Goal: Task Accomplishment & Management: Manage account settings

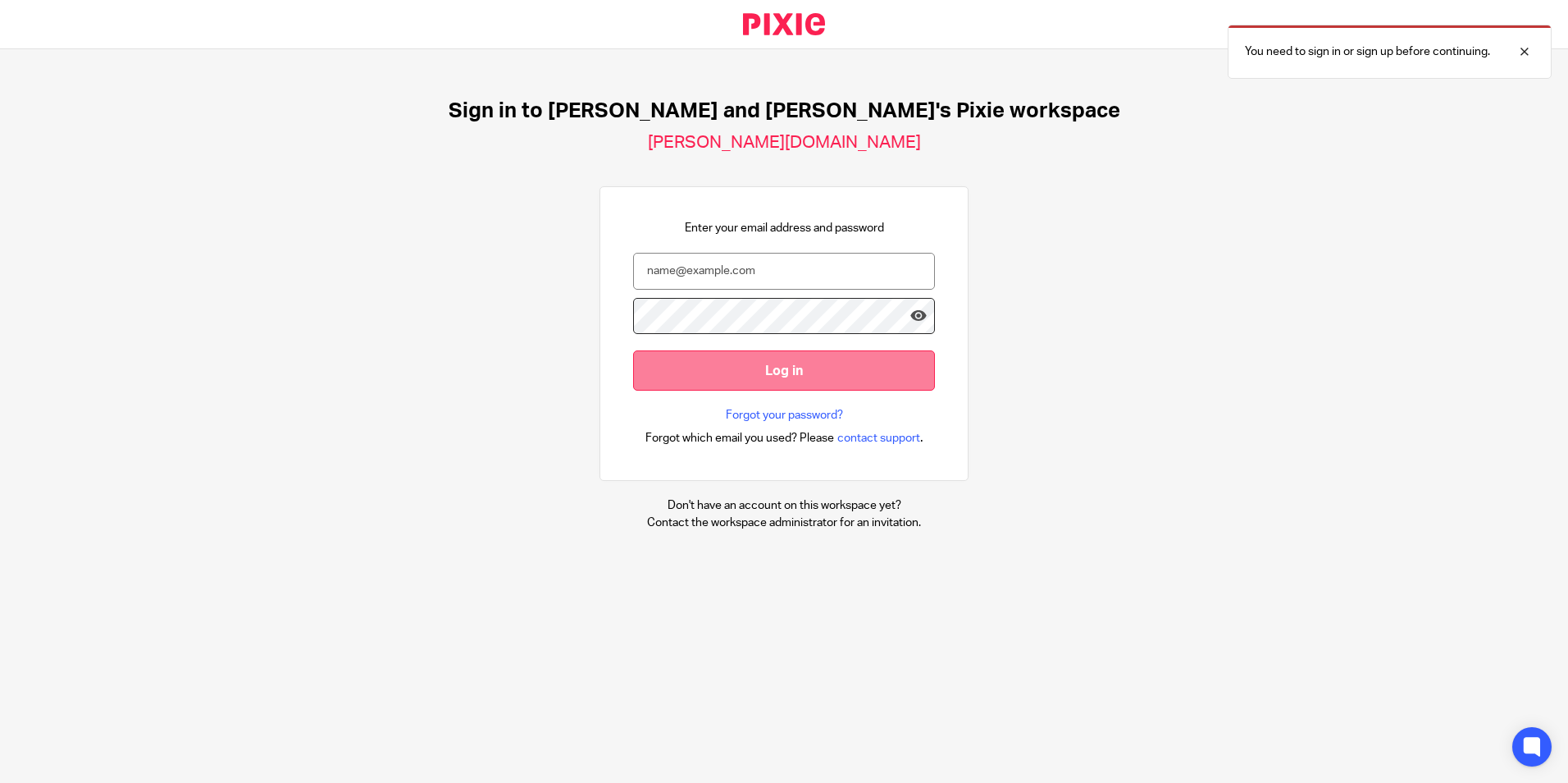
type input "[PERSON_NAME][EMAIL_ADDRESS][DOMAIN_NAME]"
click at [737, 366] on input "Log in" at bounding box center [784, 370] width 302 height 41
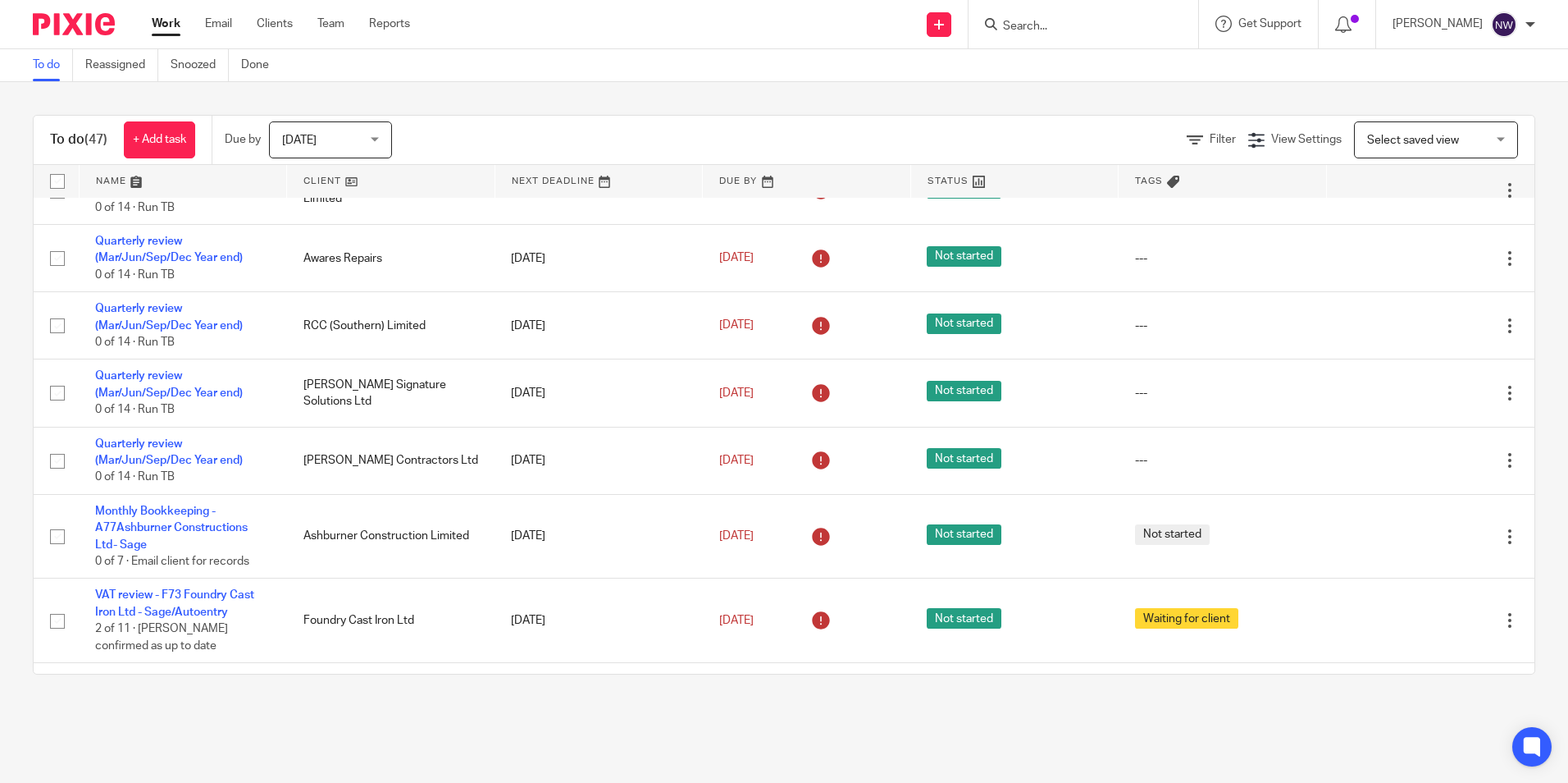
scroll to position [1640, 0]
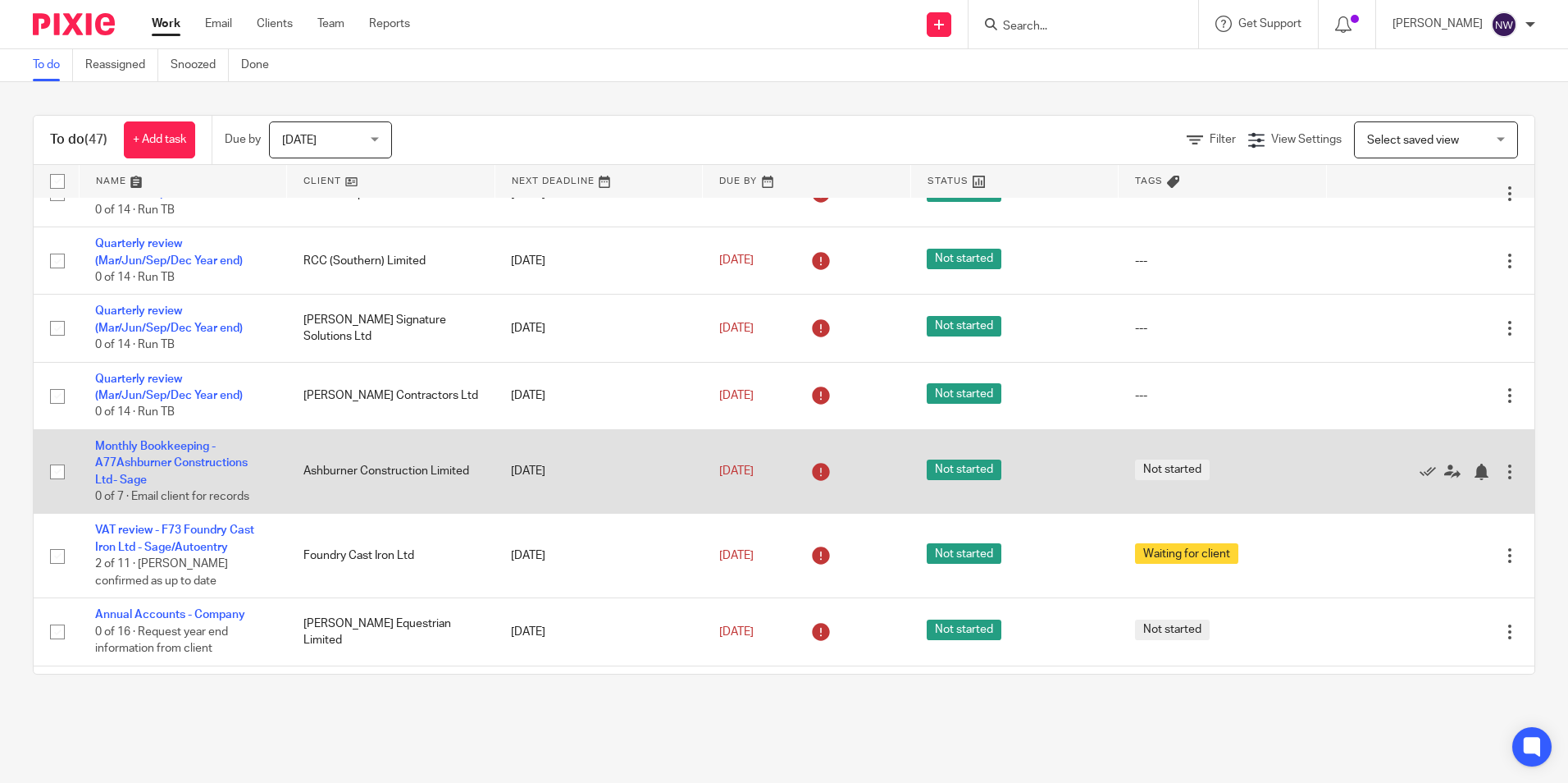
click at [160, 453] on td "Monthly Bookkeeping - A77Ashburner Constructions Ltd- Sage 0 of 7 · Email clien…" at bounding box center [183, 471] width 209 height 84
click at [134, 449] on link "Monthly Bookkeeping - A77Ashburner Constructions Ltd- Sage" at bounding box center [171, 463] width 153 height 45
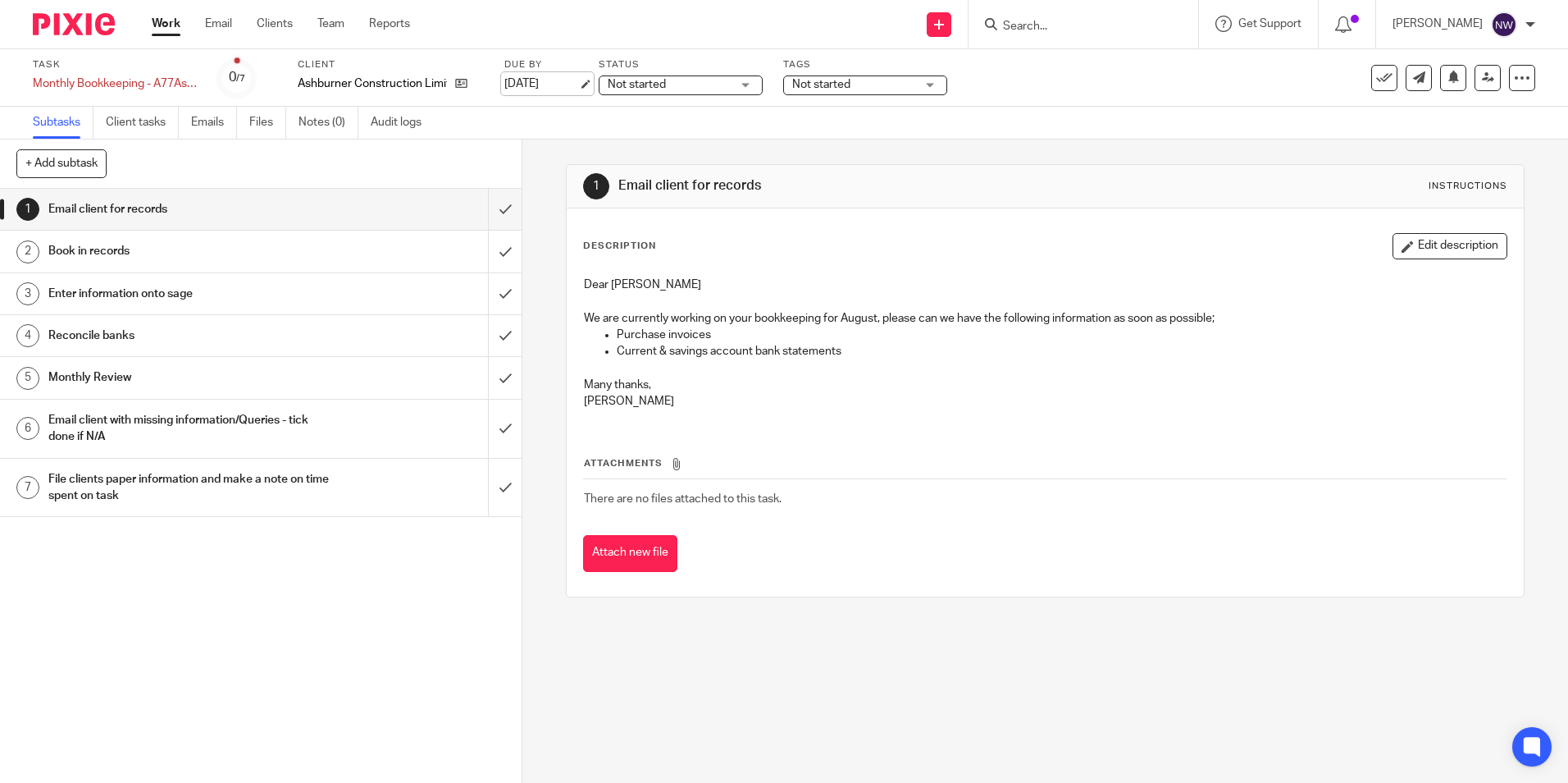
click at [547, 84] on link "30 Aug 2025" at bounding box center [541, 84] width 73 height 17
click at [723, 90] on span "Not started" at bounding box center [669, 85] width 123 height 17
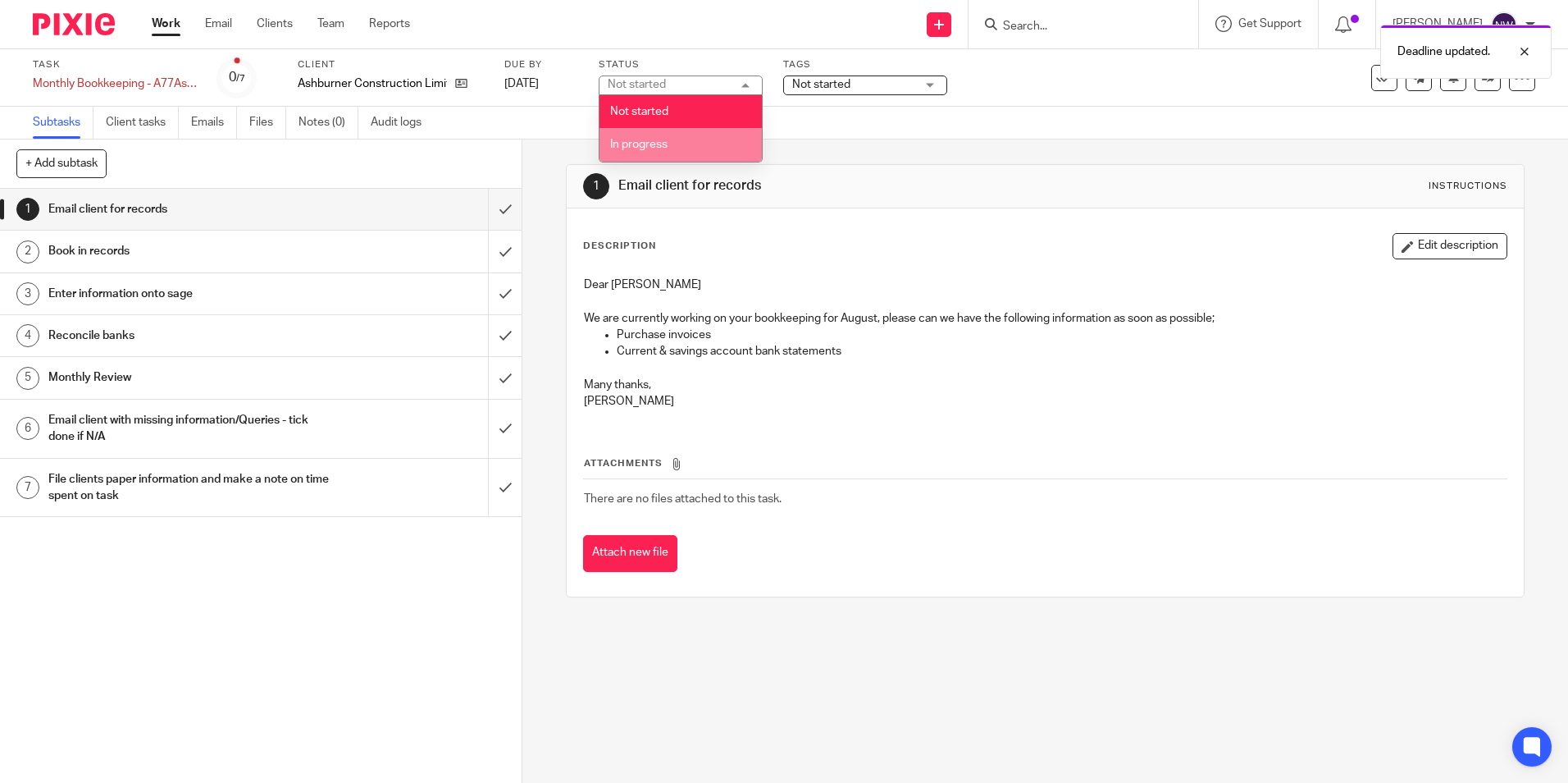
click at [683, 141] on li "In progress" at bounding box center [681, 144] width 162 height 34
click at [837, 89] on span "Not started" at bounding box center [822, 84] width 58 height 12
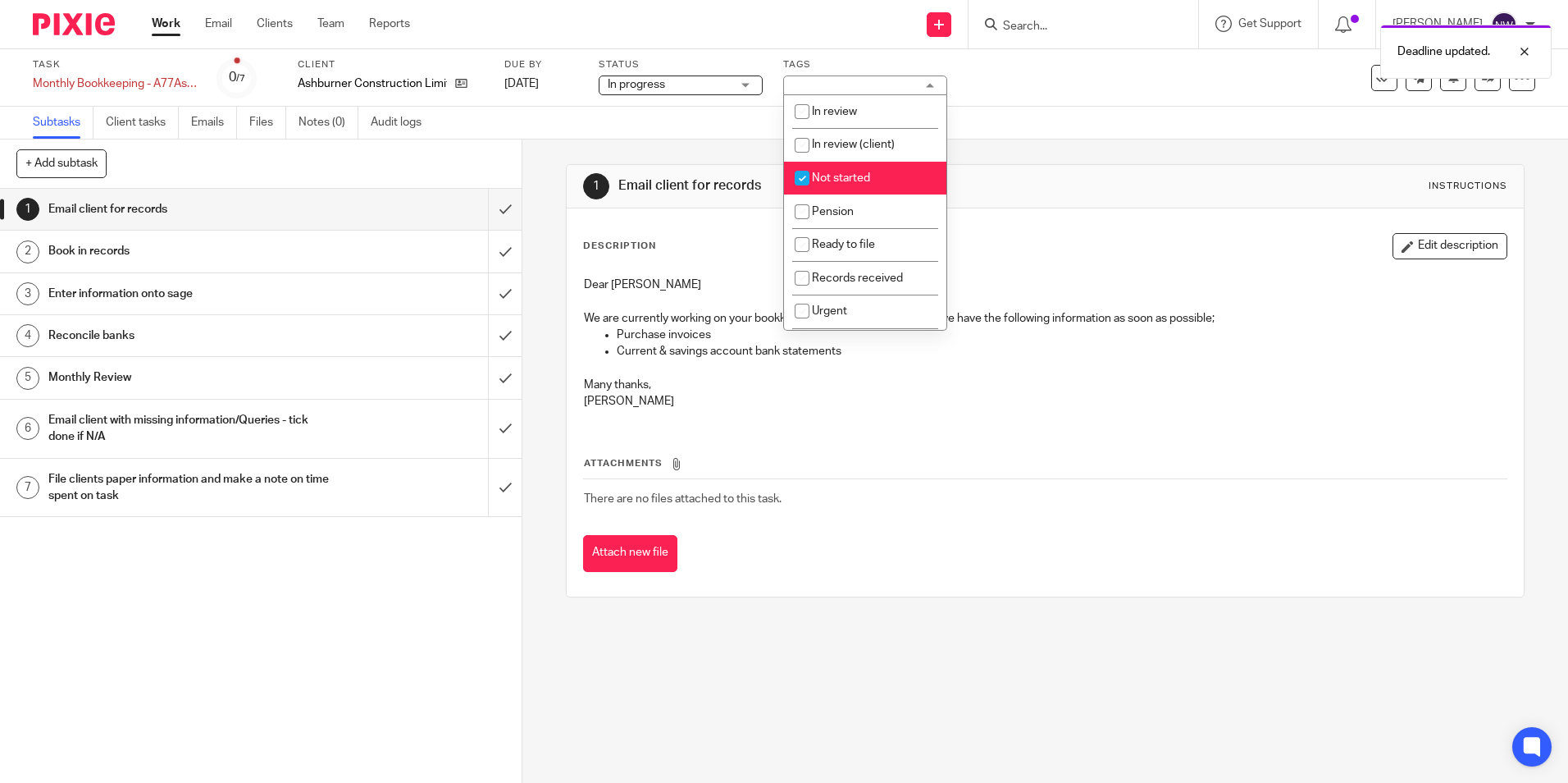
click at [821, 176] on span "Not started" at bounding box center [841, 178] width 58 height 12
checkbox input "false"
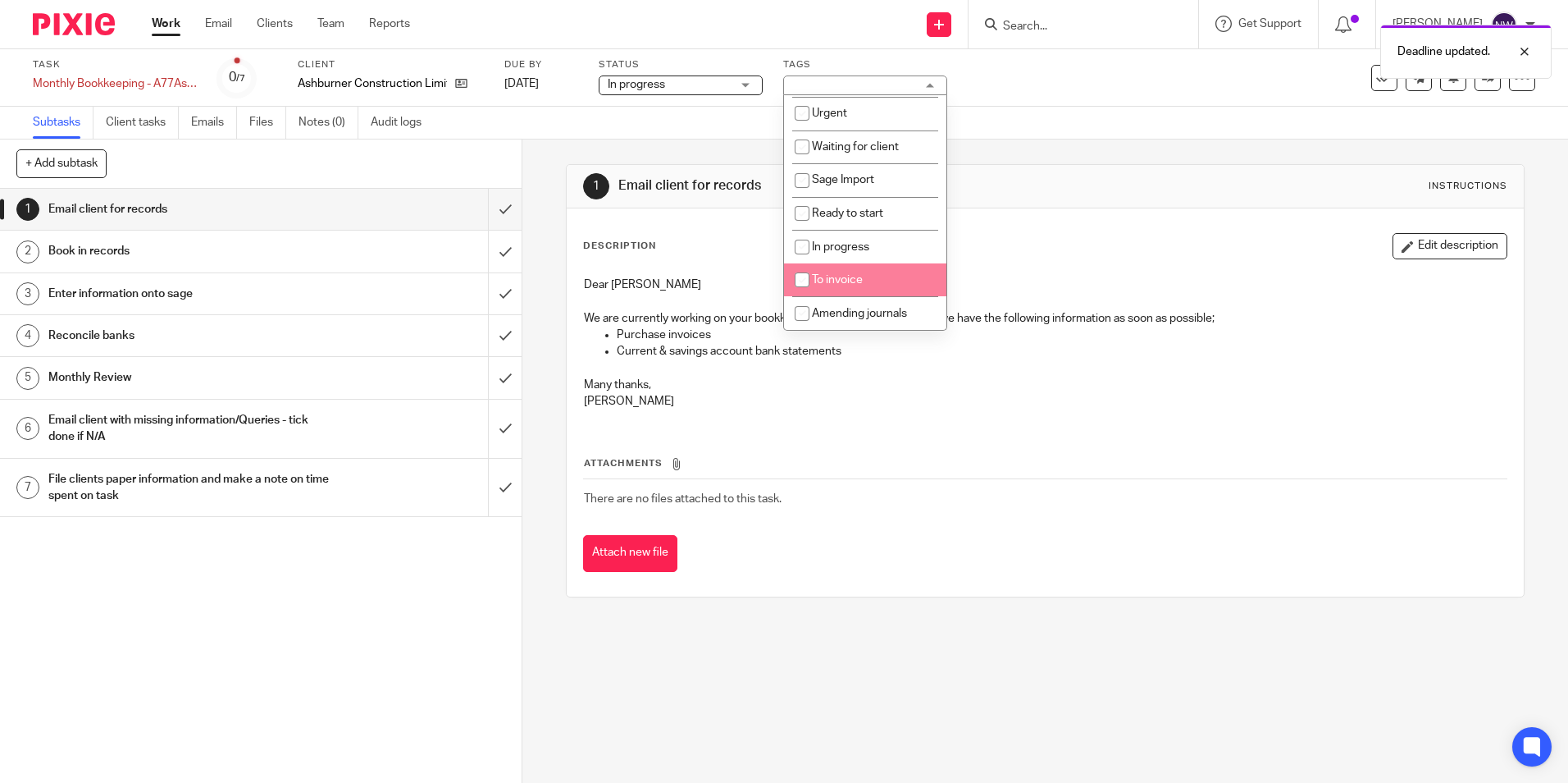
click at [834, 283] on span "To invoice" at bounding box center [837, 279] width 51 height 12
checkbox input "true"
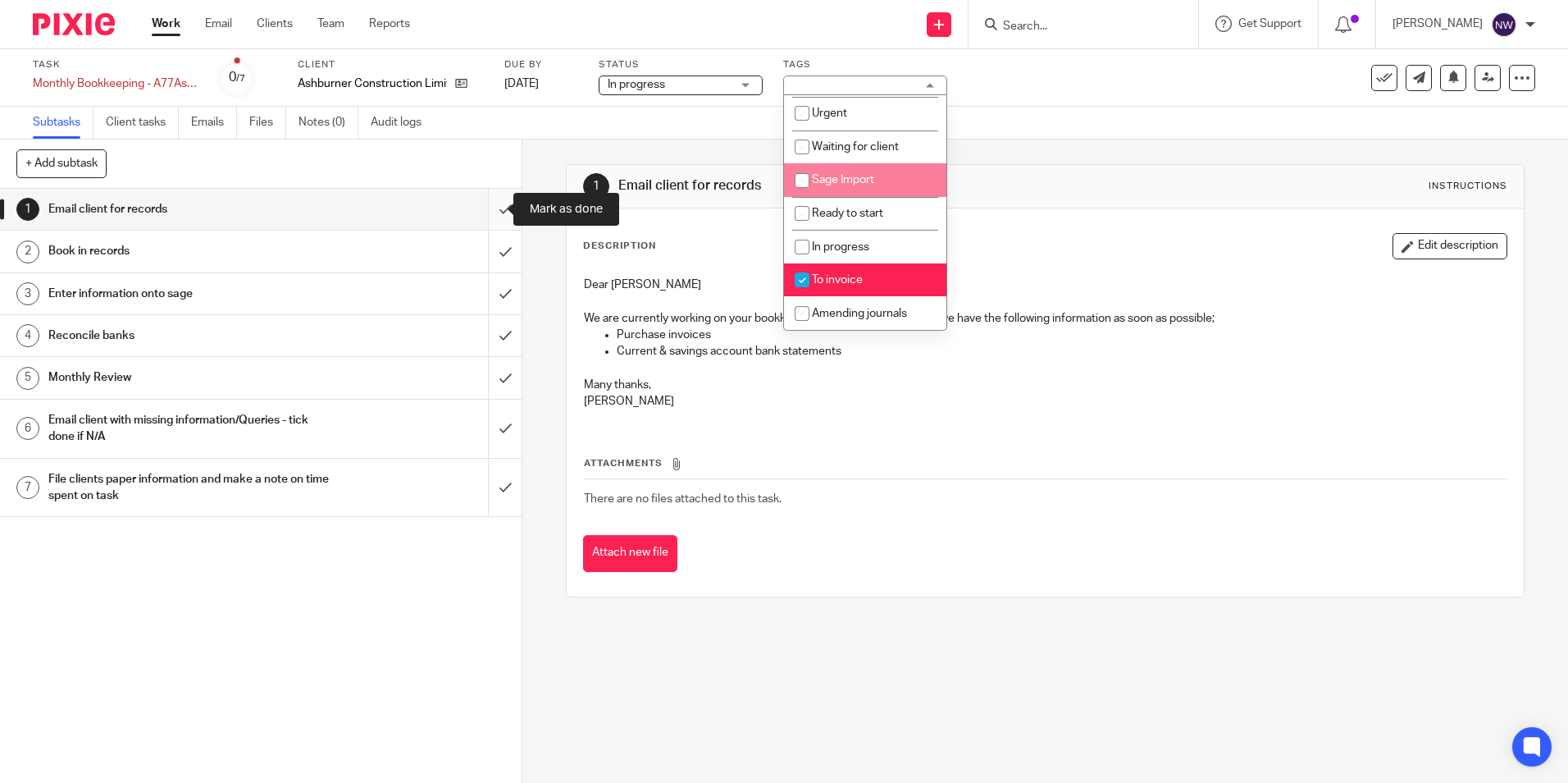
click at [480, 219] on input "submit" at bounding box center [261, 209] width 522 height 41
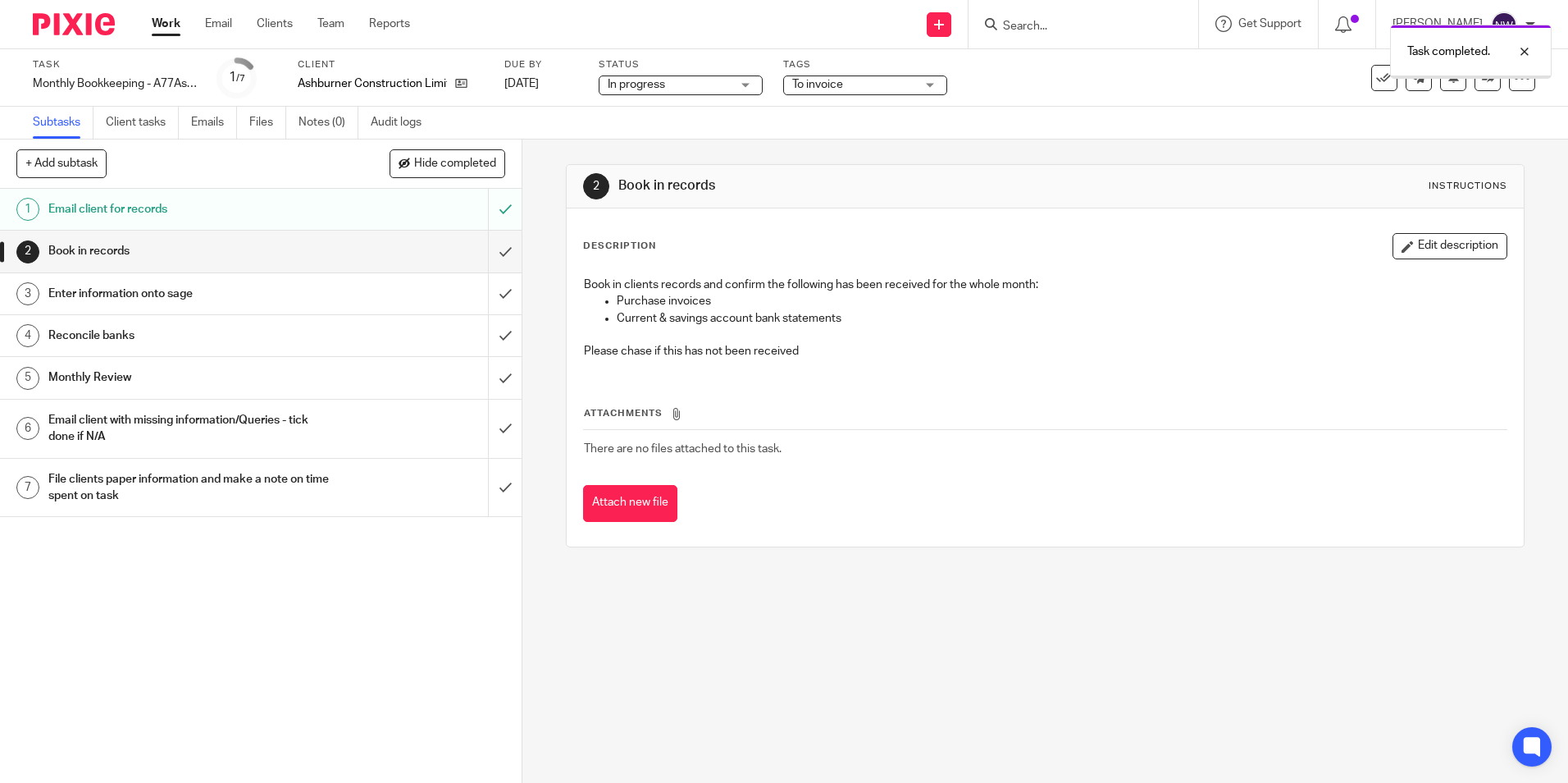
click at [488, 255] on input "submit" at bounding box center [261, 250] width 522 height 41
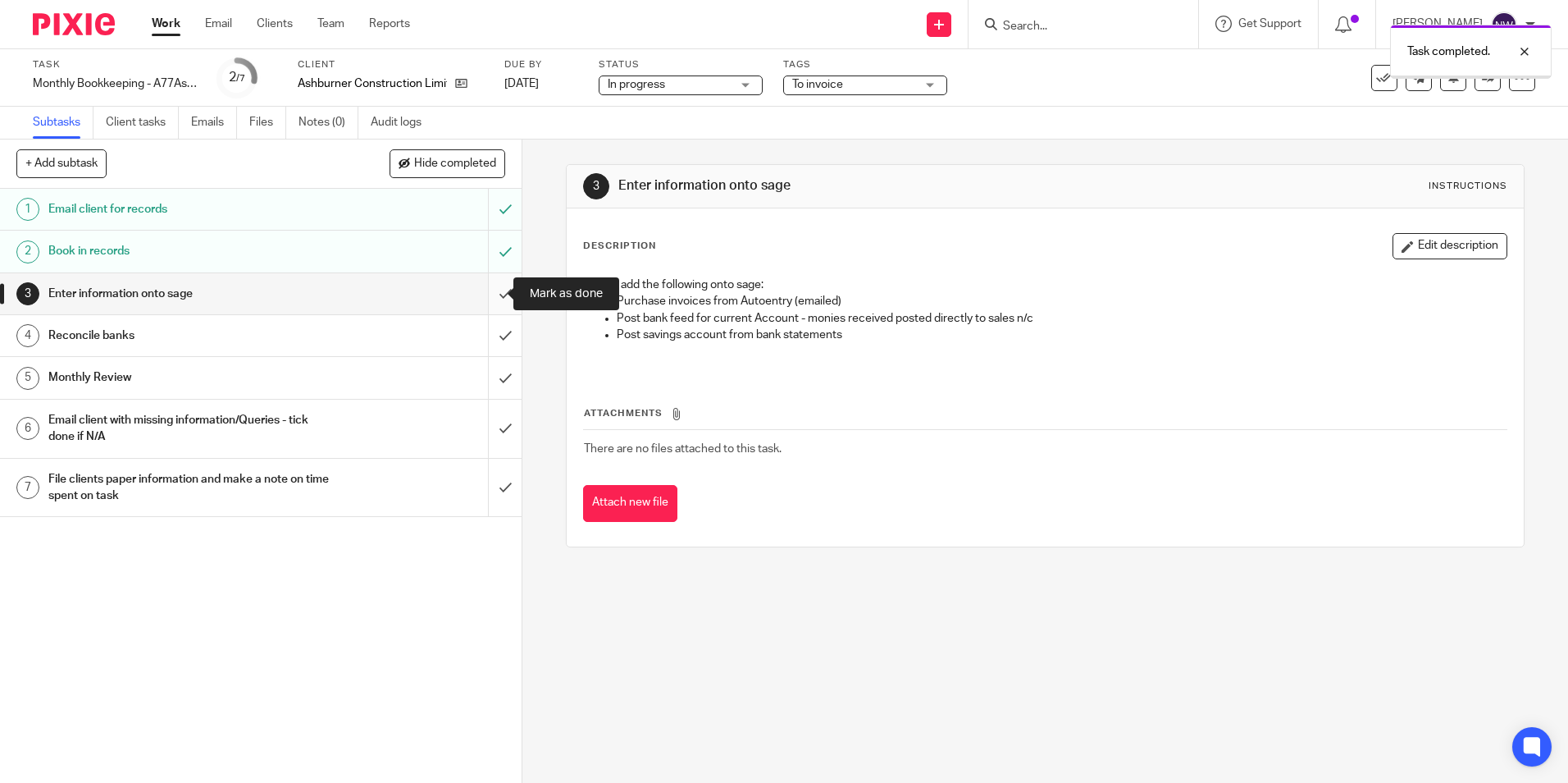
click at [488, 291] on input "submit" at bounding box center [261, 294] width 522 height 41
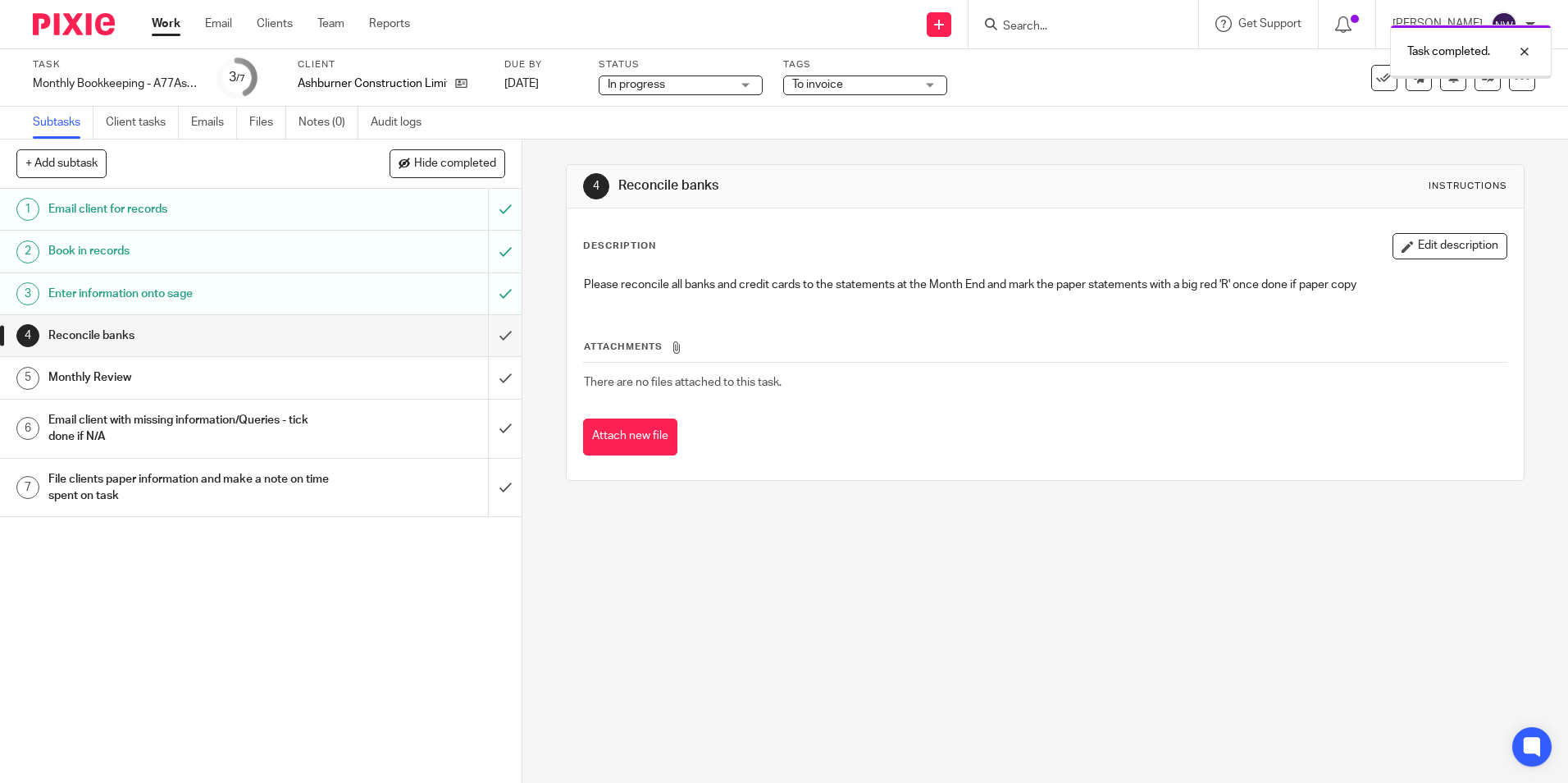
click at [488, 336] on input "submit" at bounding box center [261, 335] width 522 height 41
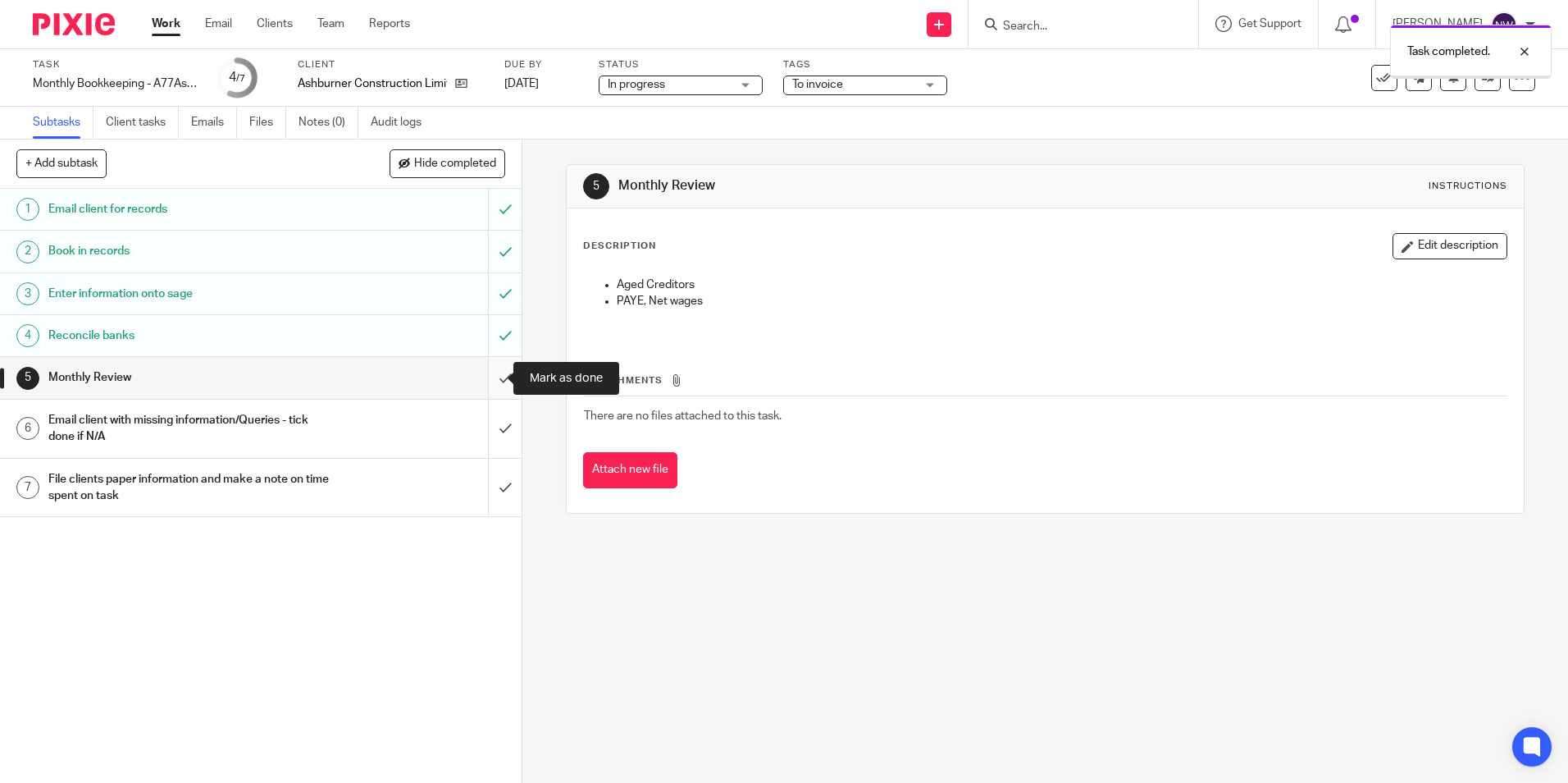
click at [481, 380] on input "submit" at bounding box center [261, 377] width 522 height 41
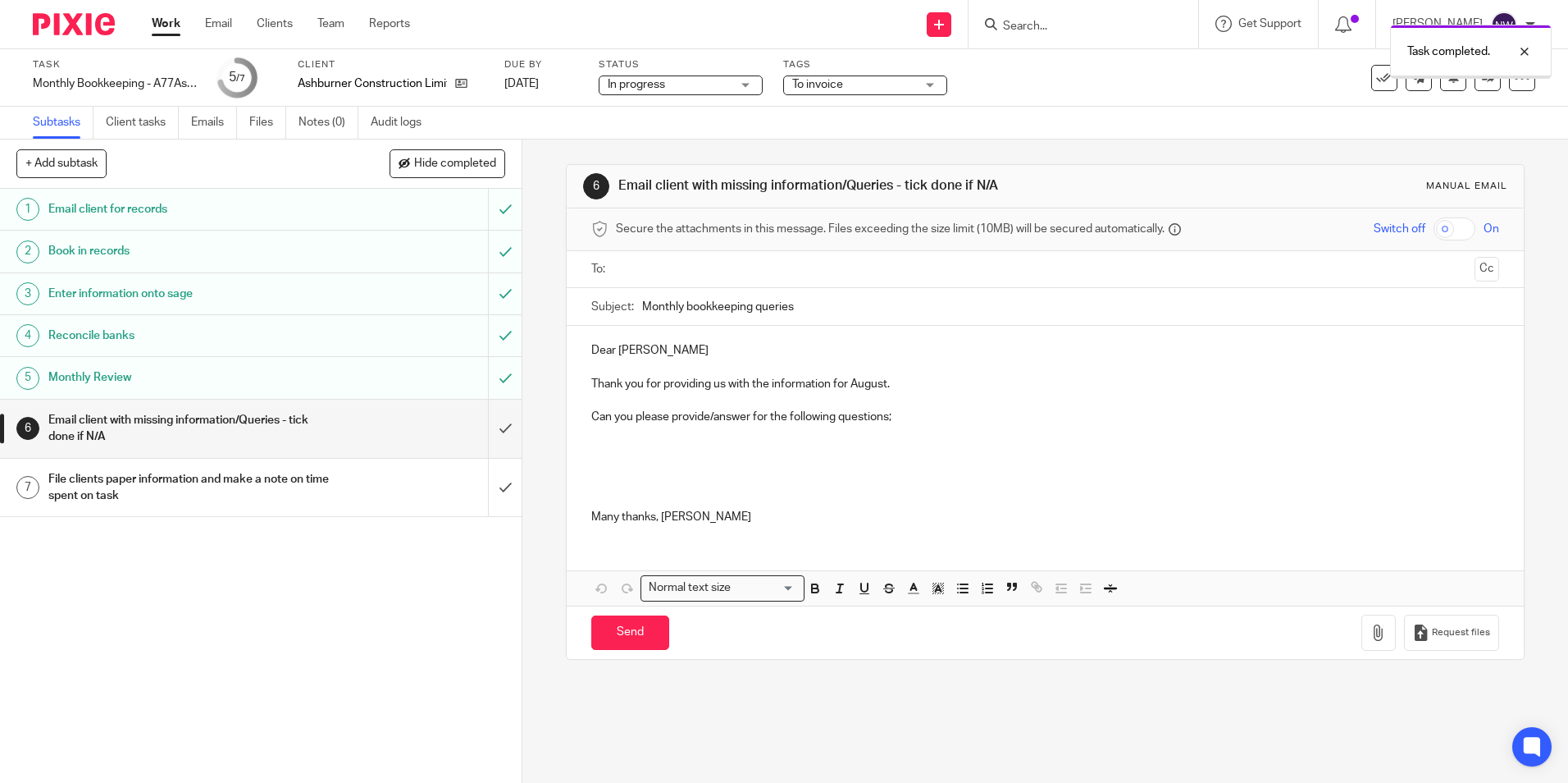
click at [490, 437] on input "submit" at bounding box center [261, 428] width 522 height 58
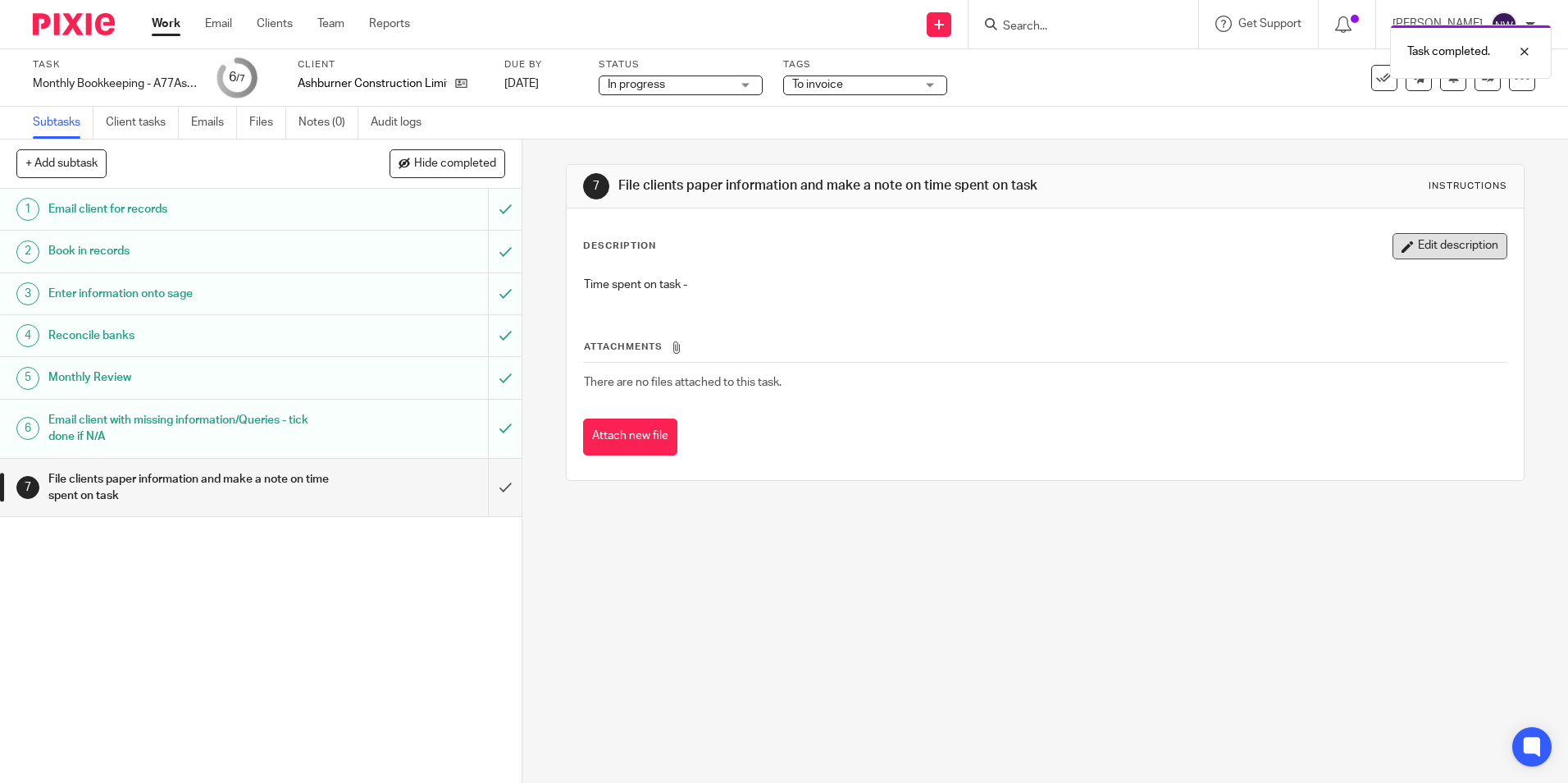
click at [1428, 251] on button "Edit description" at bounding box center [1450, 246] width 115 height 26
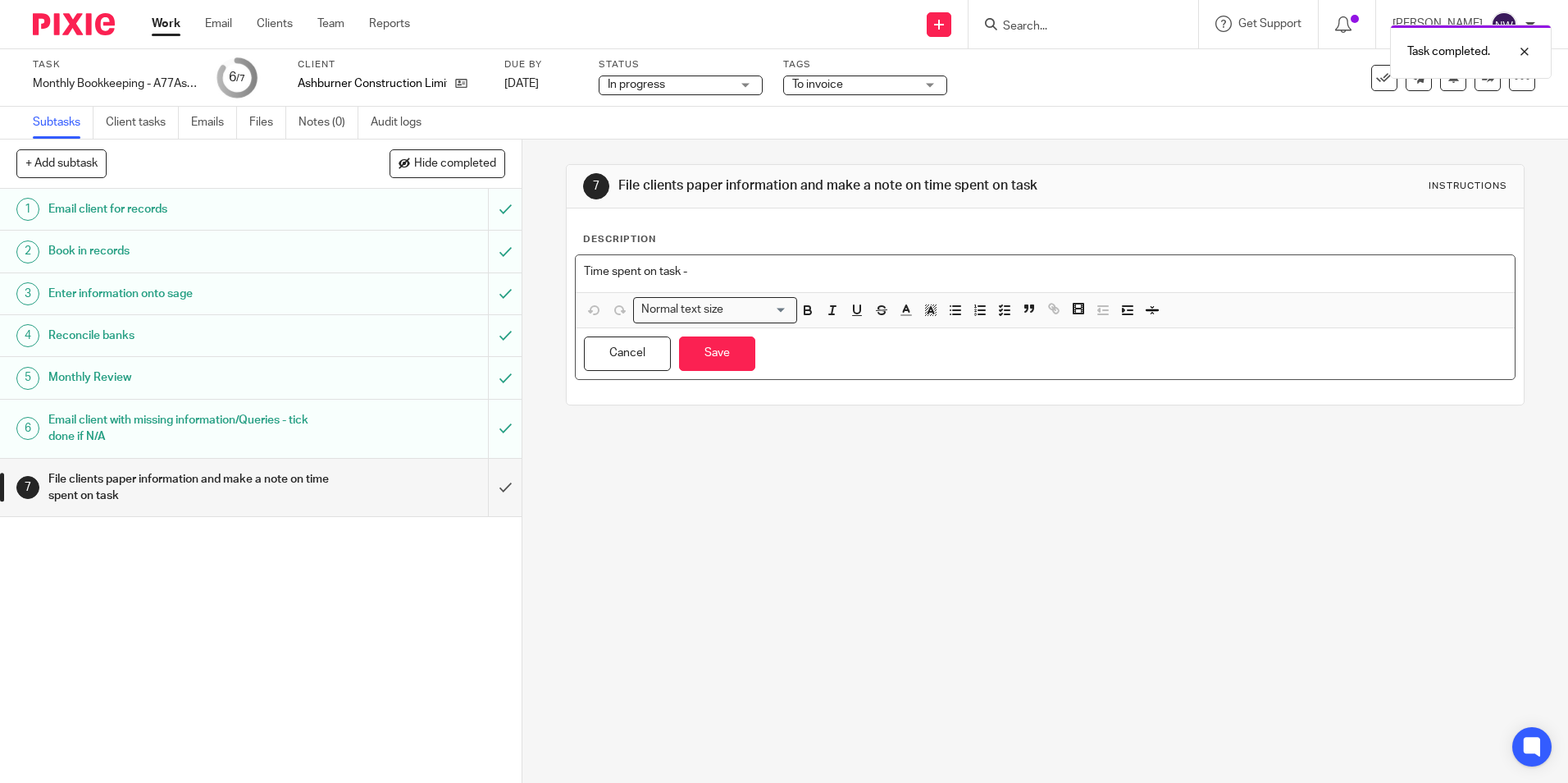
click at [810, 277] on p "Time spent on task -" at bounding box center [1045, 271] width 922 height 16
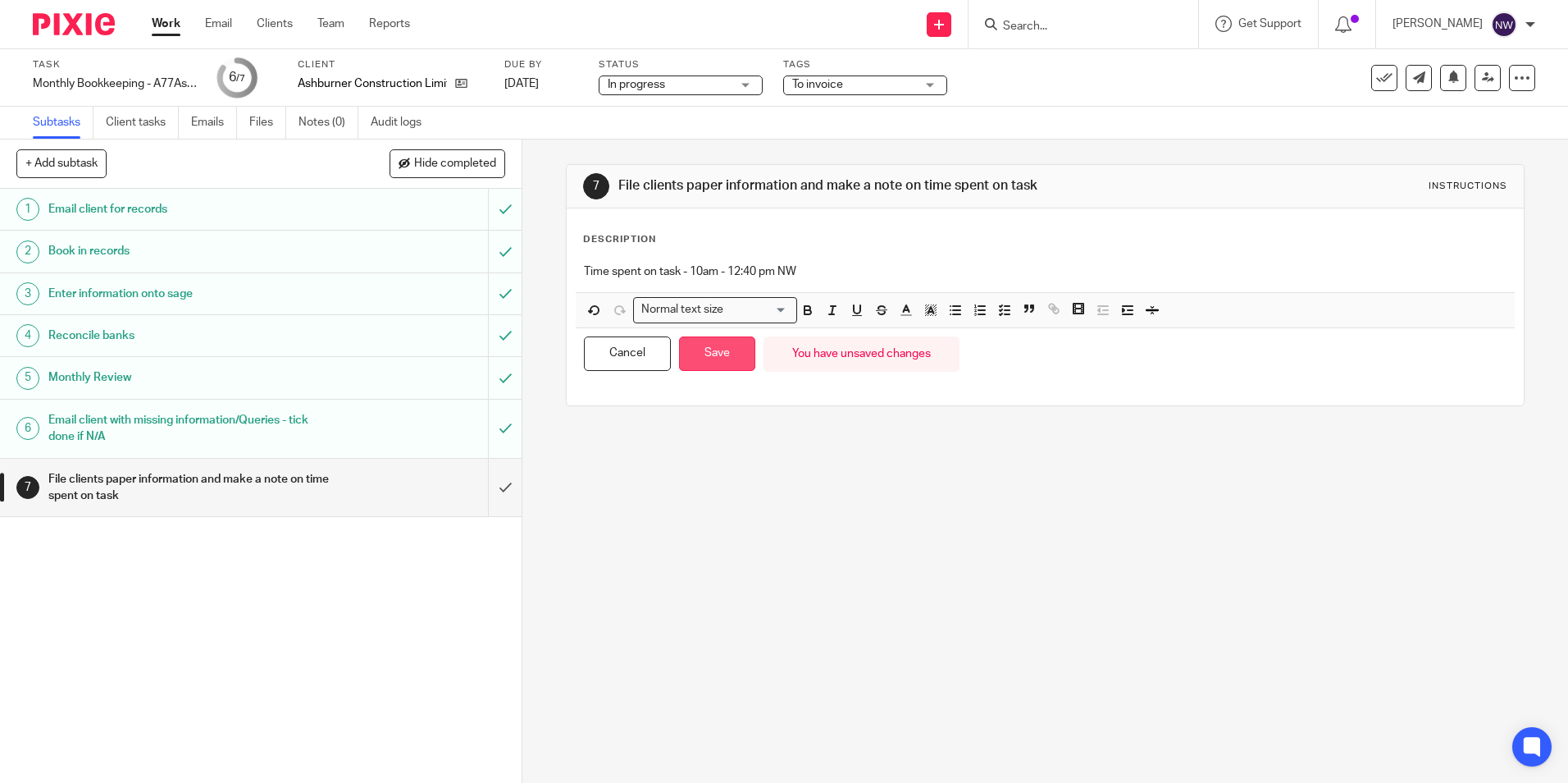
click at [691, 360] on button "Save" at bounding box center [717, 354] width 76 height 35
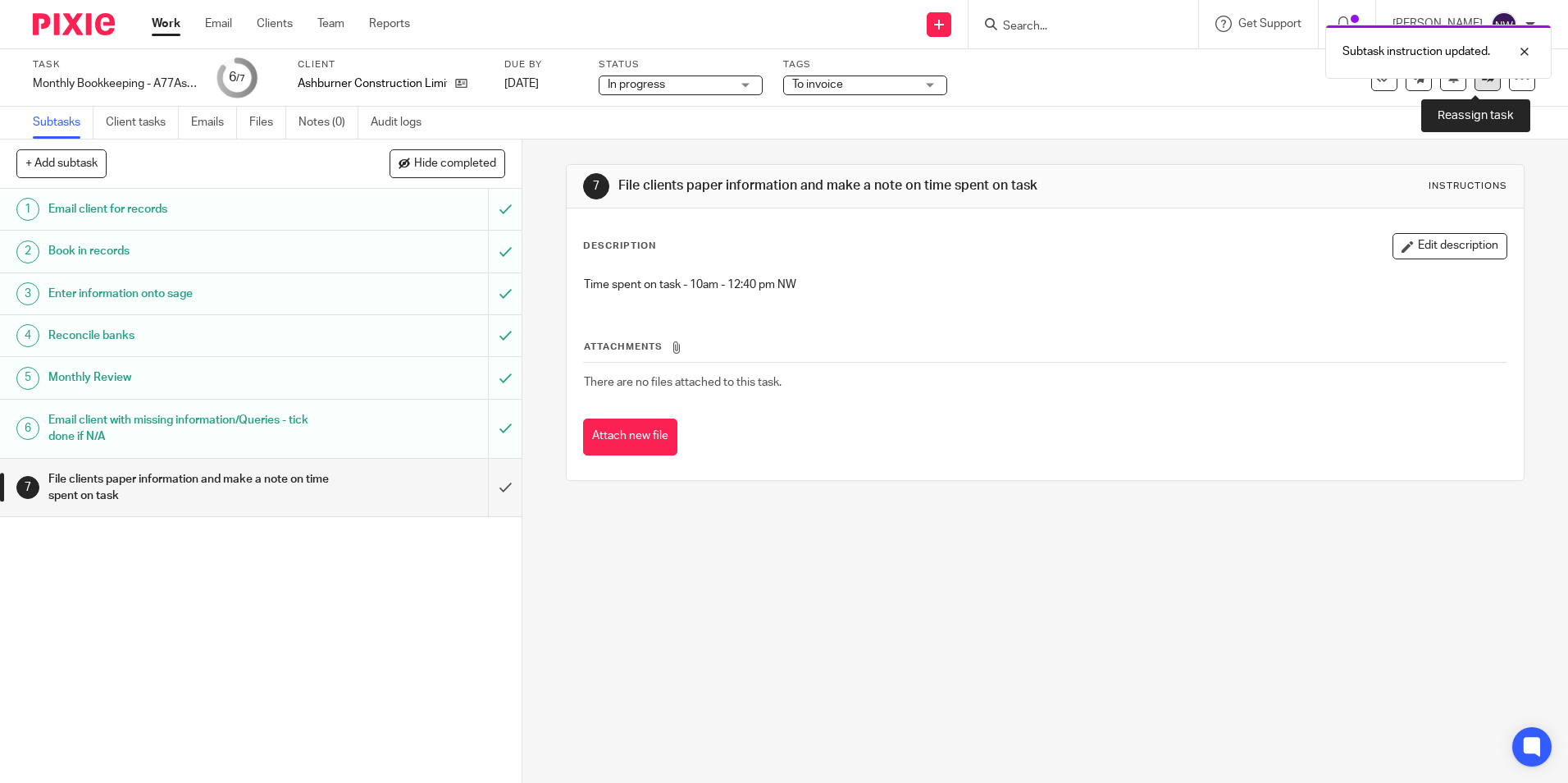
click at [1475, 84] on link at bounding box center [1488, 77] width 26 height 26
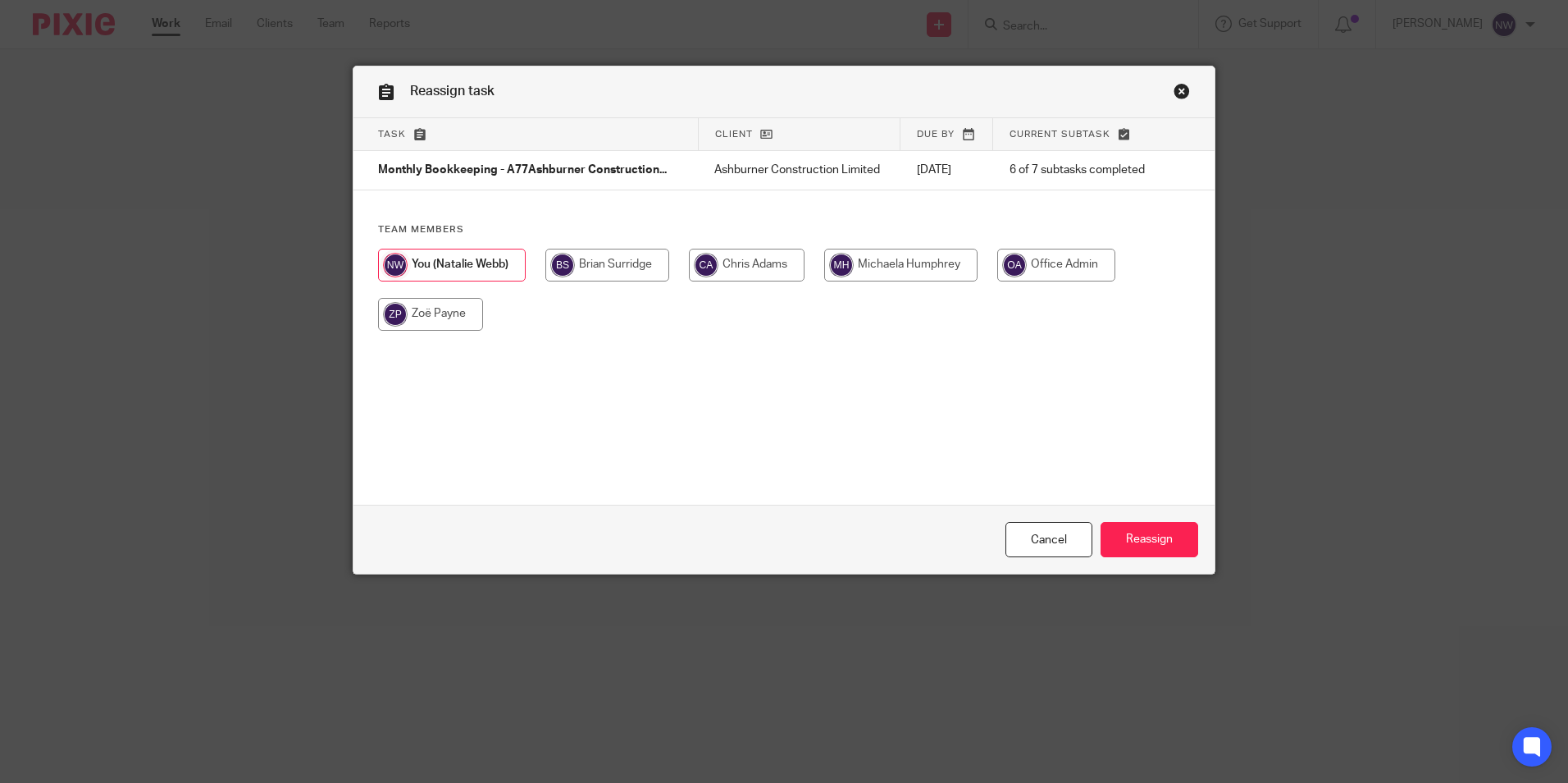
click at [594, 268] on input "radio" at bounding box center [607, 265] width 124 height 33
radio input "true"
click at [1123, 543] on input "Reassign" at bounding box center [1149, 539] width 98 height 35
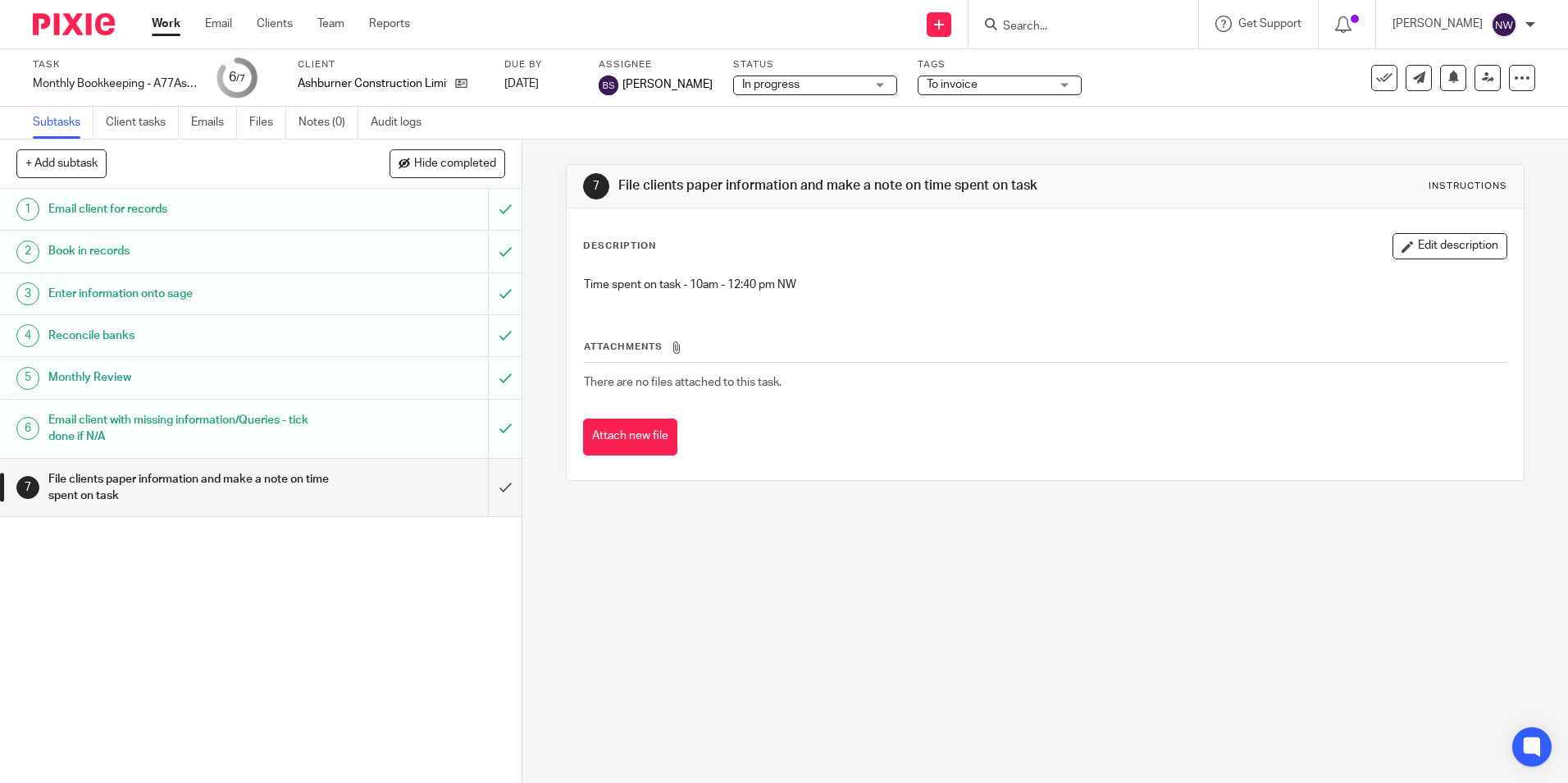
click at [165, 27] on link "Work" at bounding box center [166, 23] width 29 height 16
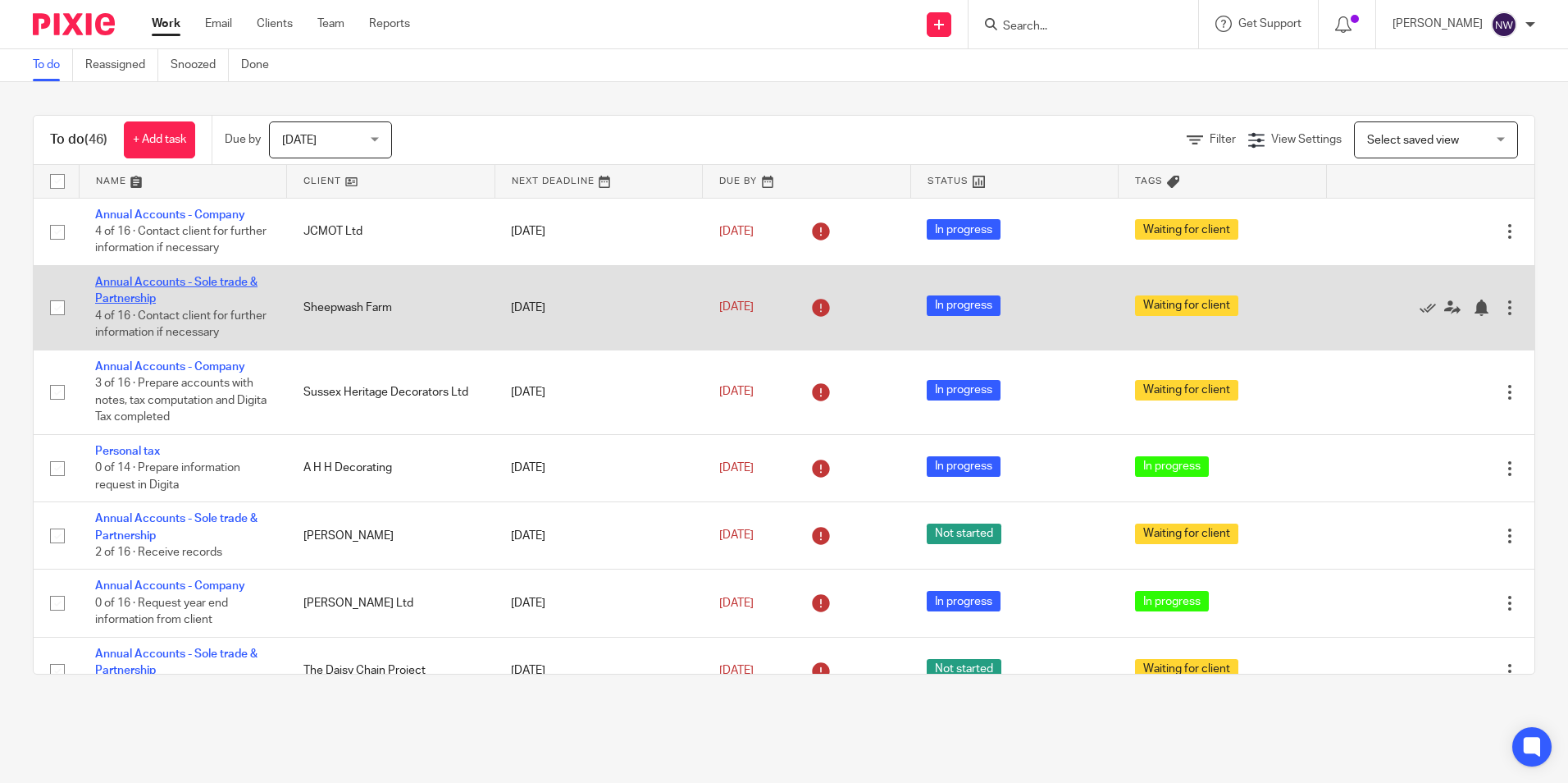
click at [174, 280] on link "Annual Accounts - Sole trade & Partnership" at bounding box center [176, 290] width 162 height 28
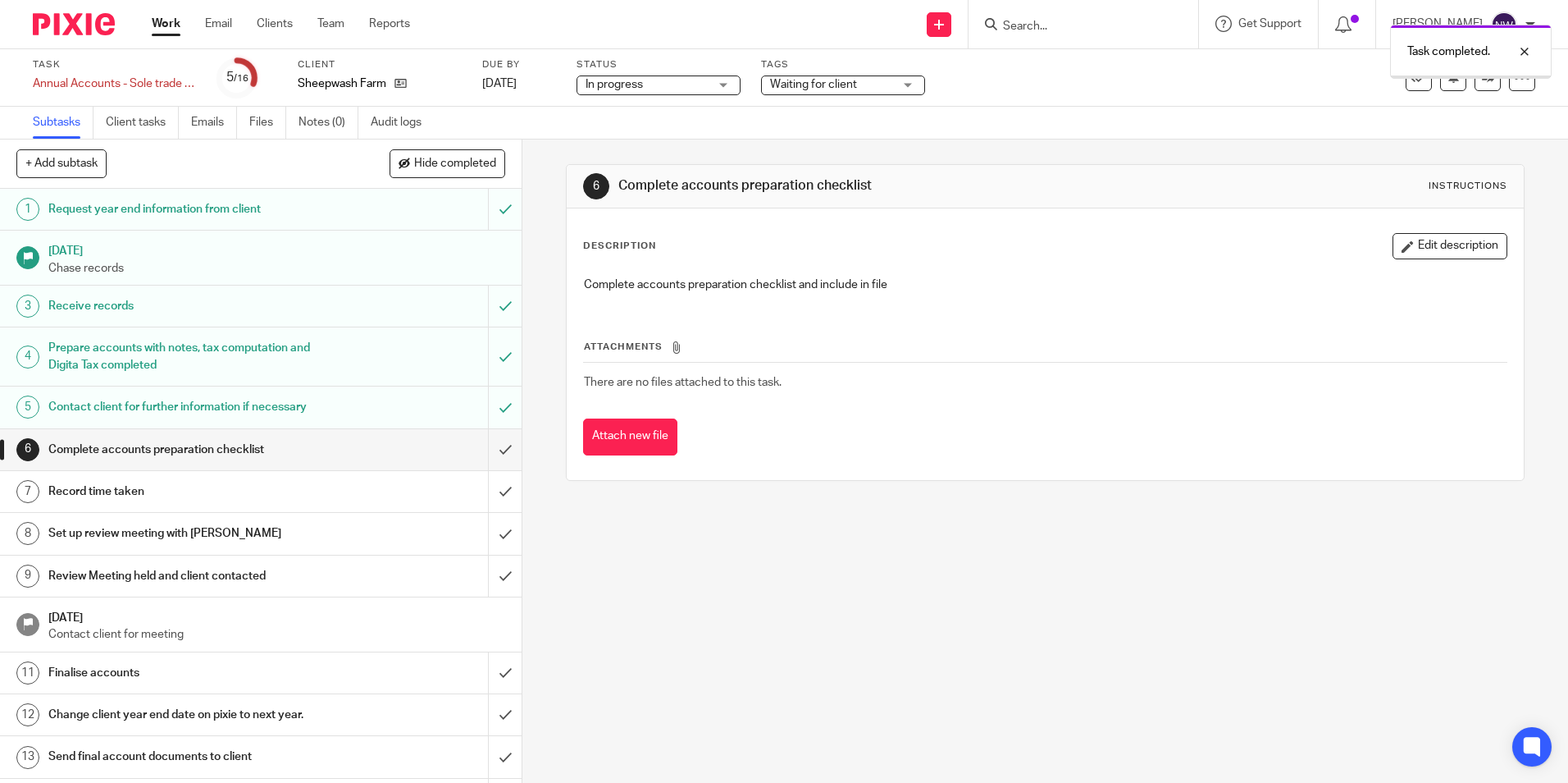
click at [490, 452] on input "submit" at bounding box center [261, 450] width 522 height 41
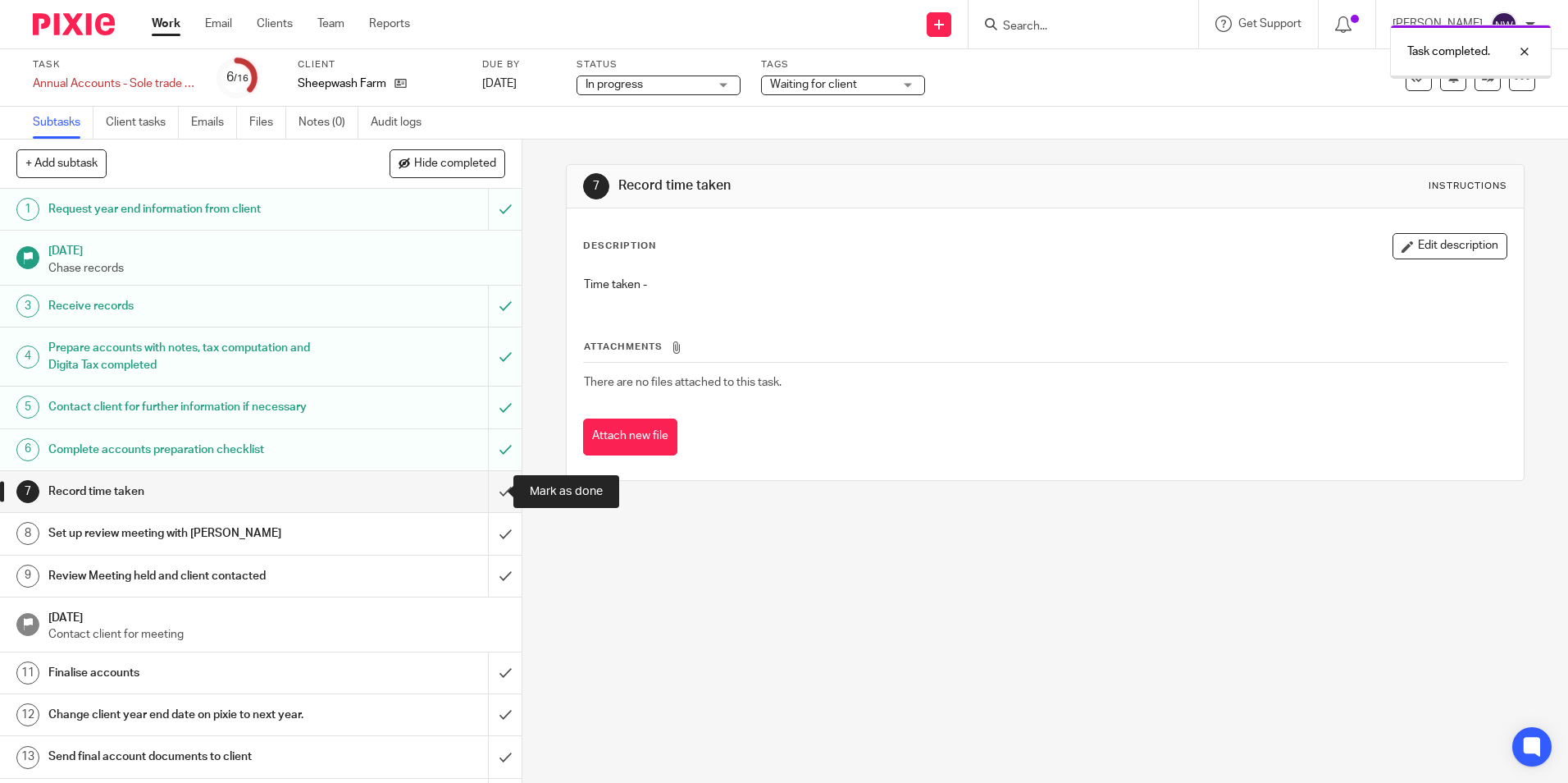
click at [489, 488] on input "submit" at bounding box center [261, 491] width 522 height 41
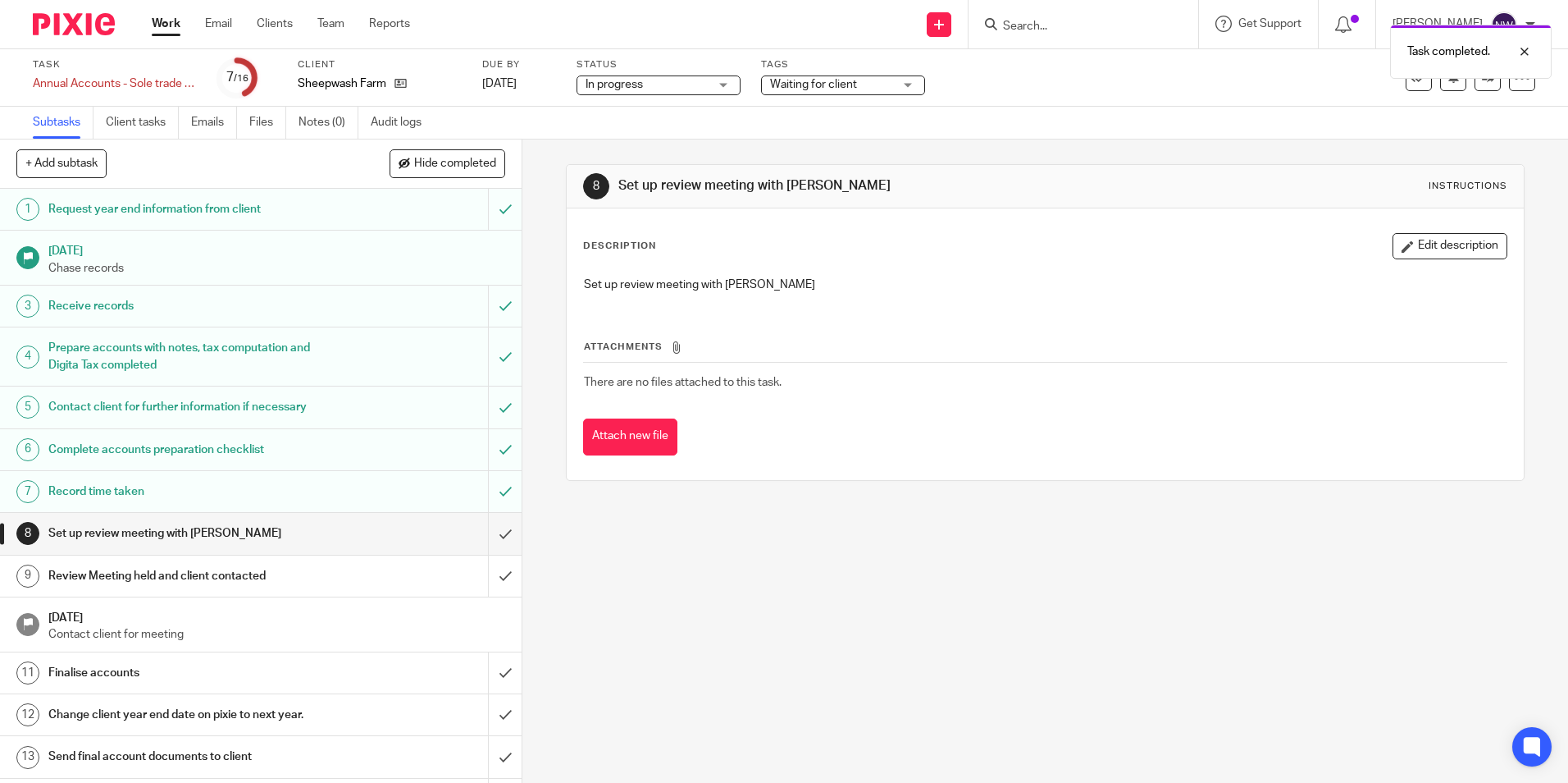
click at [841, 85] on span "Waiting for client" at bounding box center [814, 84] width 87 height 12
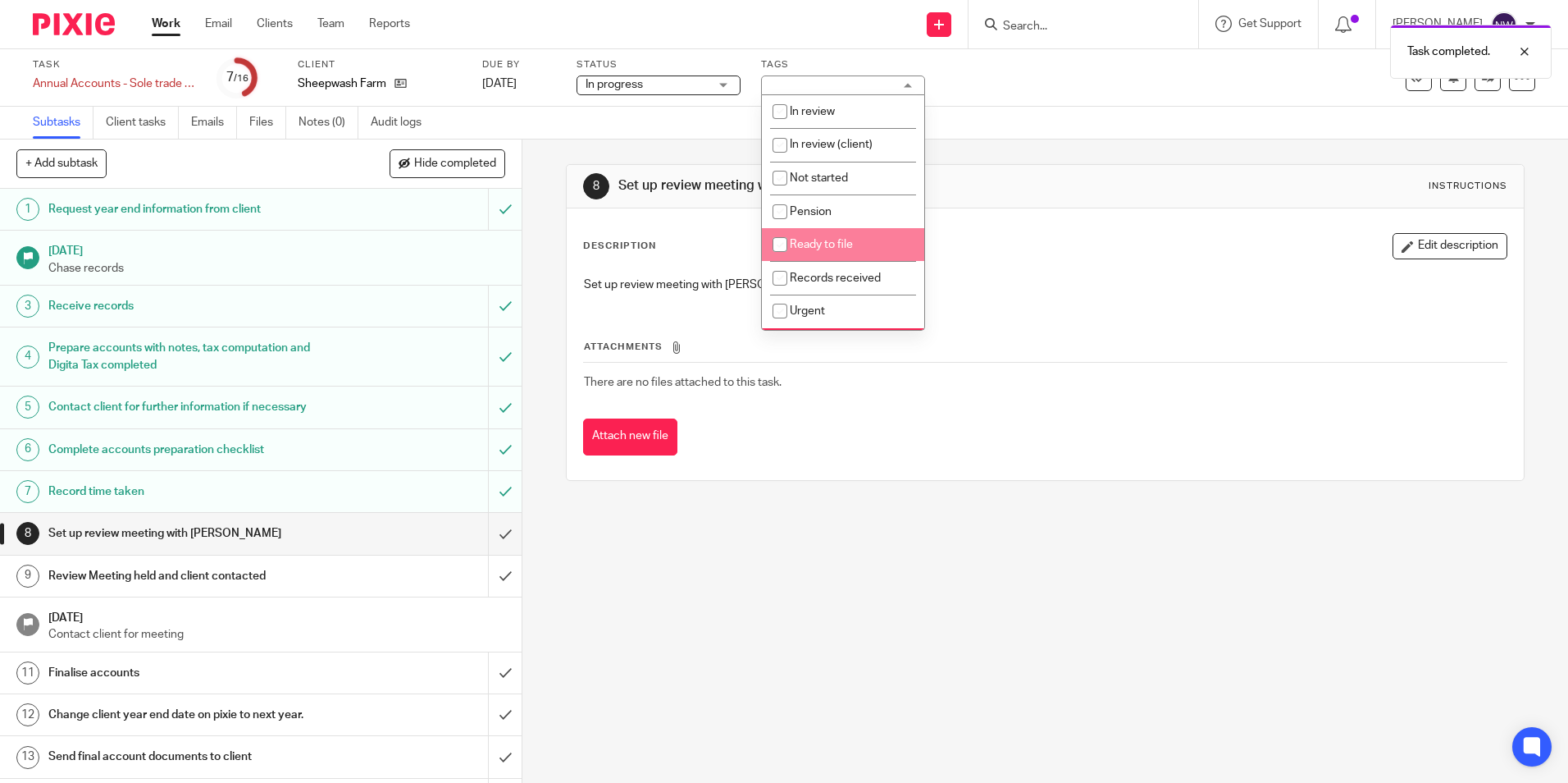
scroll to position [82, 0]
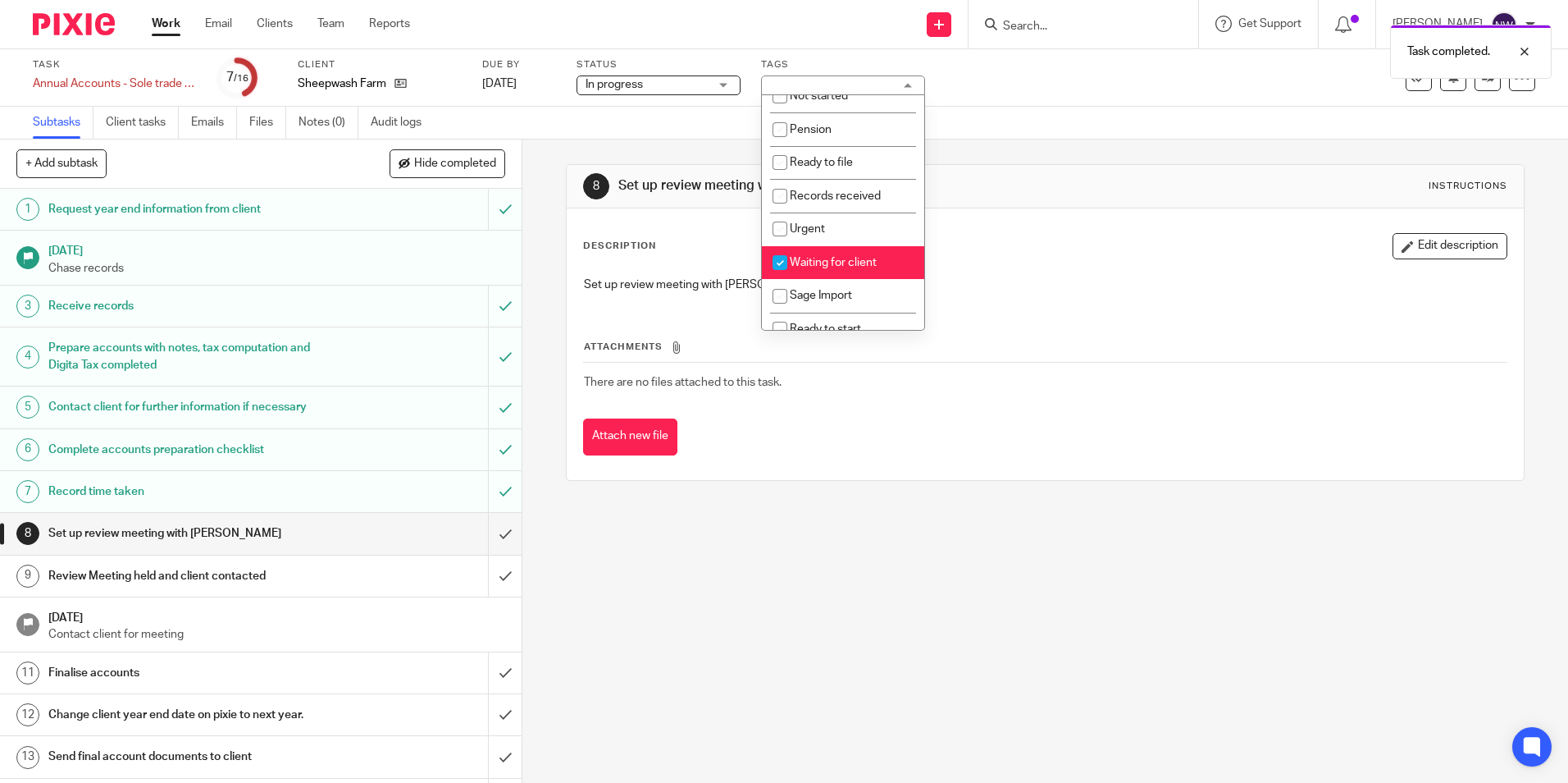
click at [814, 263] on span "Waiting for client" at bounding box center [833, 263] width 87 height 12
checkbox input "false"
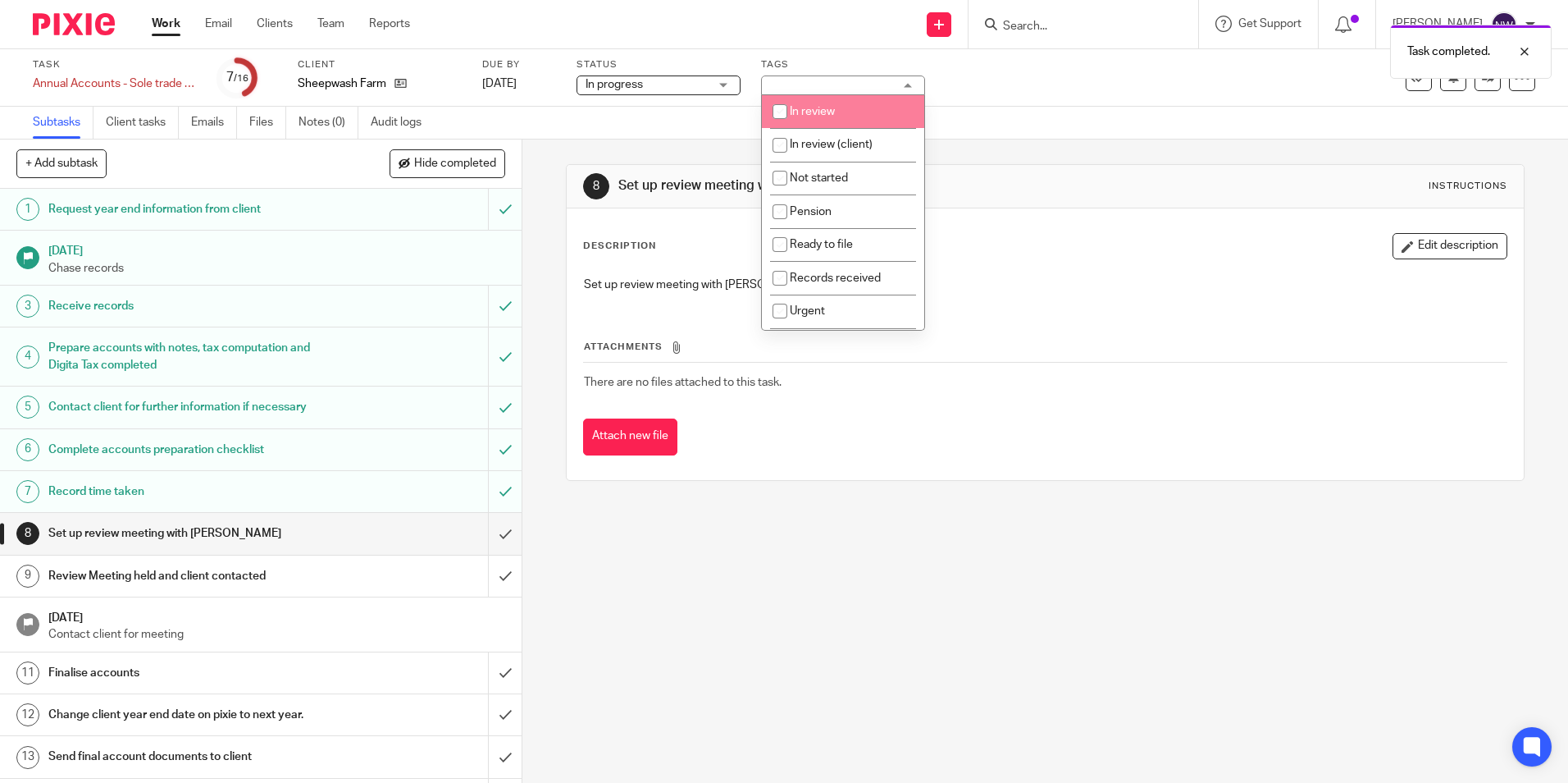
click at [826, 107] on span "In review" at bounding box center [812, 111] width 45 height 12
checkbox input "true"
click at [1081, 117] on div "Subtasks Client tasks Emails Files Notes (0) Audit logs" at bounding box center [784, 123] width 1568 height 33
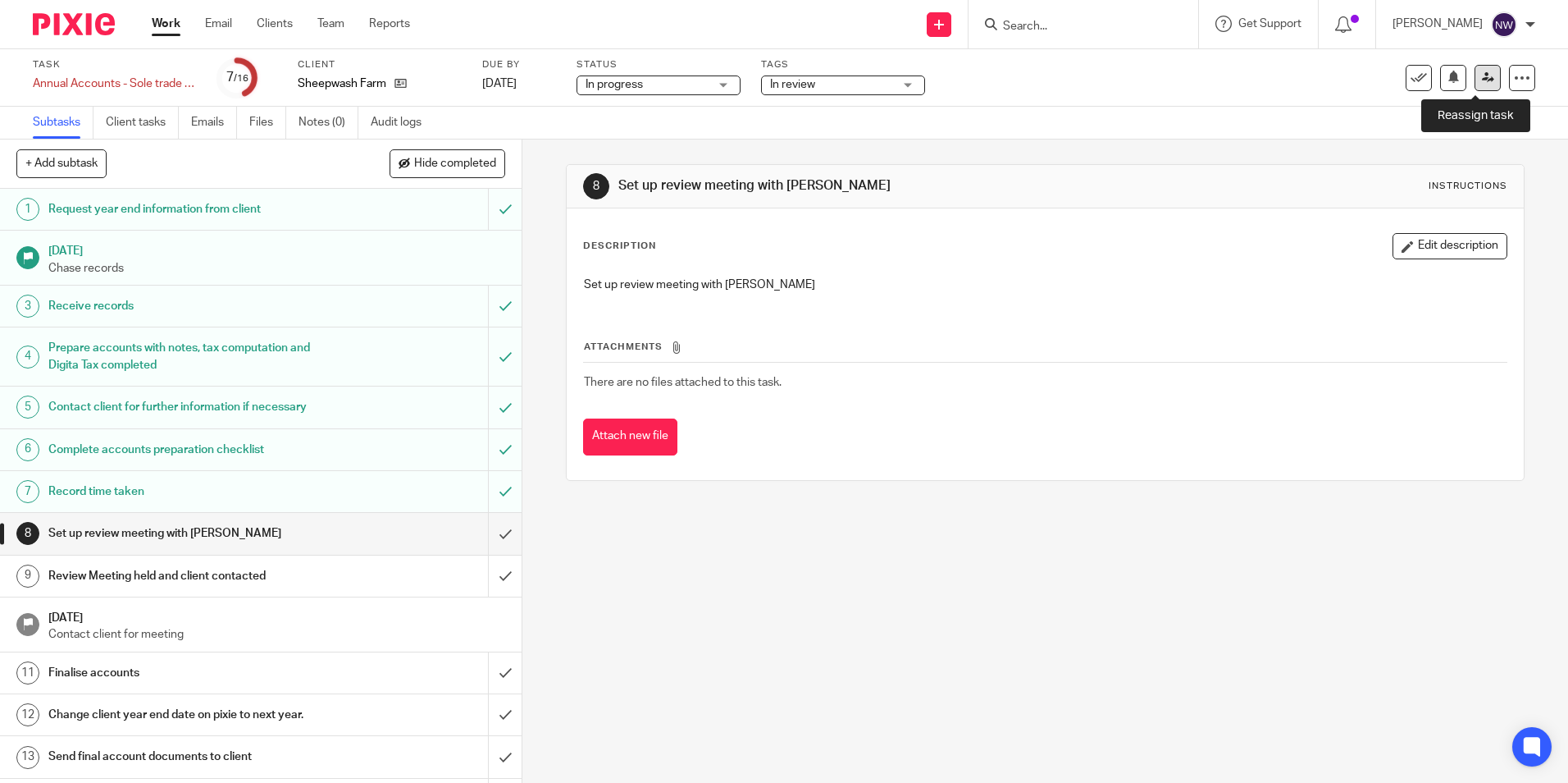
click at [1482, 77] on icon at bounding box center [1488, 77] width 13 height 13
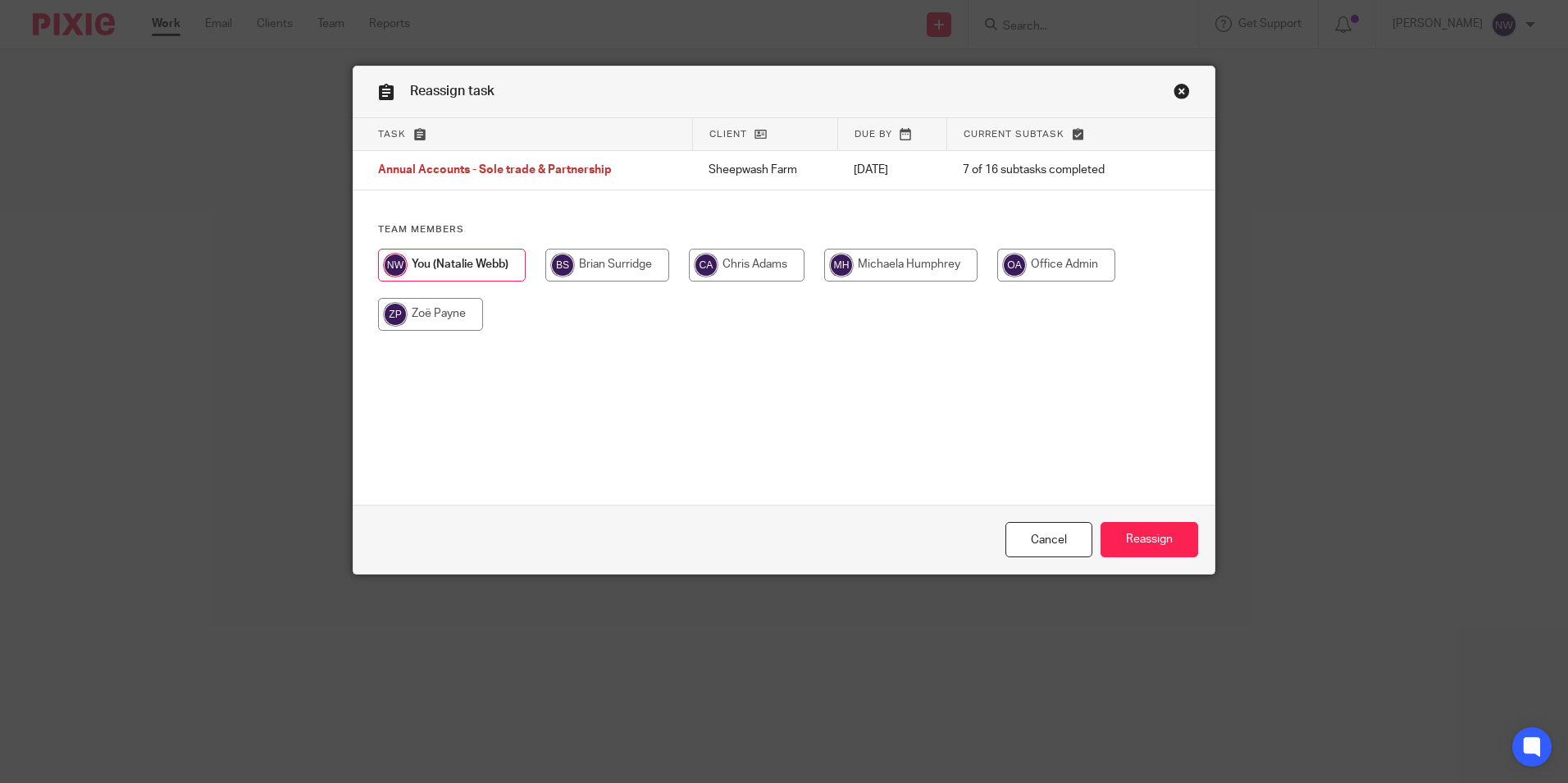
click at [609, 263] on input "radio" at bounding box center [607, 265] width 124 height 33
radio input "true"
click at [1146, 548] on input "Reassign" at bounding box center [1149, 539] width 98 height 35
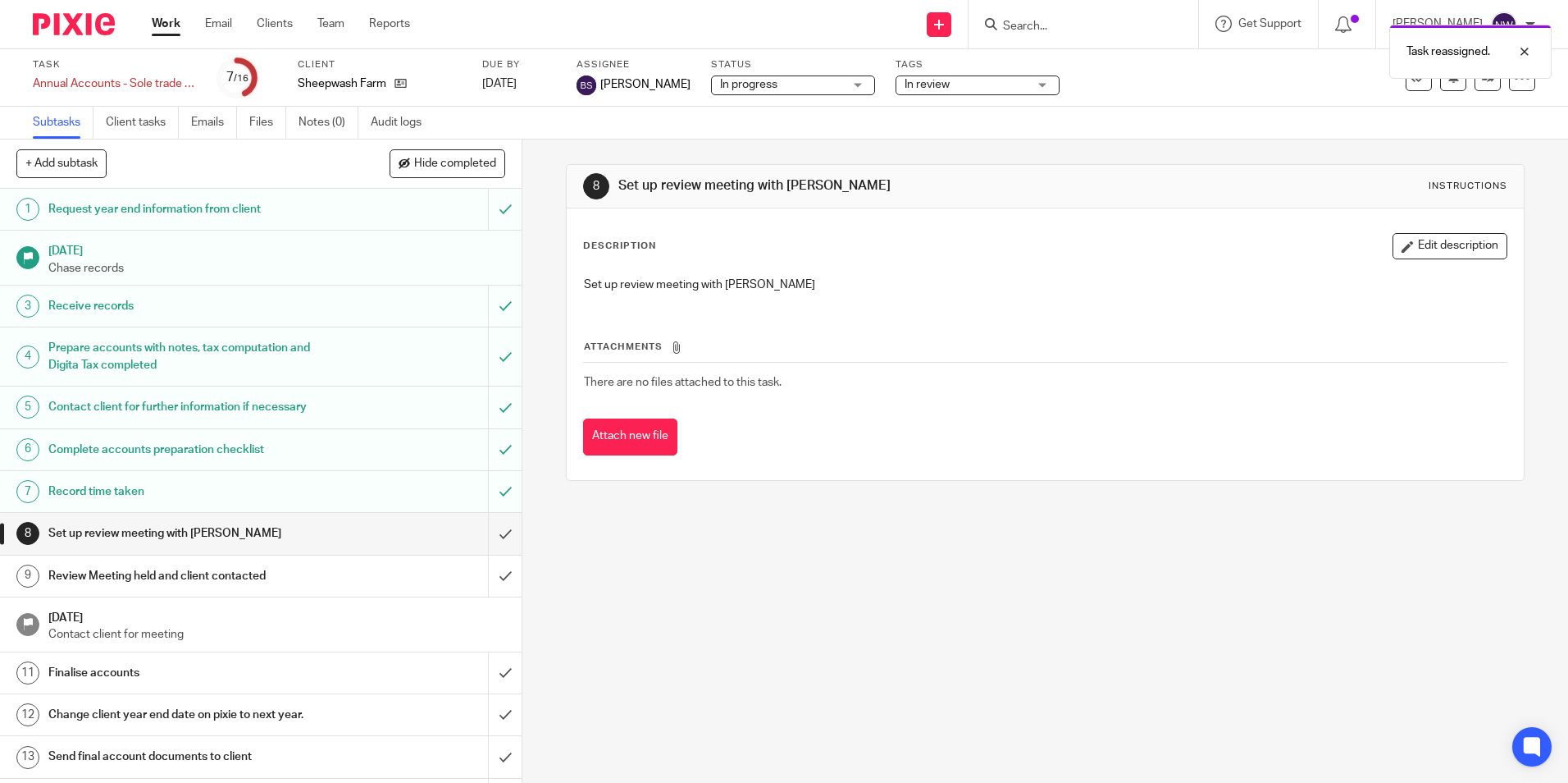
click at [167, 25] on link "Work" at bounding box center [166, 23] width 29 height 16
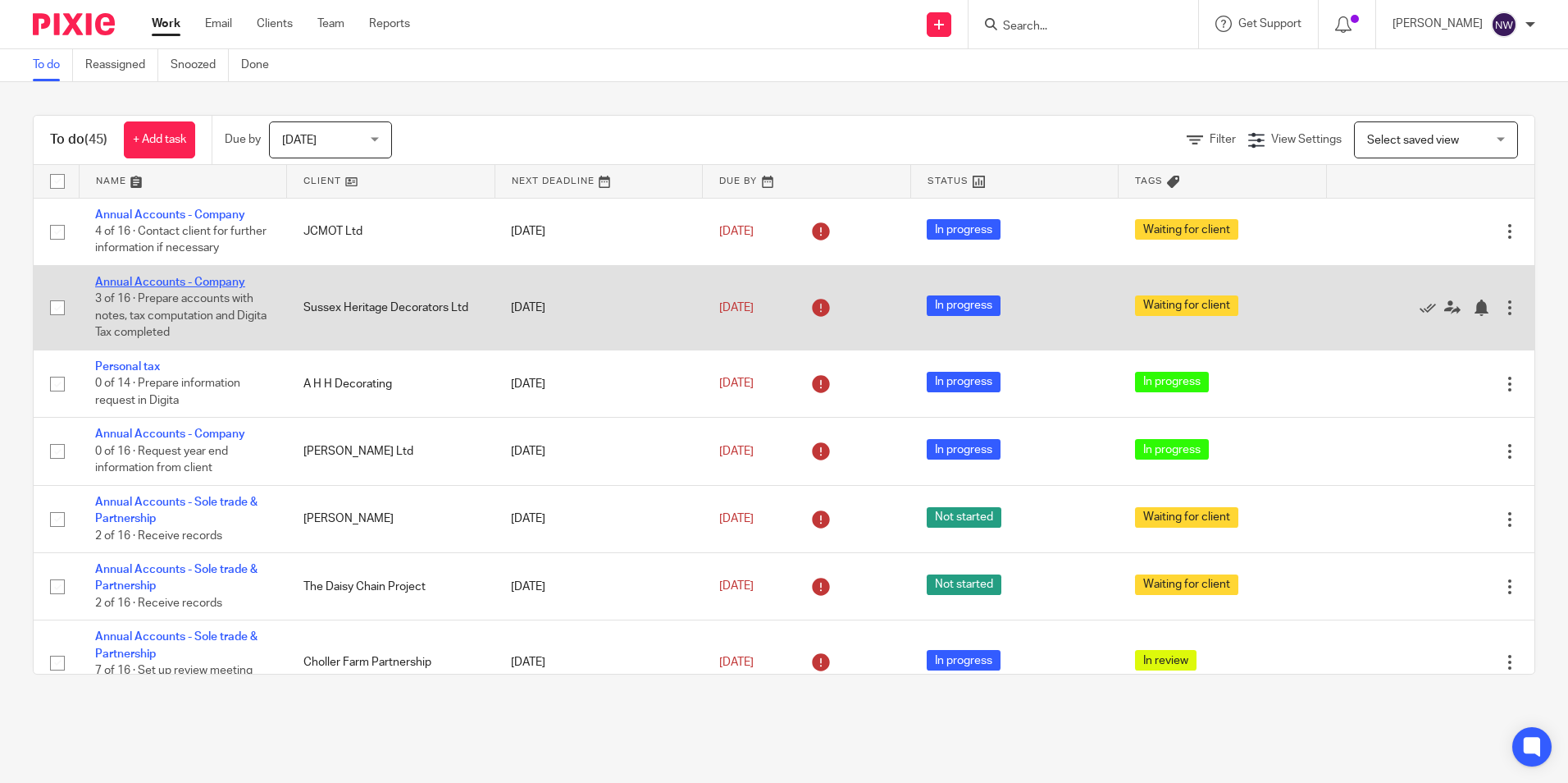
click at [147, 280] on link "Annual Accounts - Company" at bounding box center [169, 282] width 150 height 12
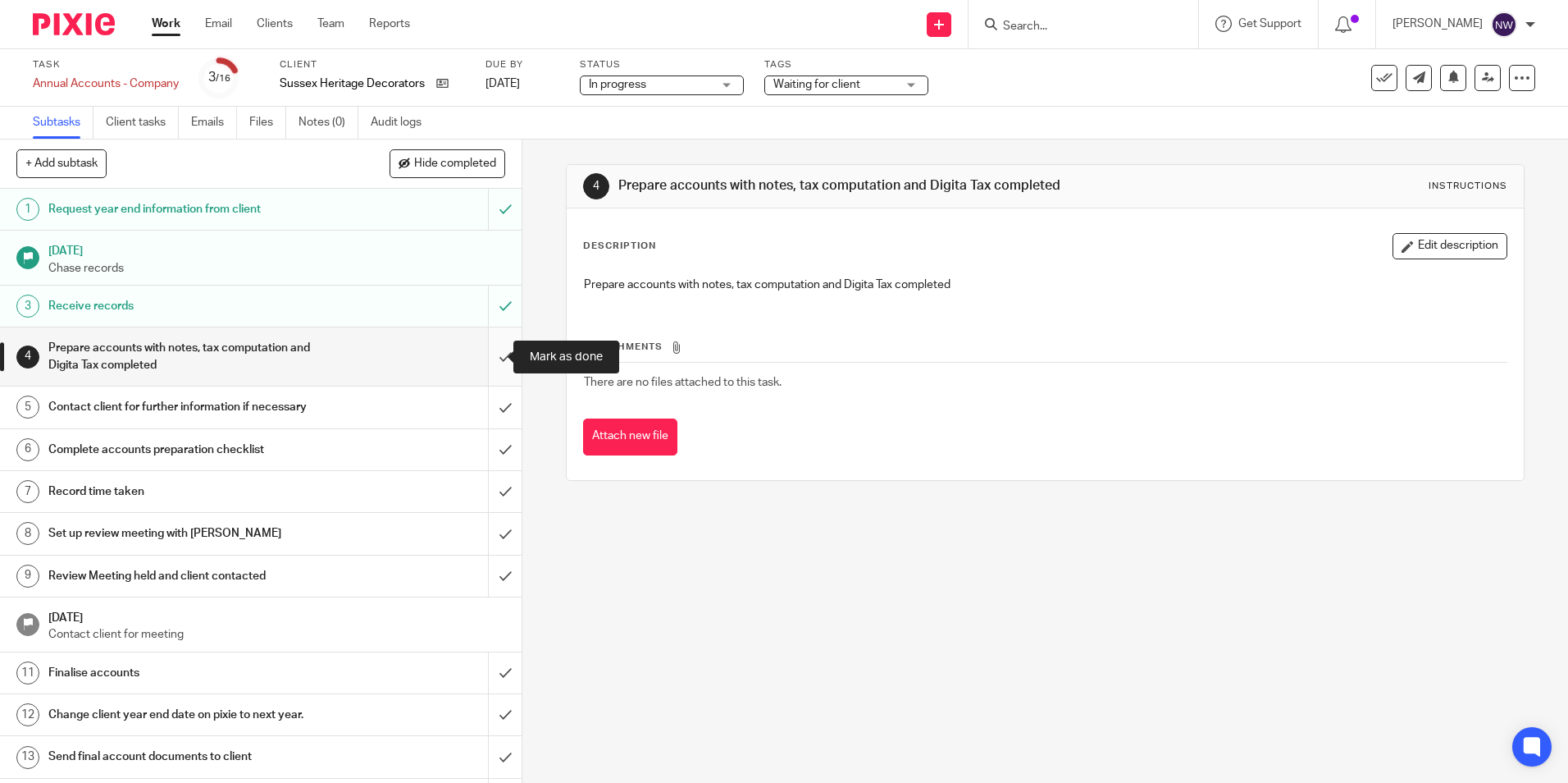
click at [495, 356] on input "submit" at bounding box center [261, 357] width 522 height 58
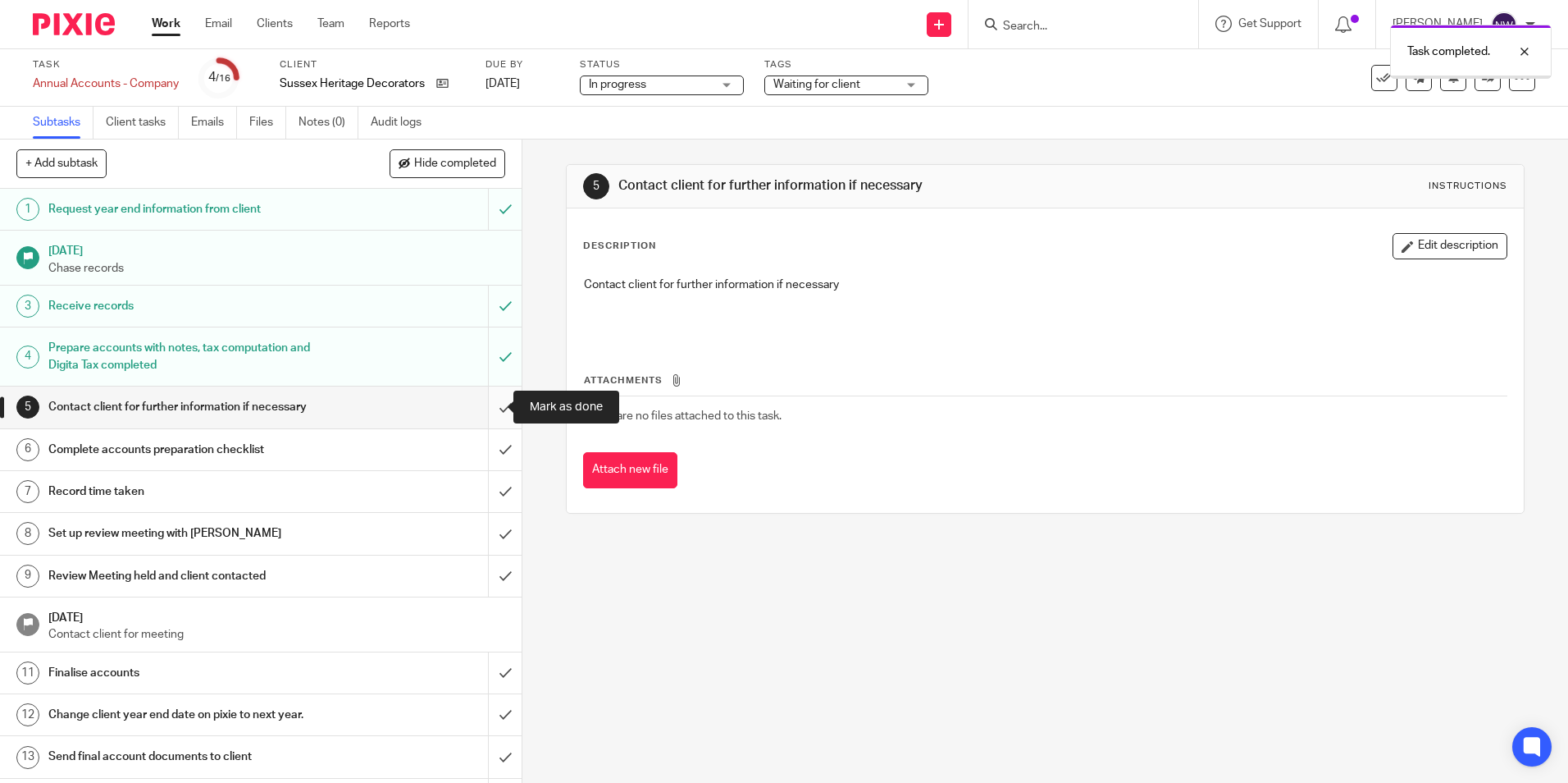
click at [489, 409] on input "submit" at bounding box center [261, 407] width 522 height 41
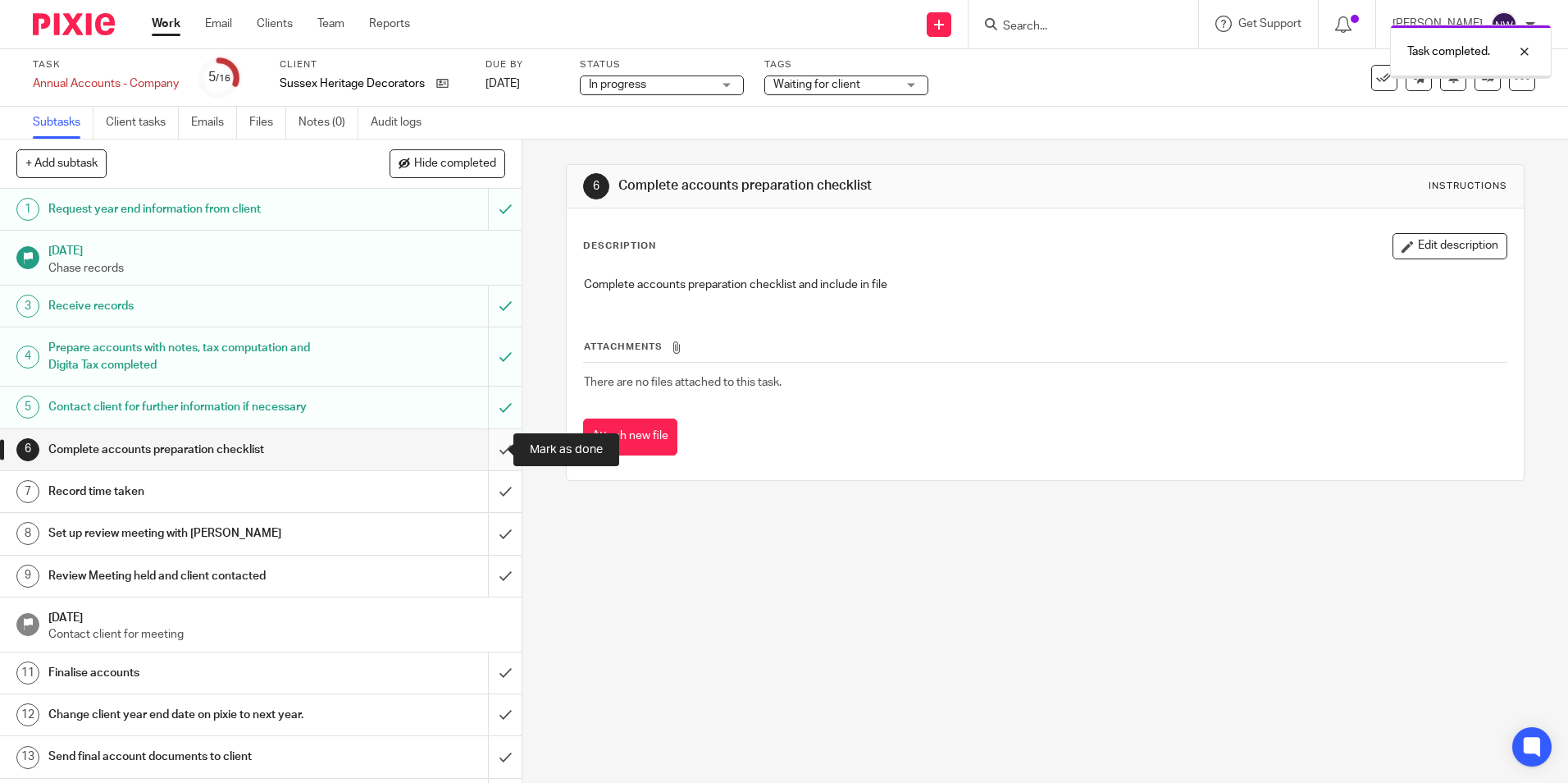
click at [486, 446] on input "submit" at bounding box center [261, 450] width 522 height 41
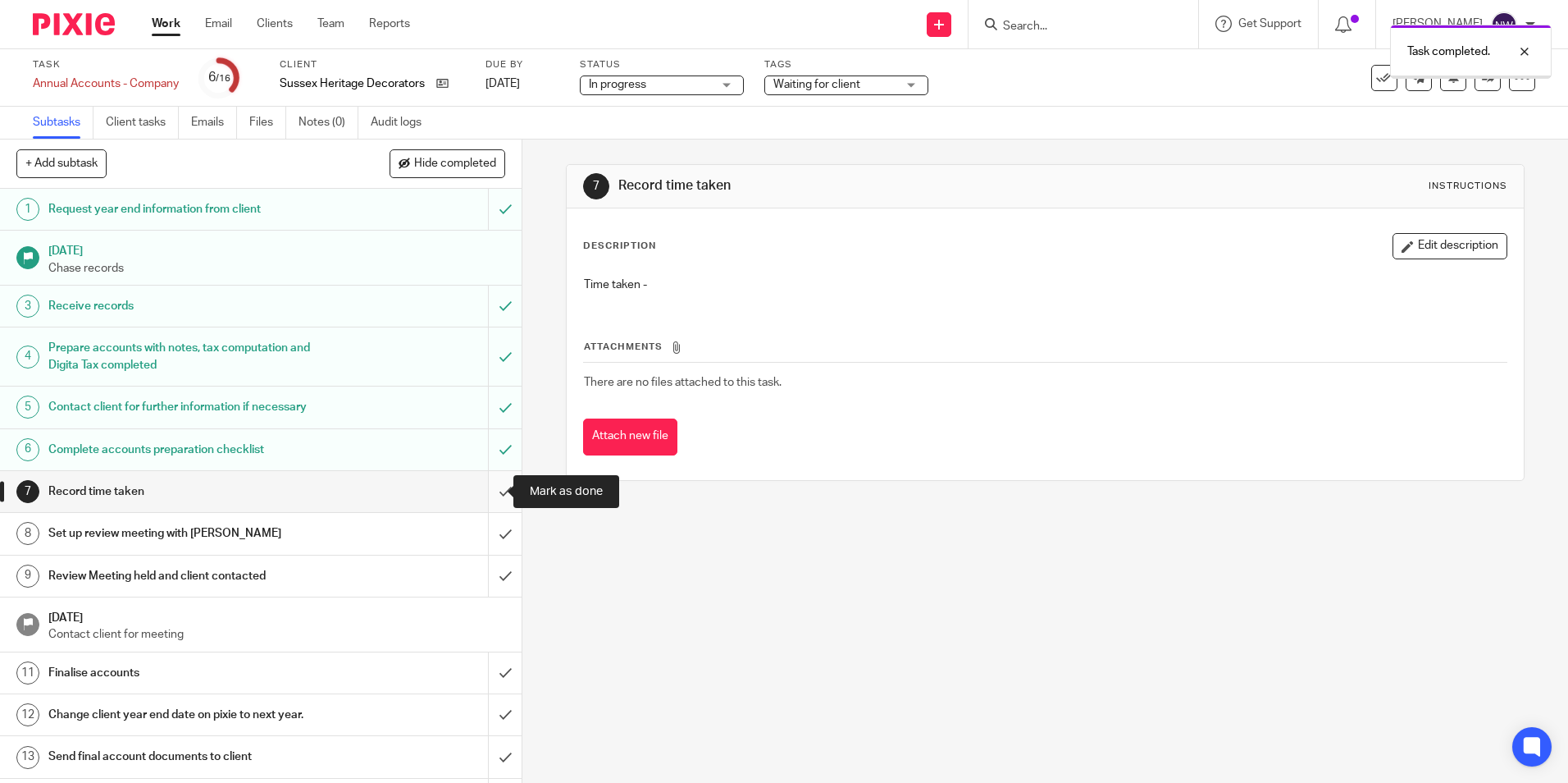
click at [490, 495] on input "submit" at bounding box center [261, 491] width 522 height 41
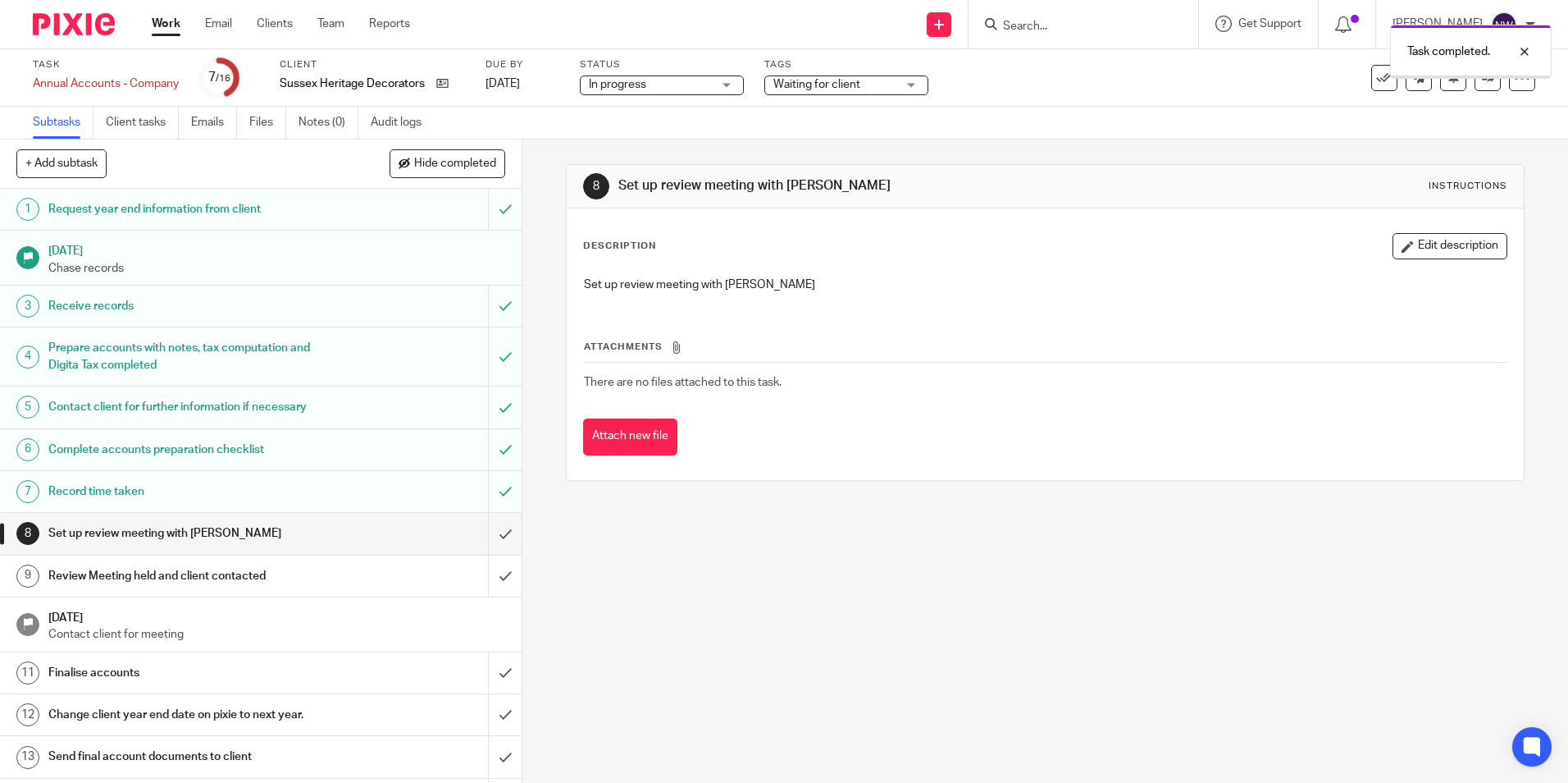
click at [846, 86] on span "Waiting for client" at bounding box center [817, 84] width 87 height 12
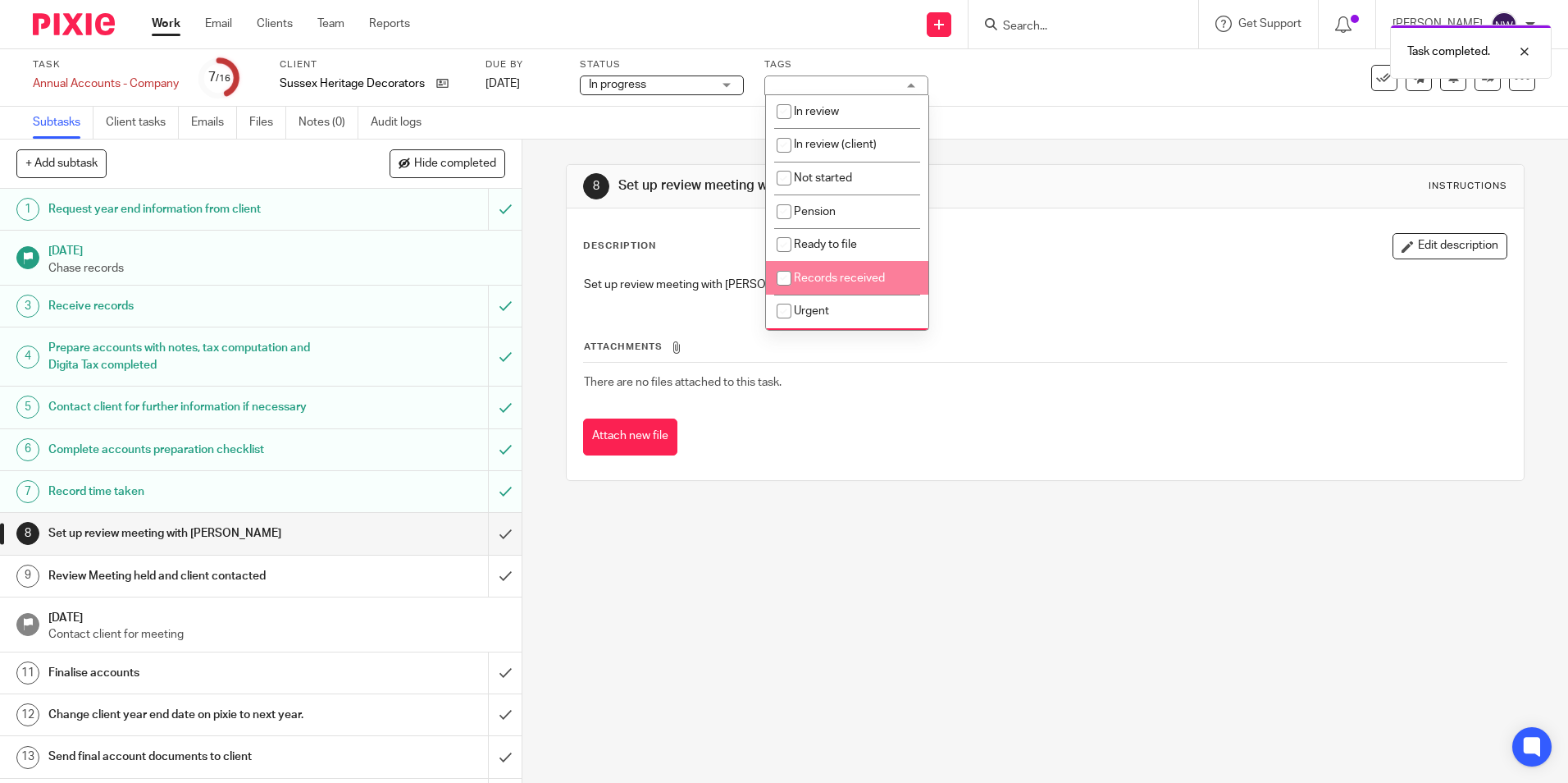
scroll to position [82, 0]
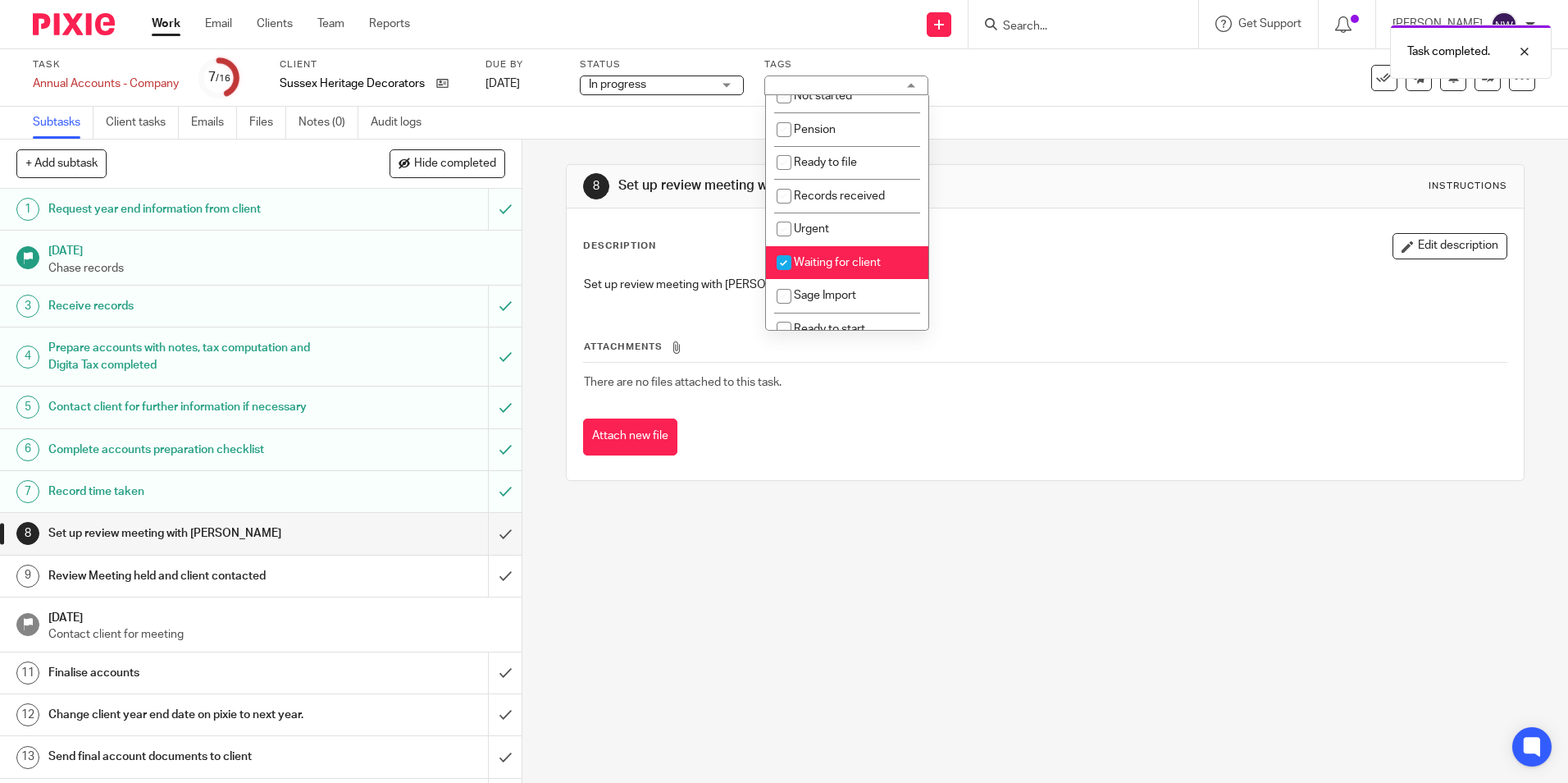
click at [816, 269] on li "Waiting for client" at bounding box center [848, 263] width 162 height 34
checkbox input "false"
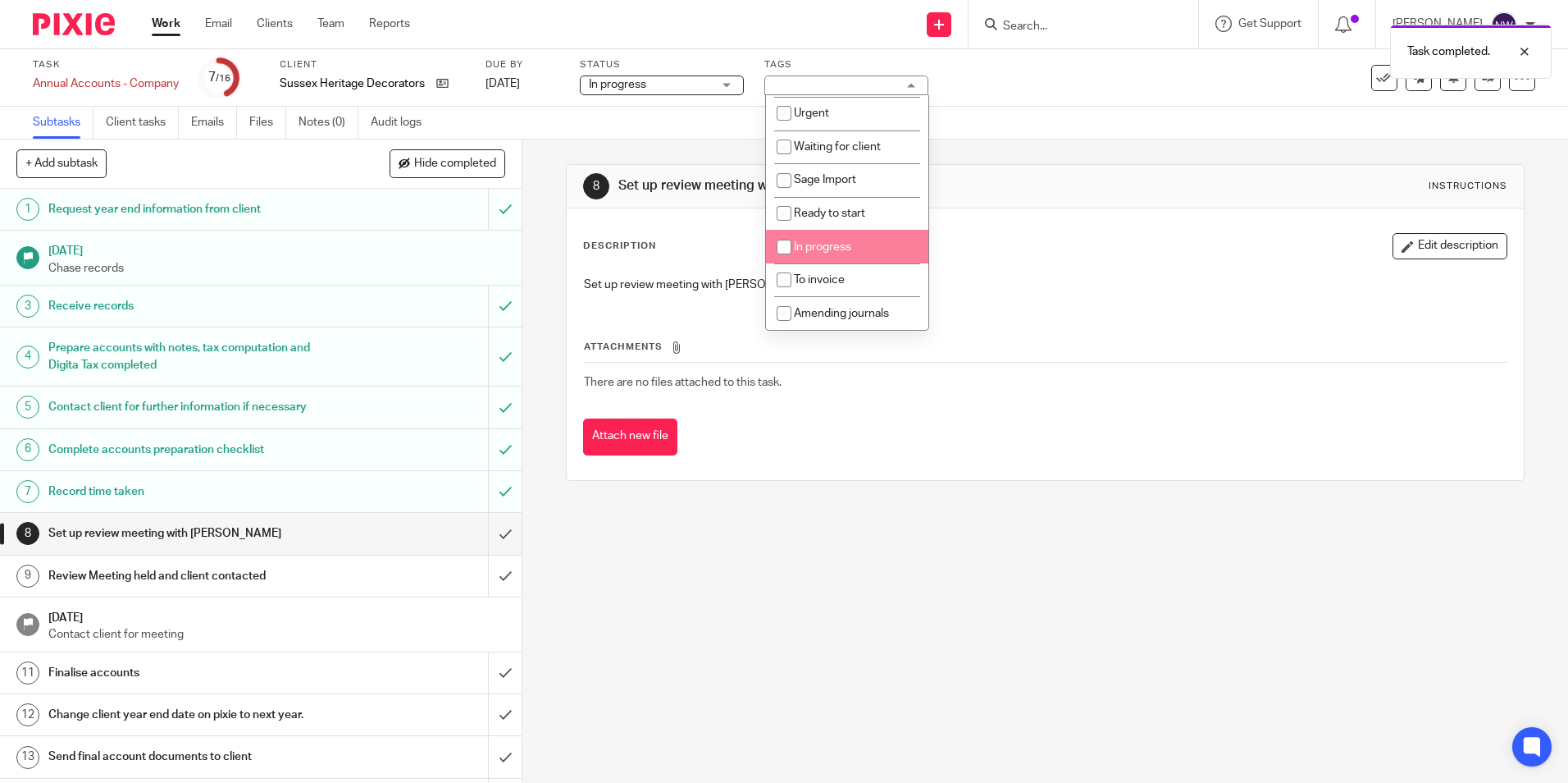
scroll to position [0, 0]
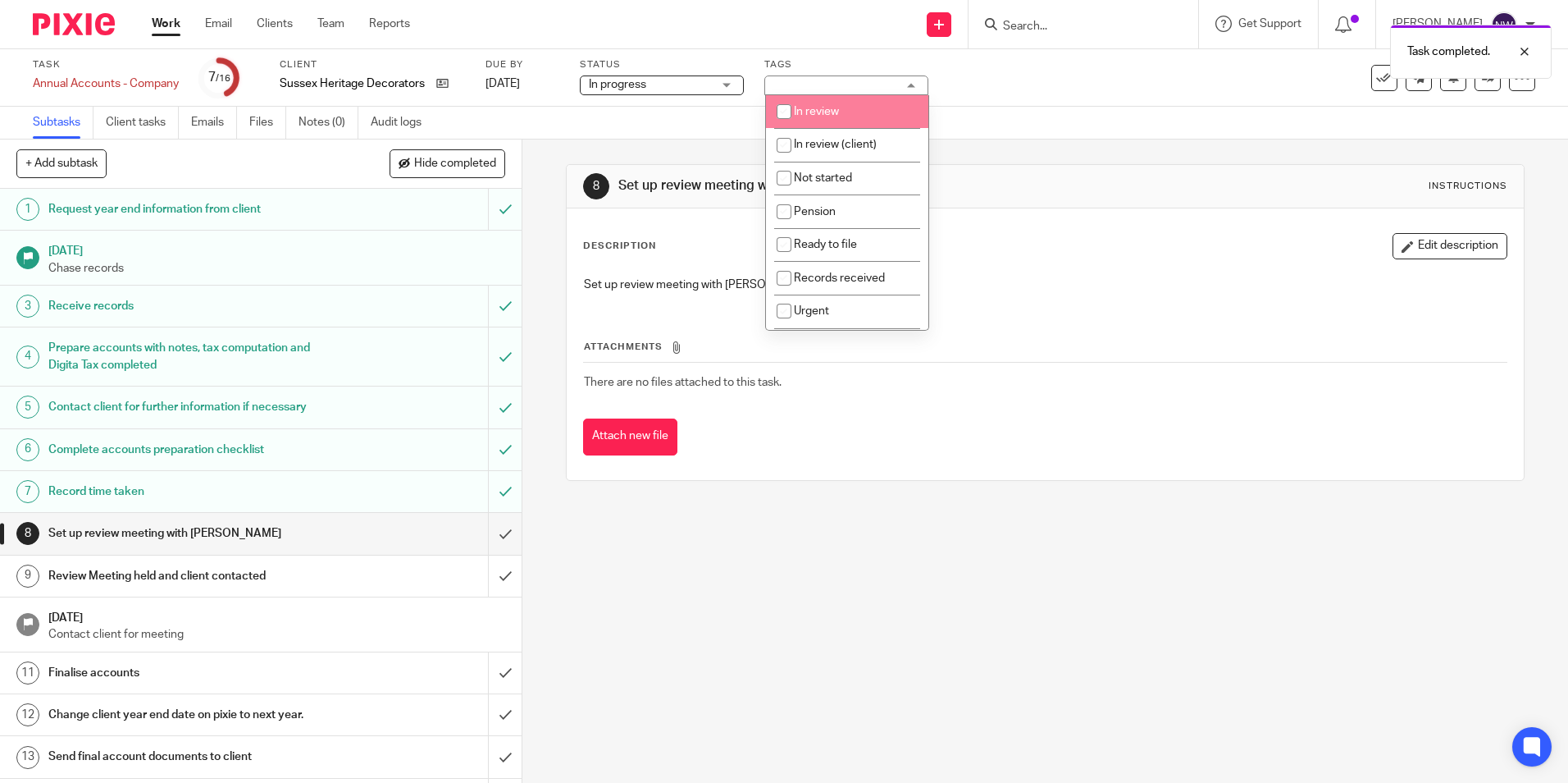
click at [849, 105] on li "In review" at bounding box center [848, 111] width 162 height 34
checkbox input "true"
click at [1050, 132] on div "Subtasks Client tasks Emails Files Notes (0) Audit logs" at bounding box center [784, 123] width 1568 height 33
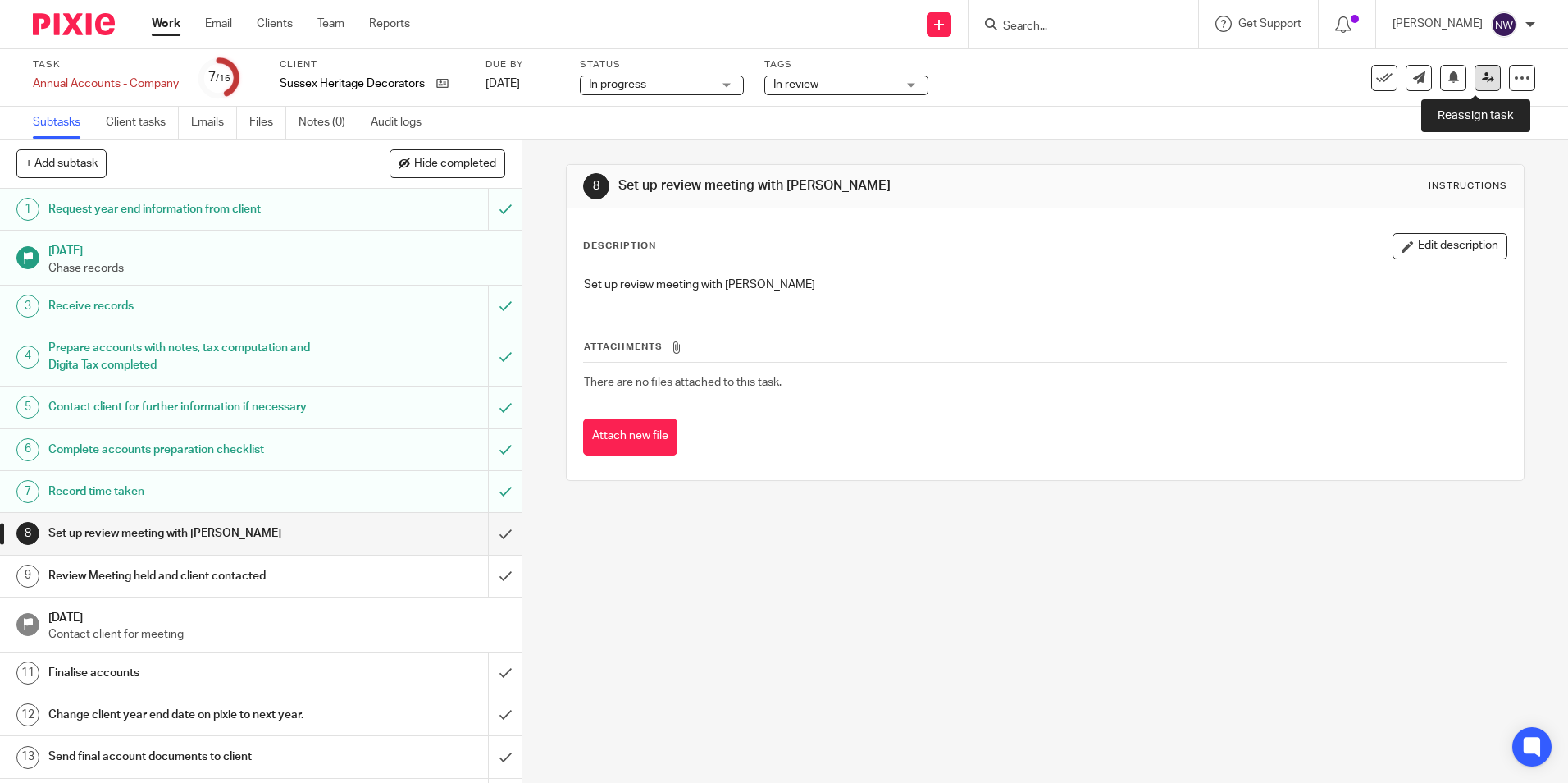
click at [1482, 72] on link at bounding box center [1488, 77] width 26 height 26
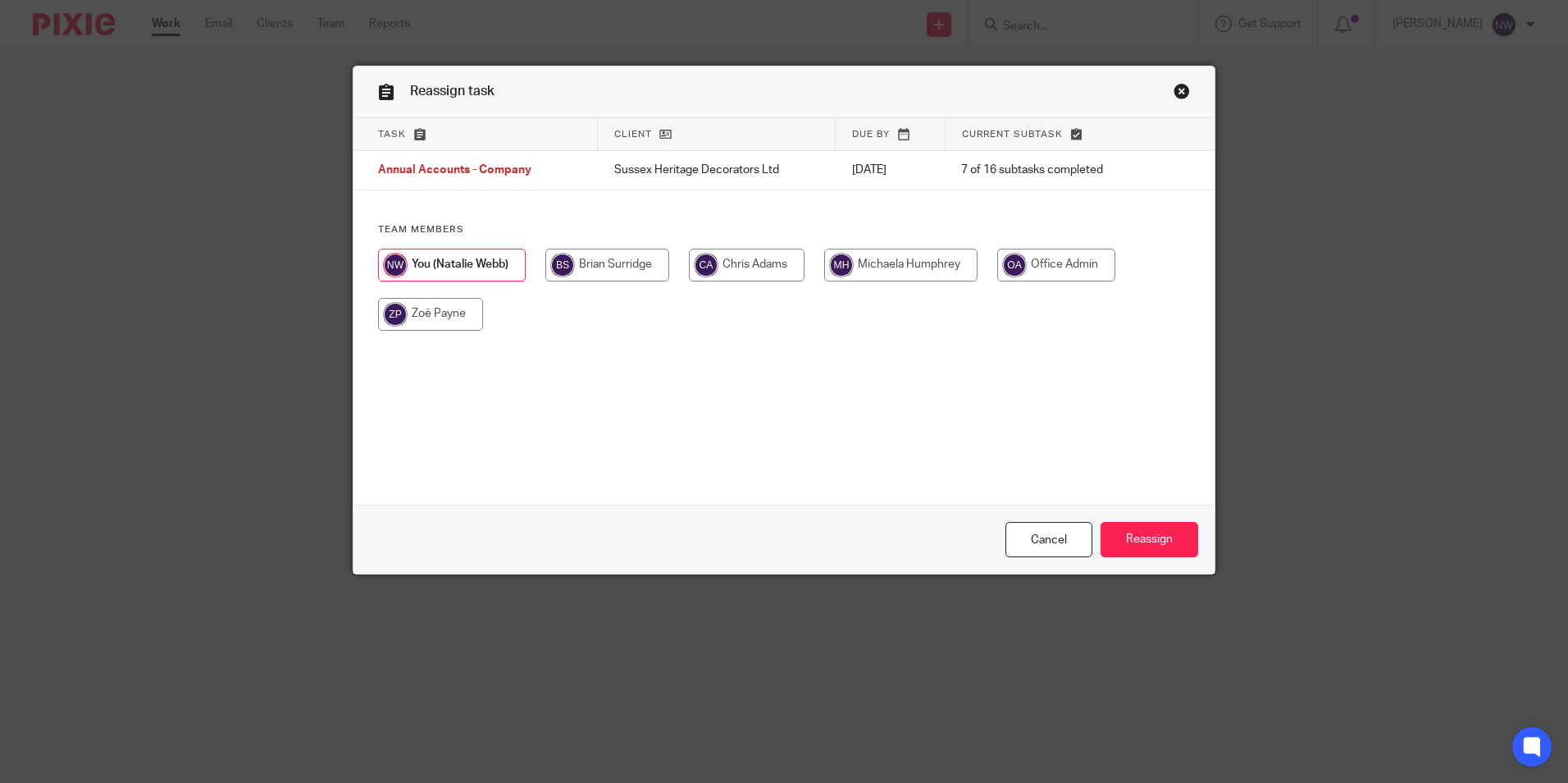
click at [597, 259] on input "radio" at bounding box center [607, 265] width 124 height 33
radio input "true"
click at [1156, 546] on input "Reassign" at bounding box center [1149, 539] width 98 height 35
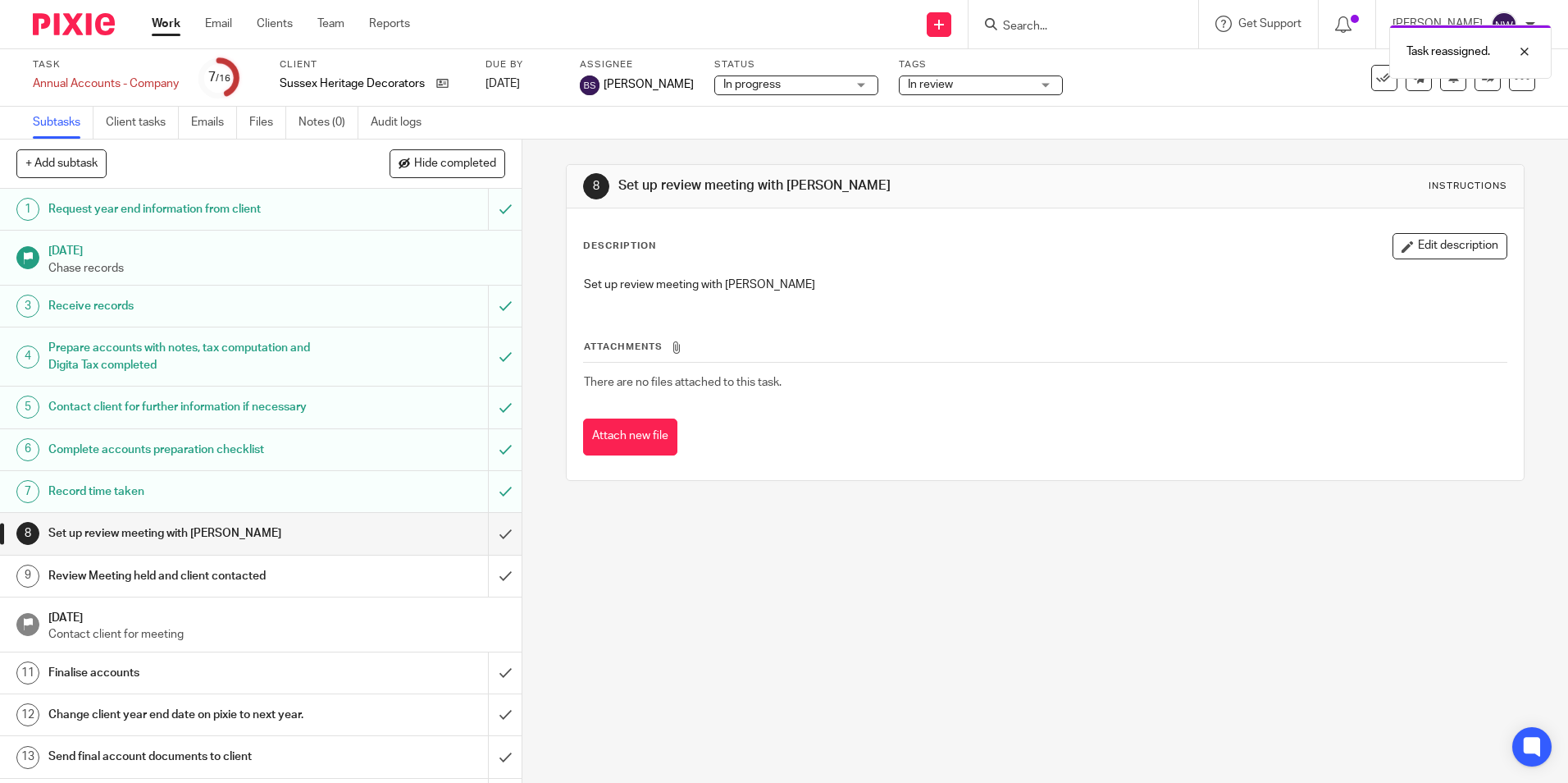
click at [163, 30] on link "Work" at bounding box center [166, 23] width 29 height 16
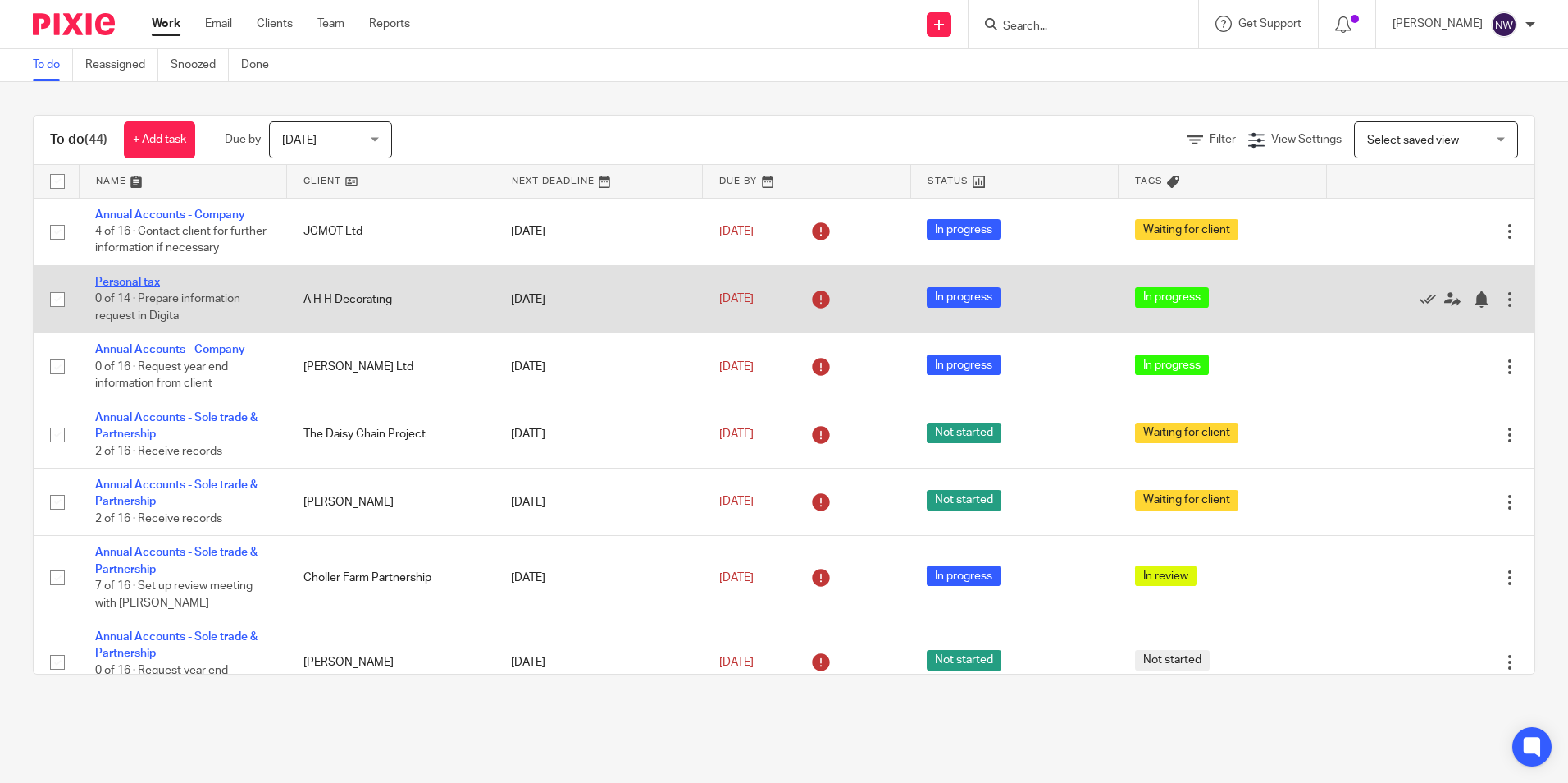
click at [128, 281] on link "Personal tax" at bounding box center [127, 282] width 65 height 12
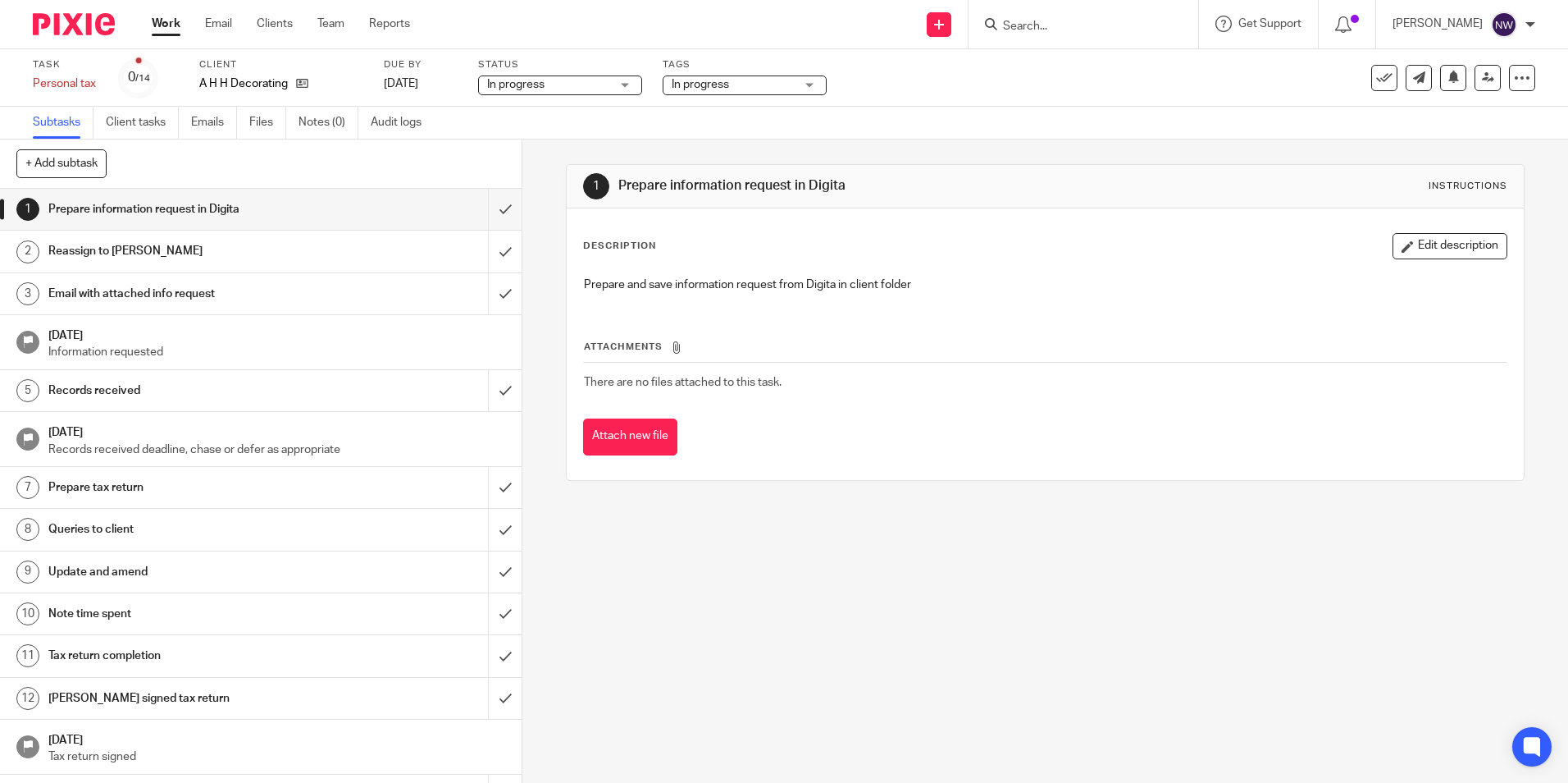
click at [761, 84] on span "In progress" at bounding box center [733, 85] width 123 height 17
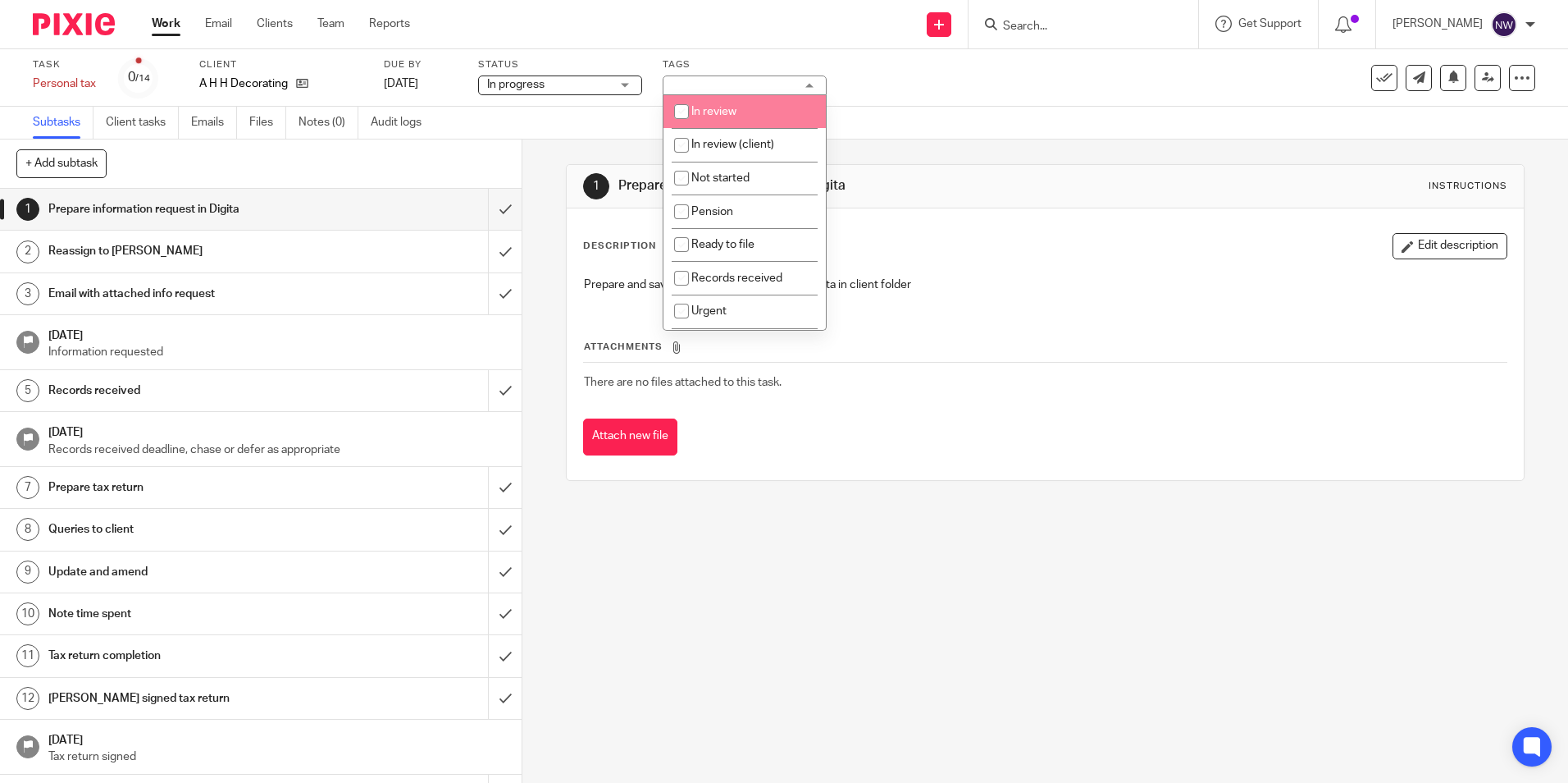
click at [754, 114] on li "In review" at bounding box center [744, 111] width 162 height 34
checkbox input "true"
click at [968, 112] on div "Subtasks Client tasks Emails Files Notes (0) Audit logs" at bounding box center [784, 123] width 1568 height 33
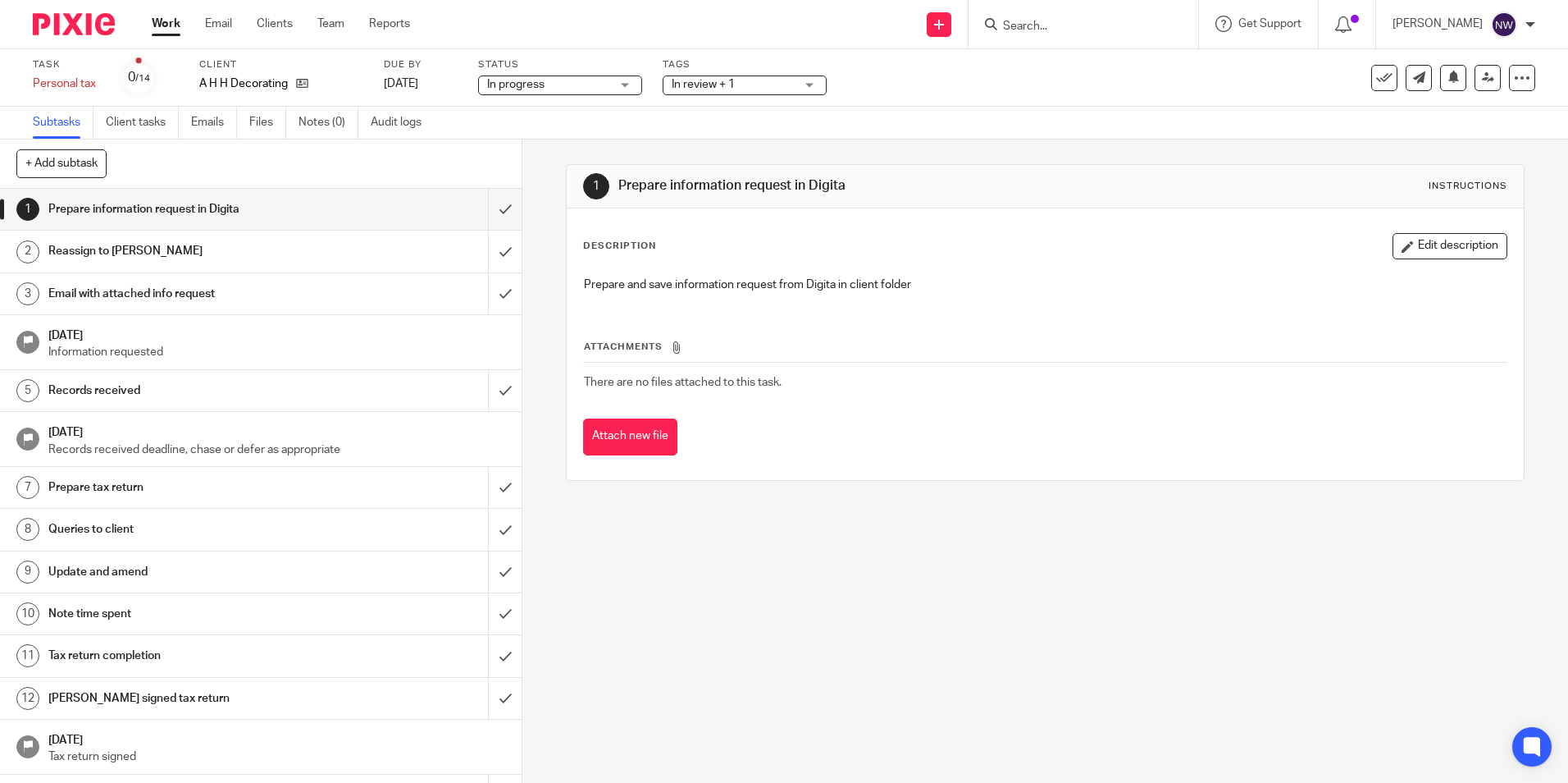
click at [788, 84] on span "In review + 1" at bounding box center [733, 85] width 123 height 17
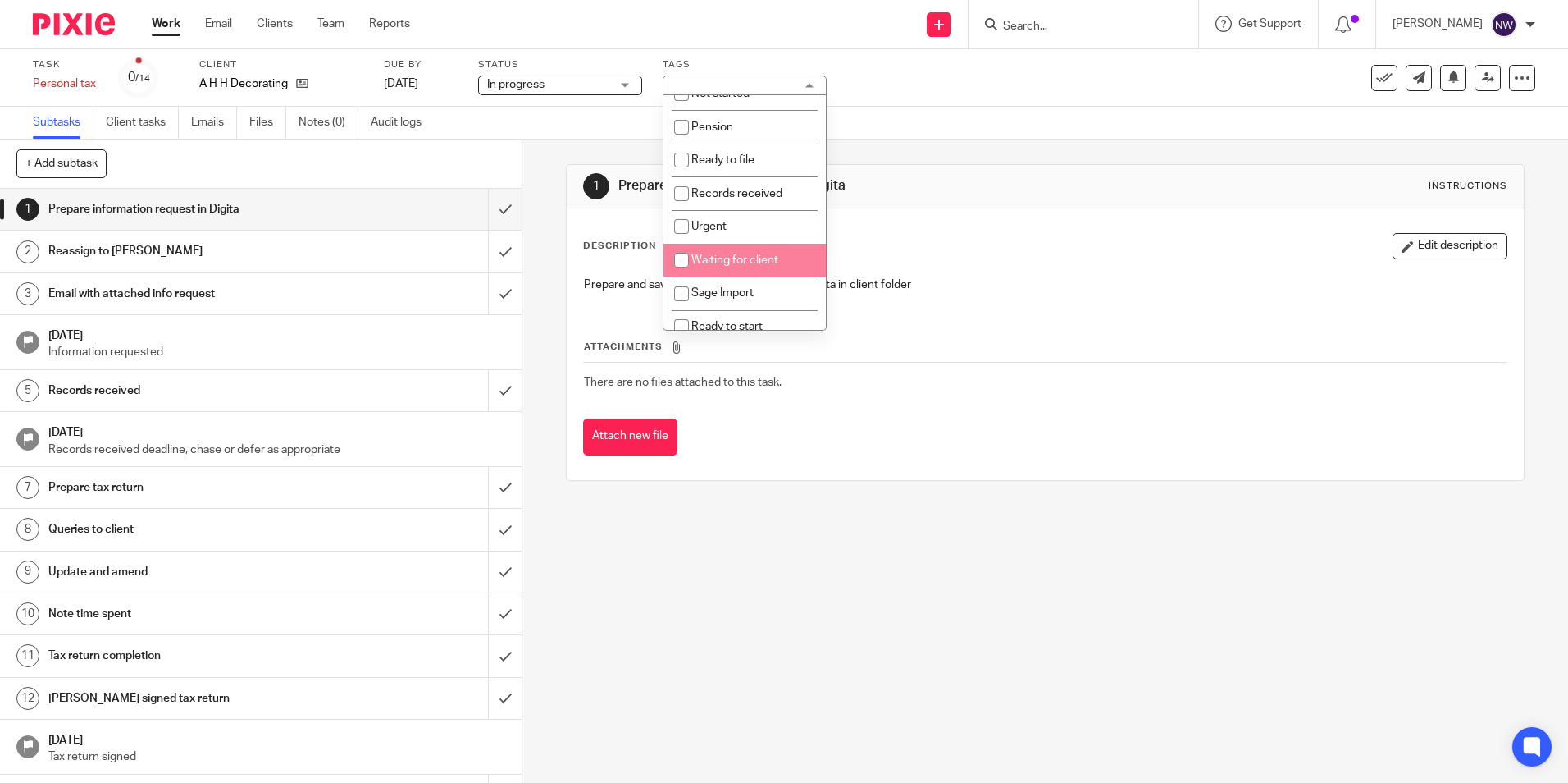
scroll to position [198, 0]
click at [715, 247] on span "In progress" at bounding box center [719, 246] width 57 height 12
checkbox input "false"
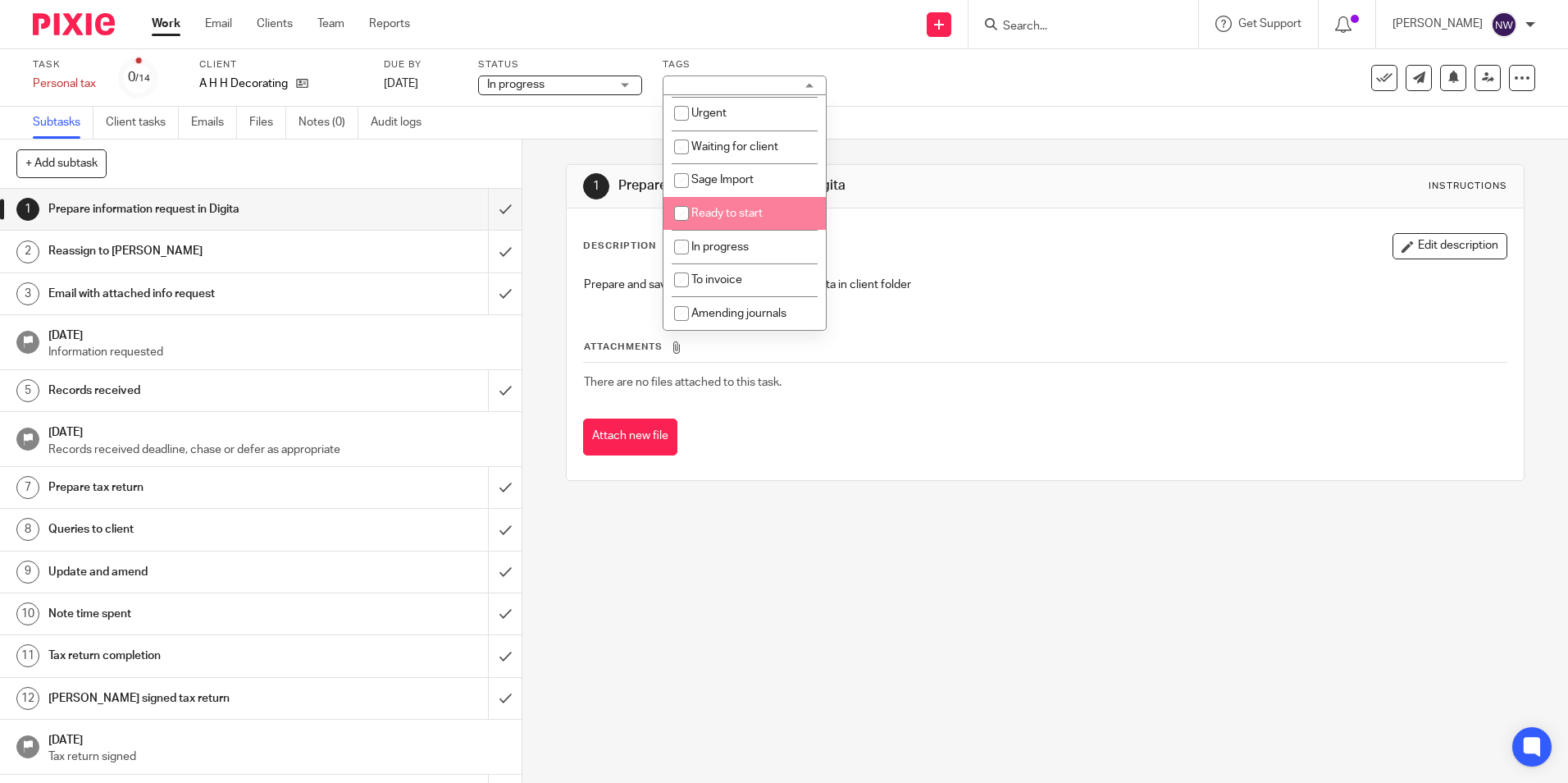
click at [988, 159] on div "1 Prepare information request in Digita Instructions Description Edit descripti…" at bounding box center [1045, 322] width 958 height 365
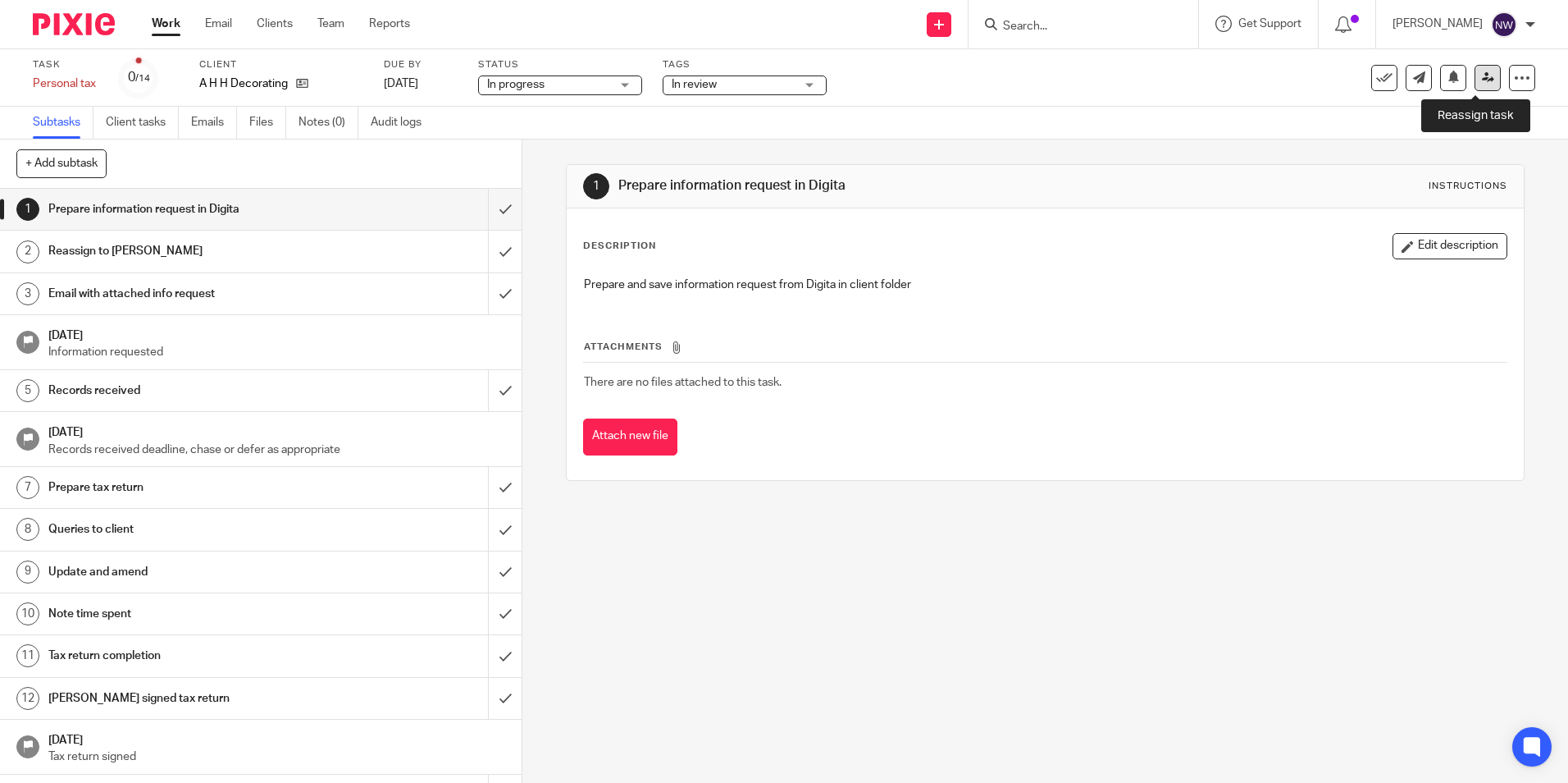
click at [1482, 75] on icon at bounding box center [1488, 77] width 13 height 13
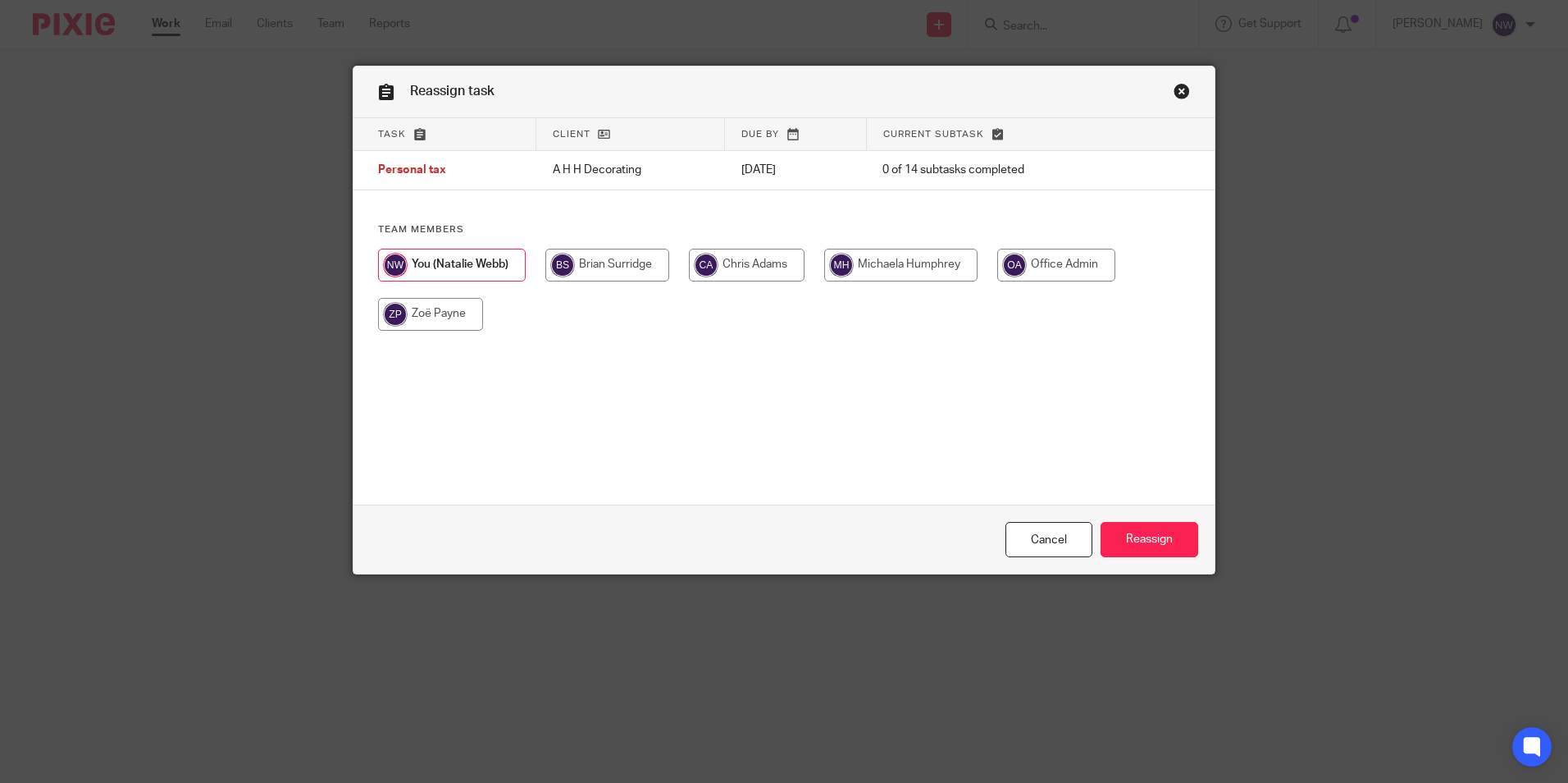
click at [580, 257] on input "radio" at bounding box center [607, 265] width 124 height 33
radio input "true"
click at [1118, 542] on input "Reassign" at bounding box center [1149, 539] width 98 height 35
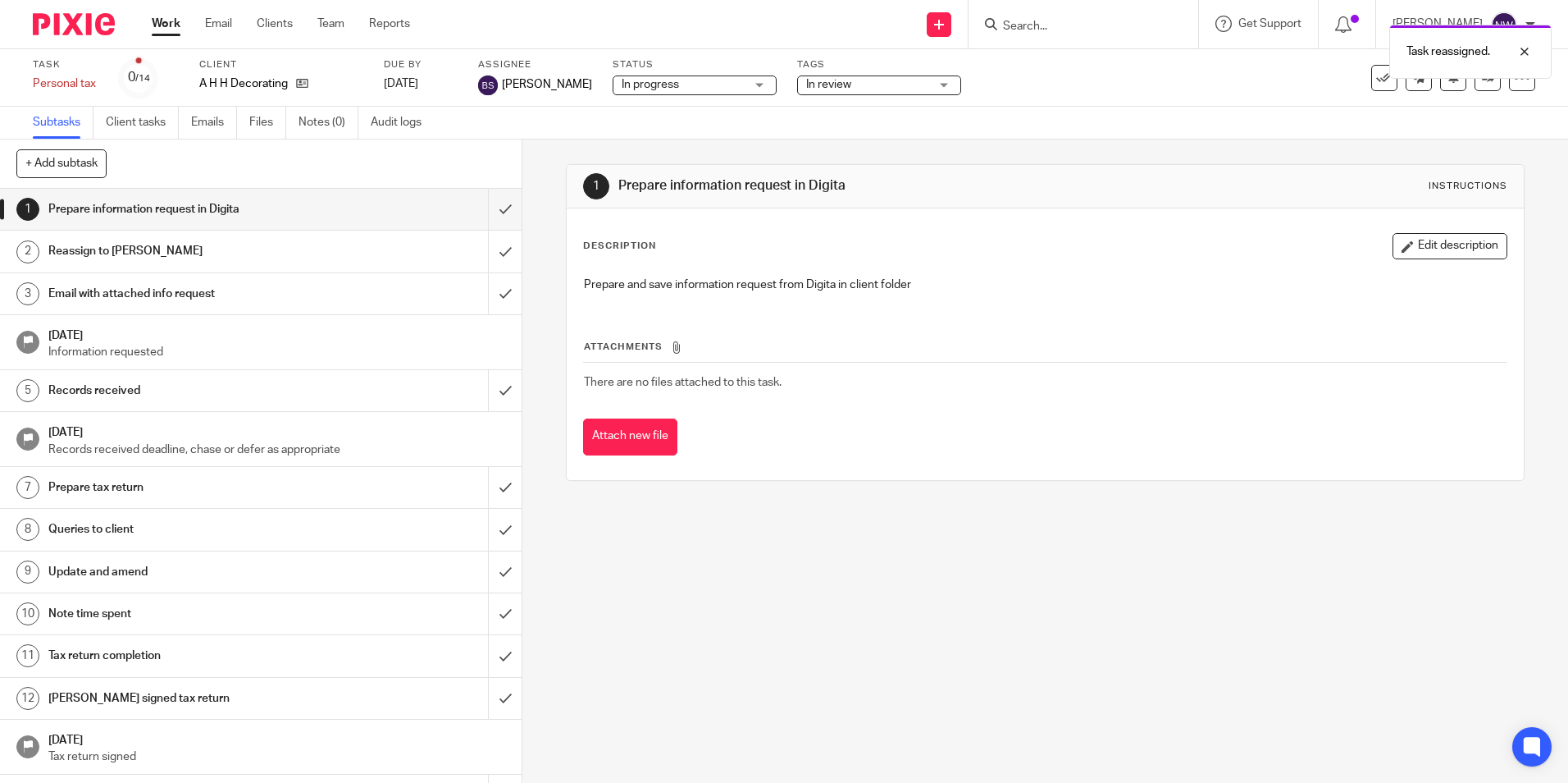
click link "Work"
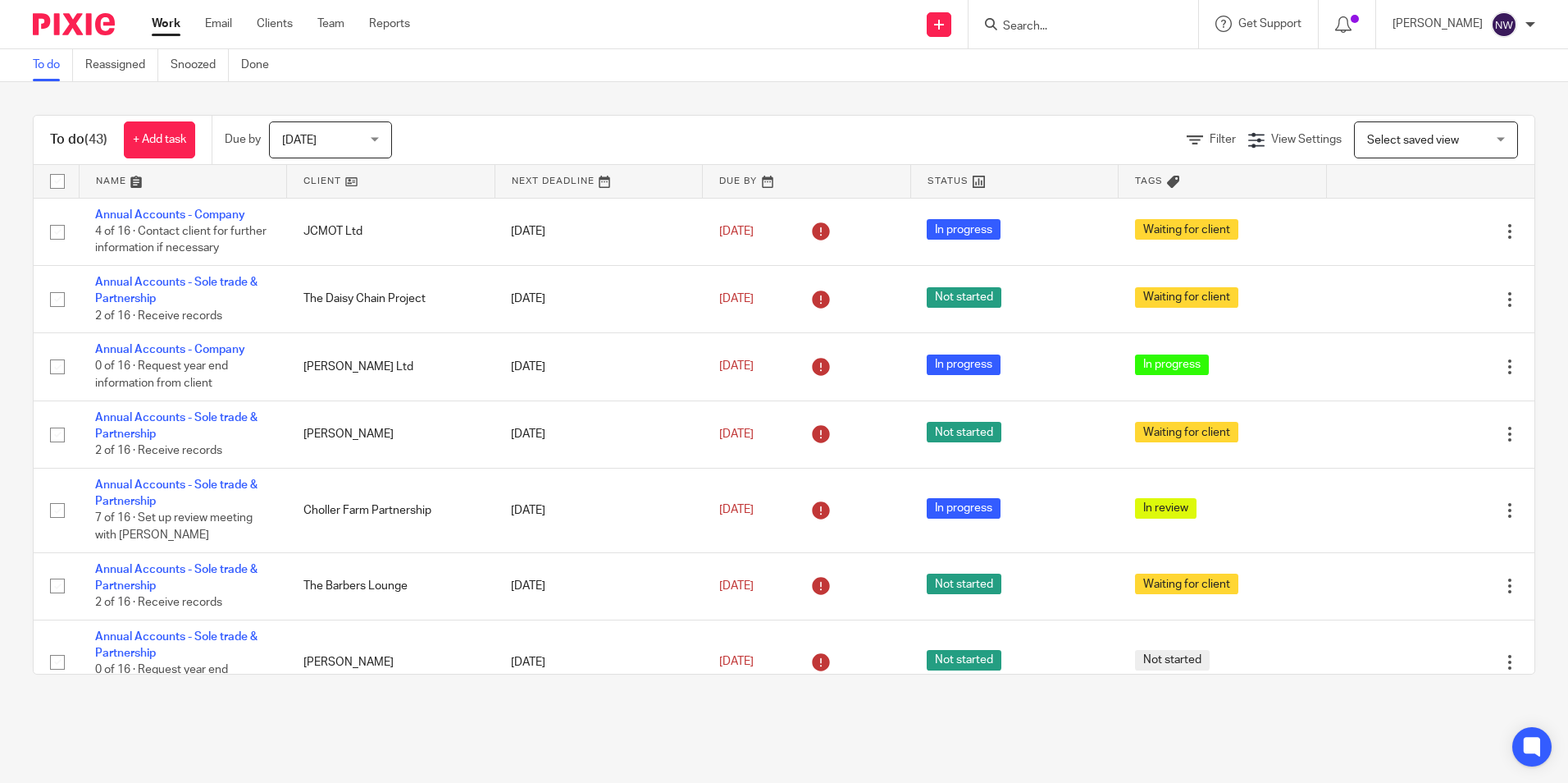
click at [1053, 22] on input "Search" at bounding box center [1075, 26] width 148 height 14
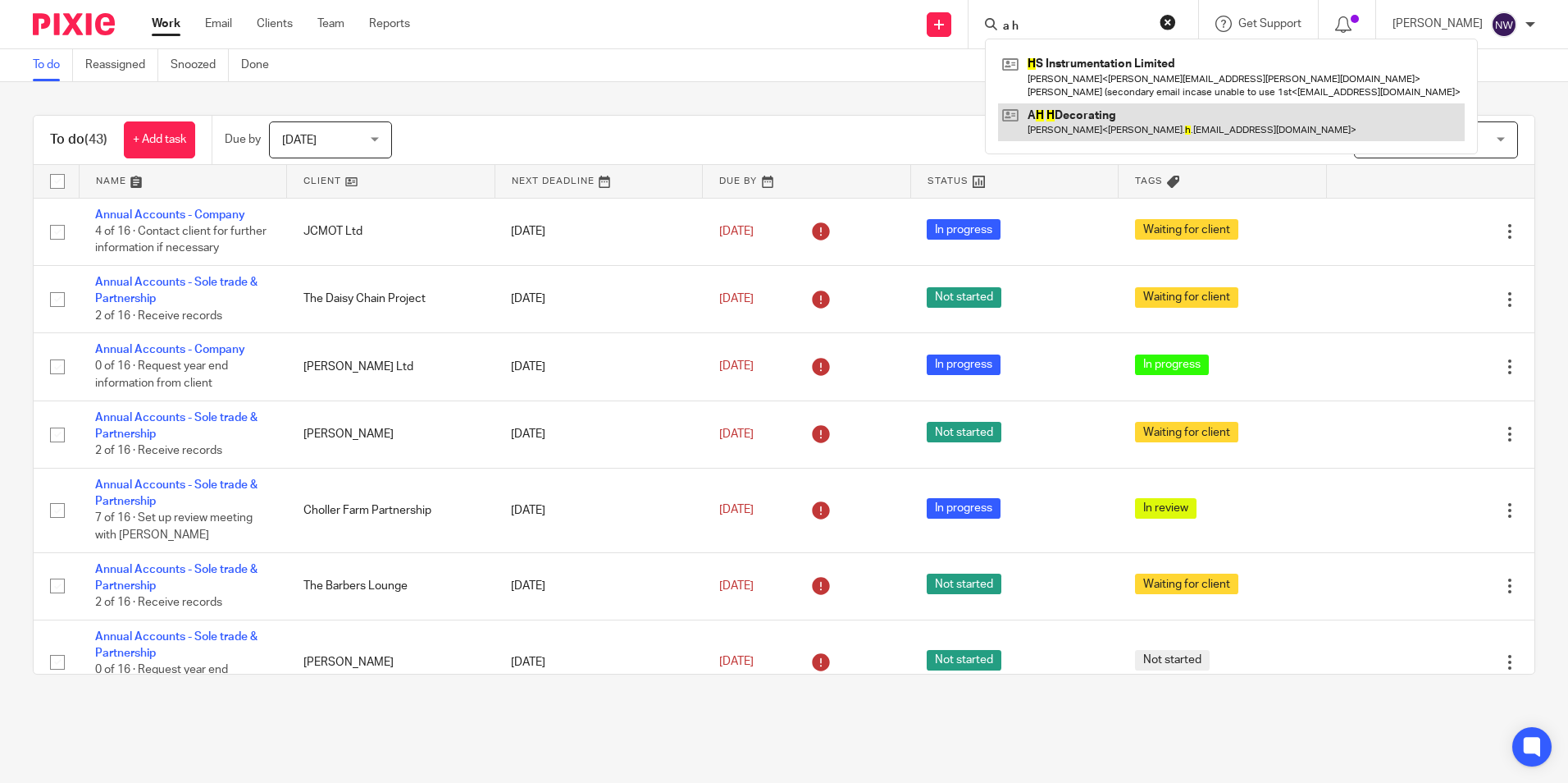
type input "a h"
click at [1118, 118] on link at bounding box center [1232, 122] width 467 height 38
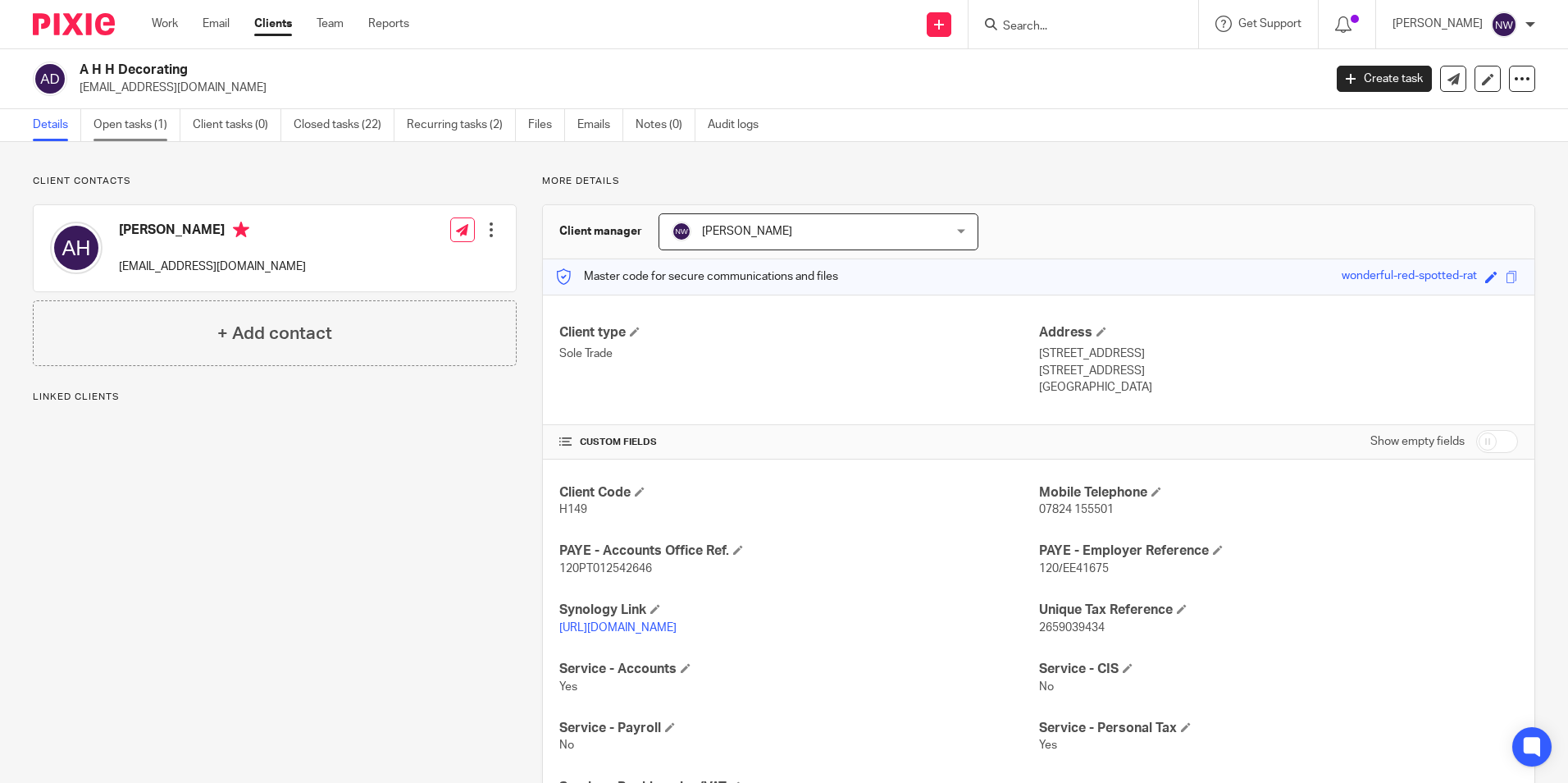
click at [140, 112] on link "Open tasks (1)" at bounding box center [137, 125] width 87 height 32
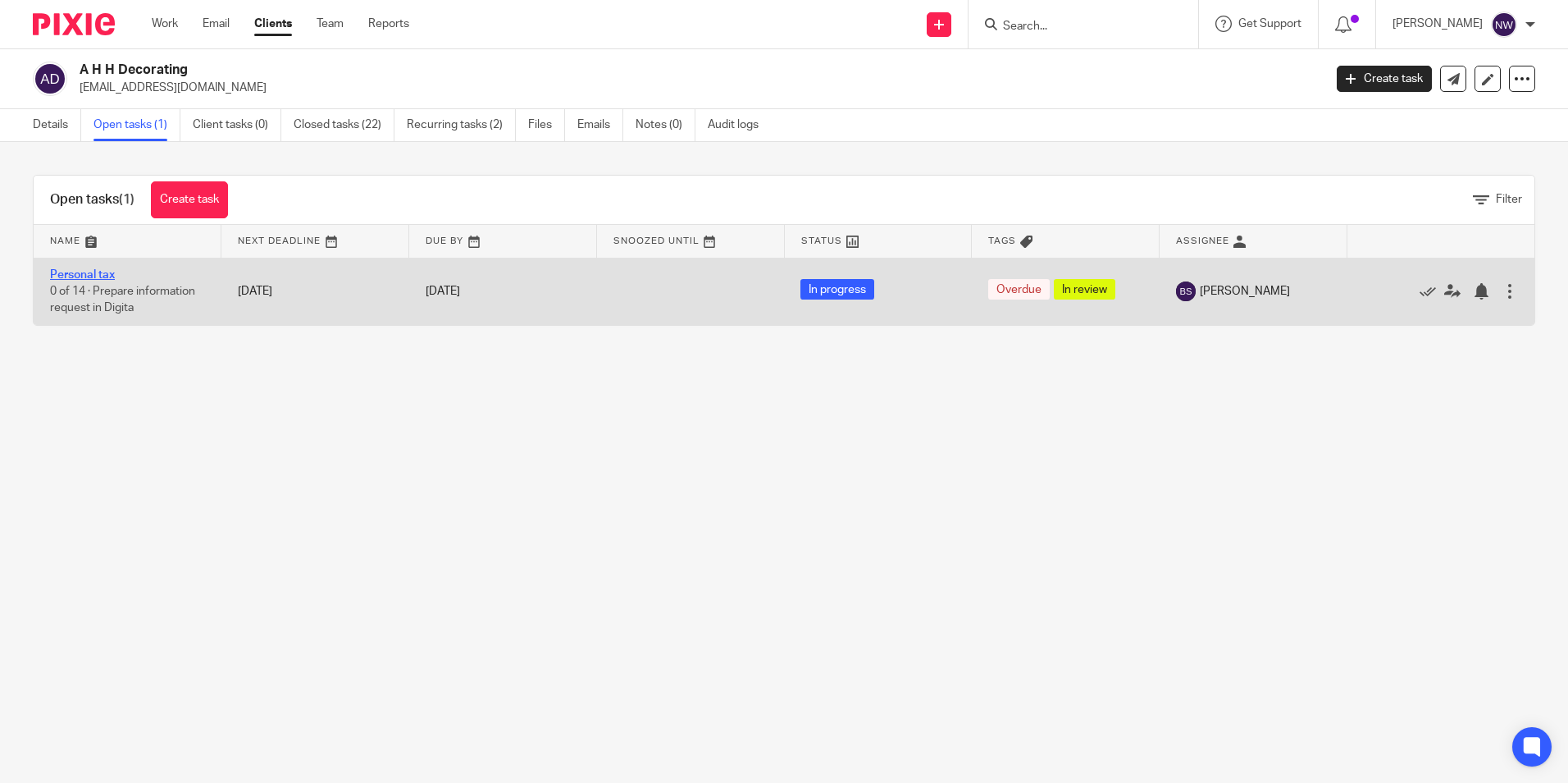
click at [90, 271] on link "Personal tax" at bounding box center [82, 275] width 65 height 12
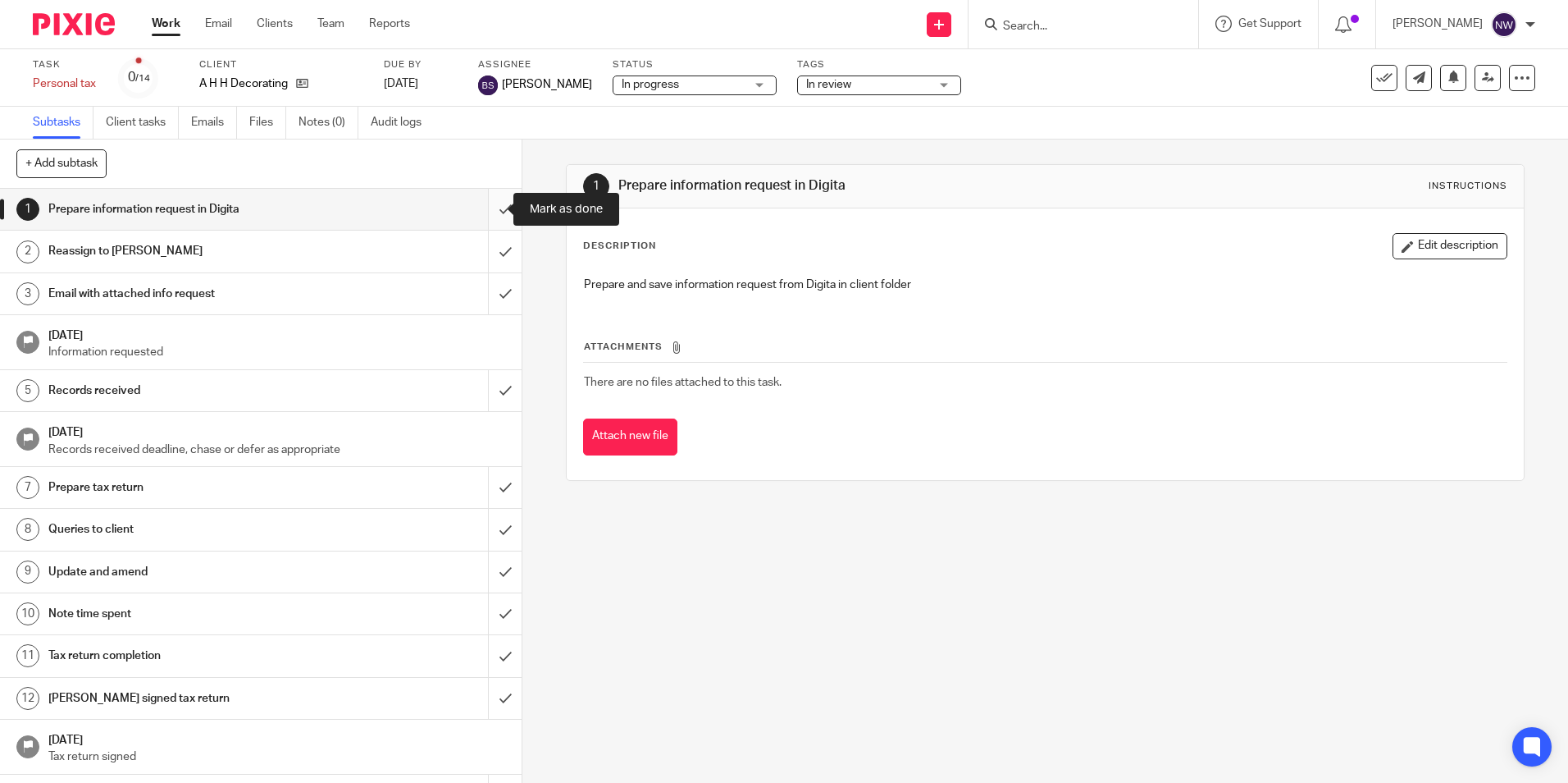
click at [490, 215] on input "submit" at bounding box center [261, 209] width 522 height 41
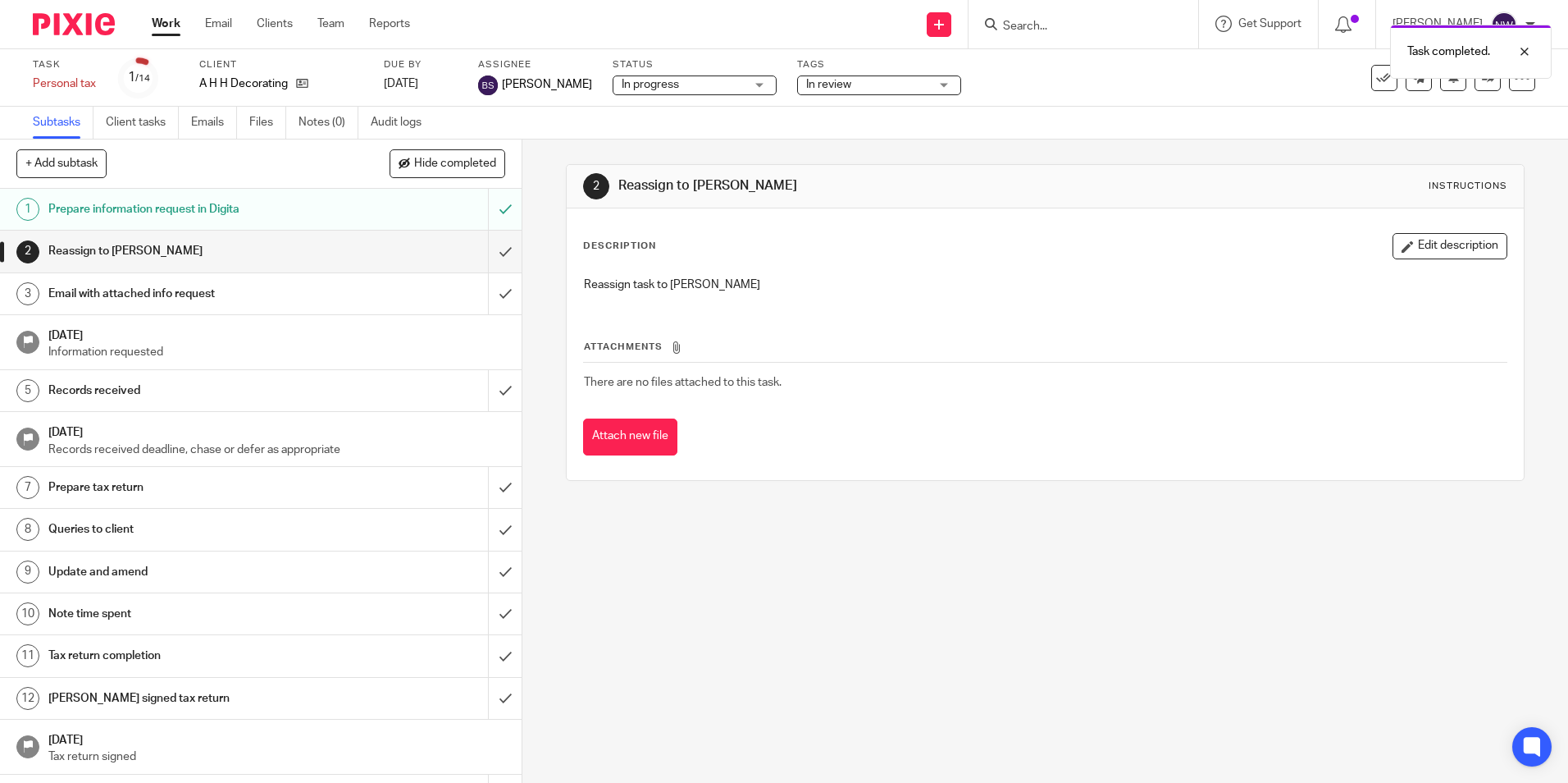
click at [167, 19] on link "Work" at bounding box center [166, 23] width 29 height 16
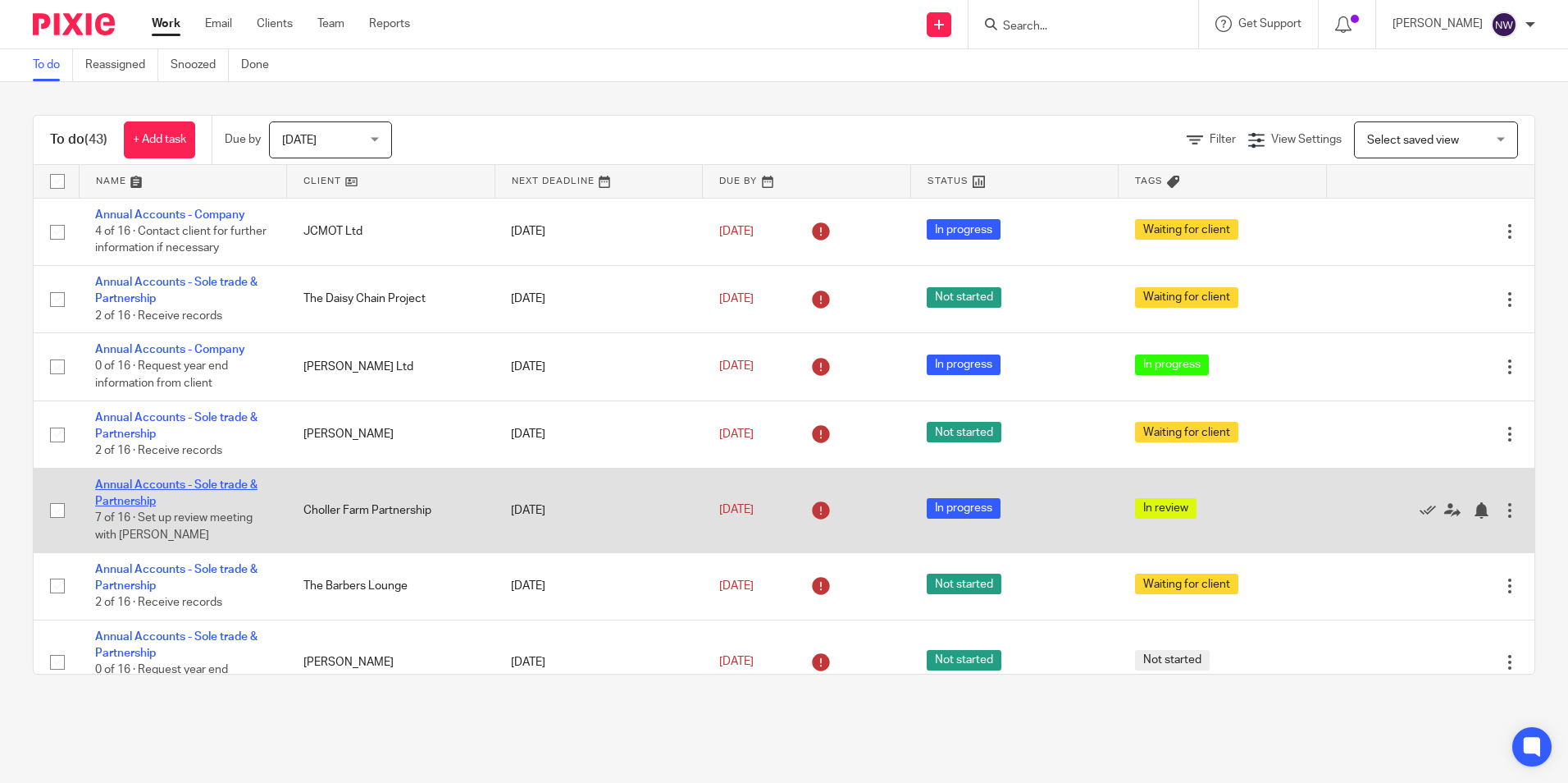
click at [130, 486] on link "Annual Accounts - Sole trade & Partnership" at bounding box center [176, 493] width 162 height 28
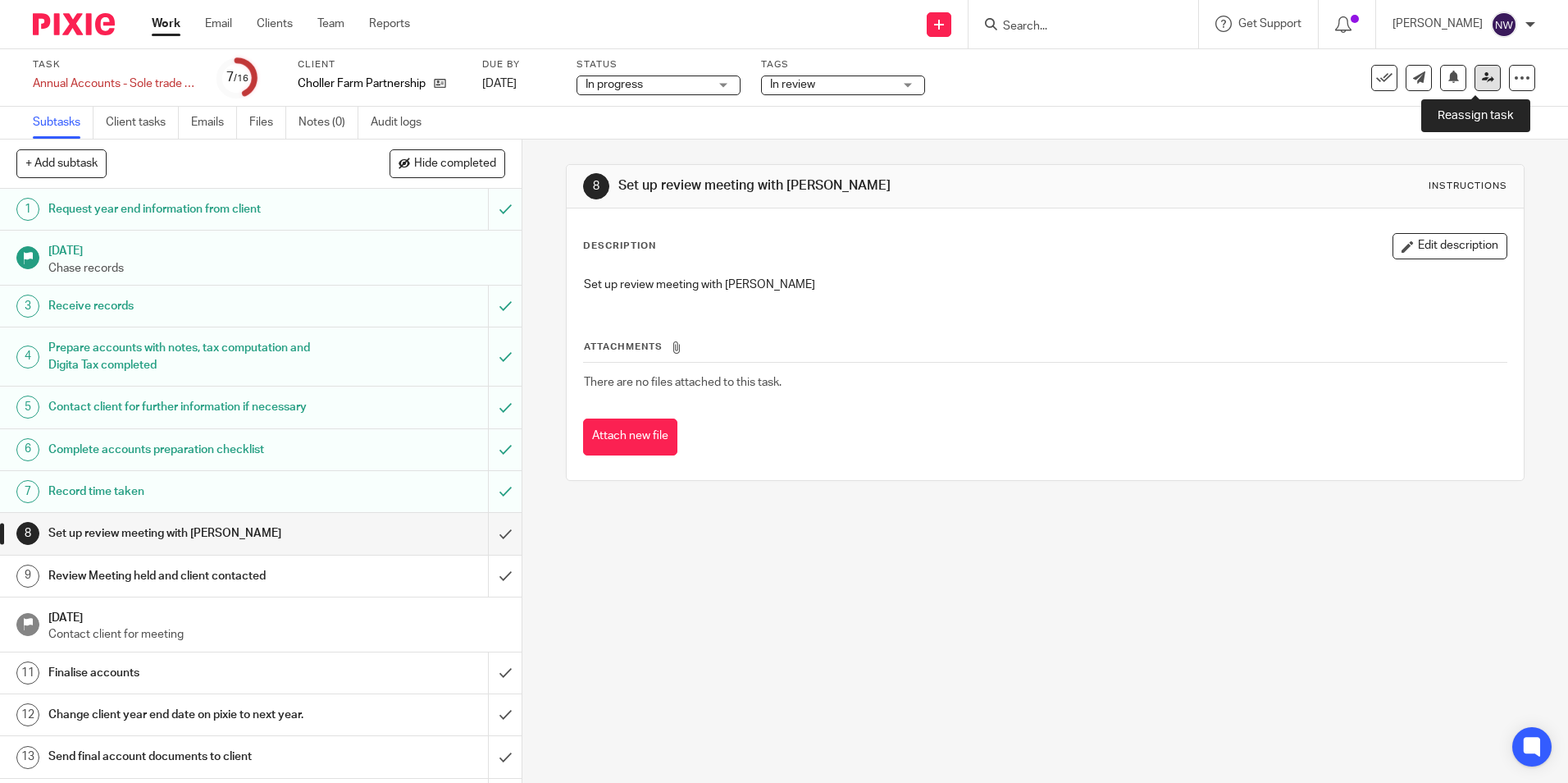
click at [1475, 78] on link at bounding box center [1488, 77] width 26 height 26
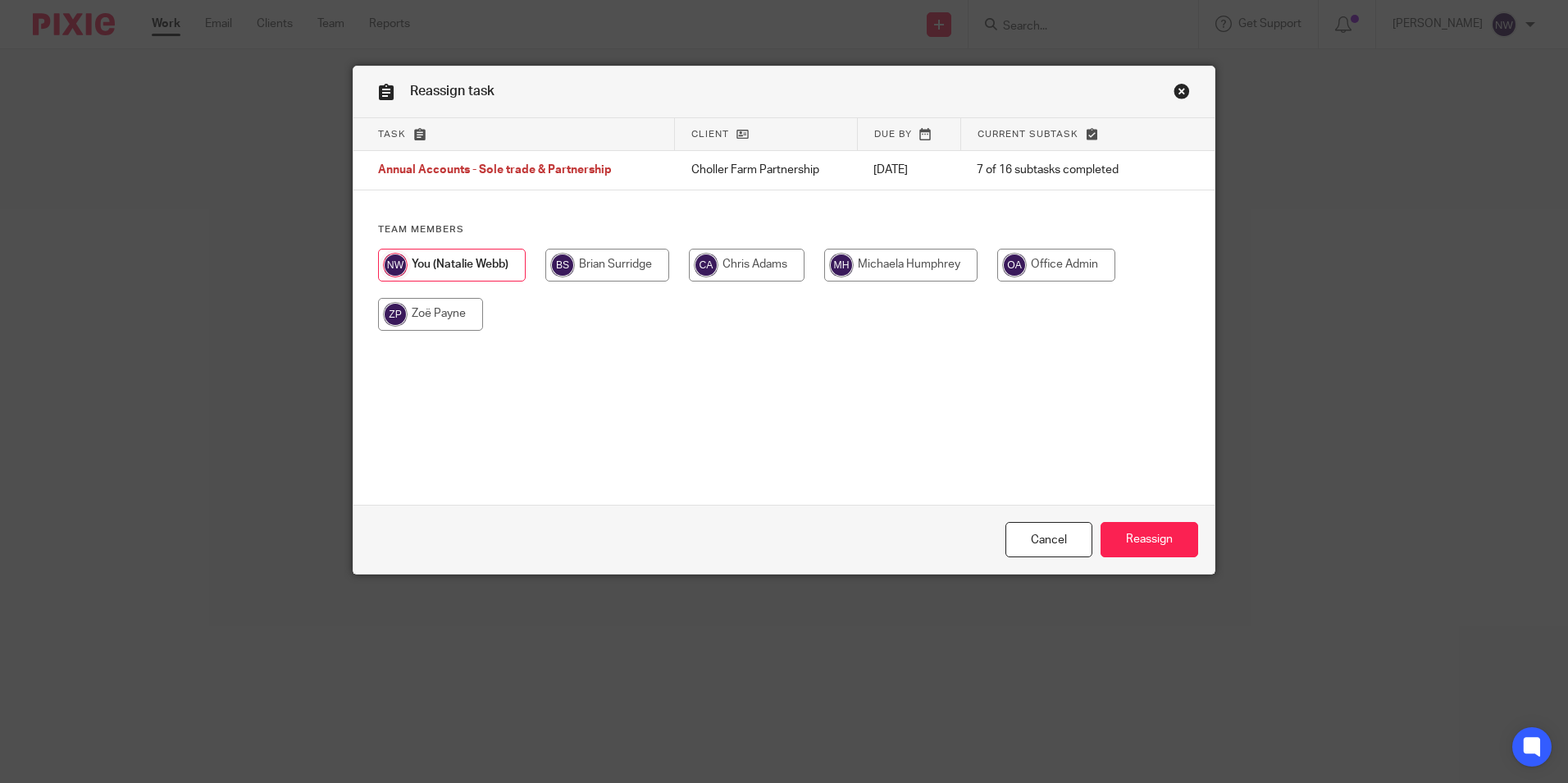
click at [638, 263] on input "radio" at bounding box center [607, 265] width 124 height 33
radio input "true"
click at [1119, 534] on input "Reassign" at bounding box center [1149, 539] width 98 height 35
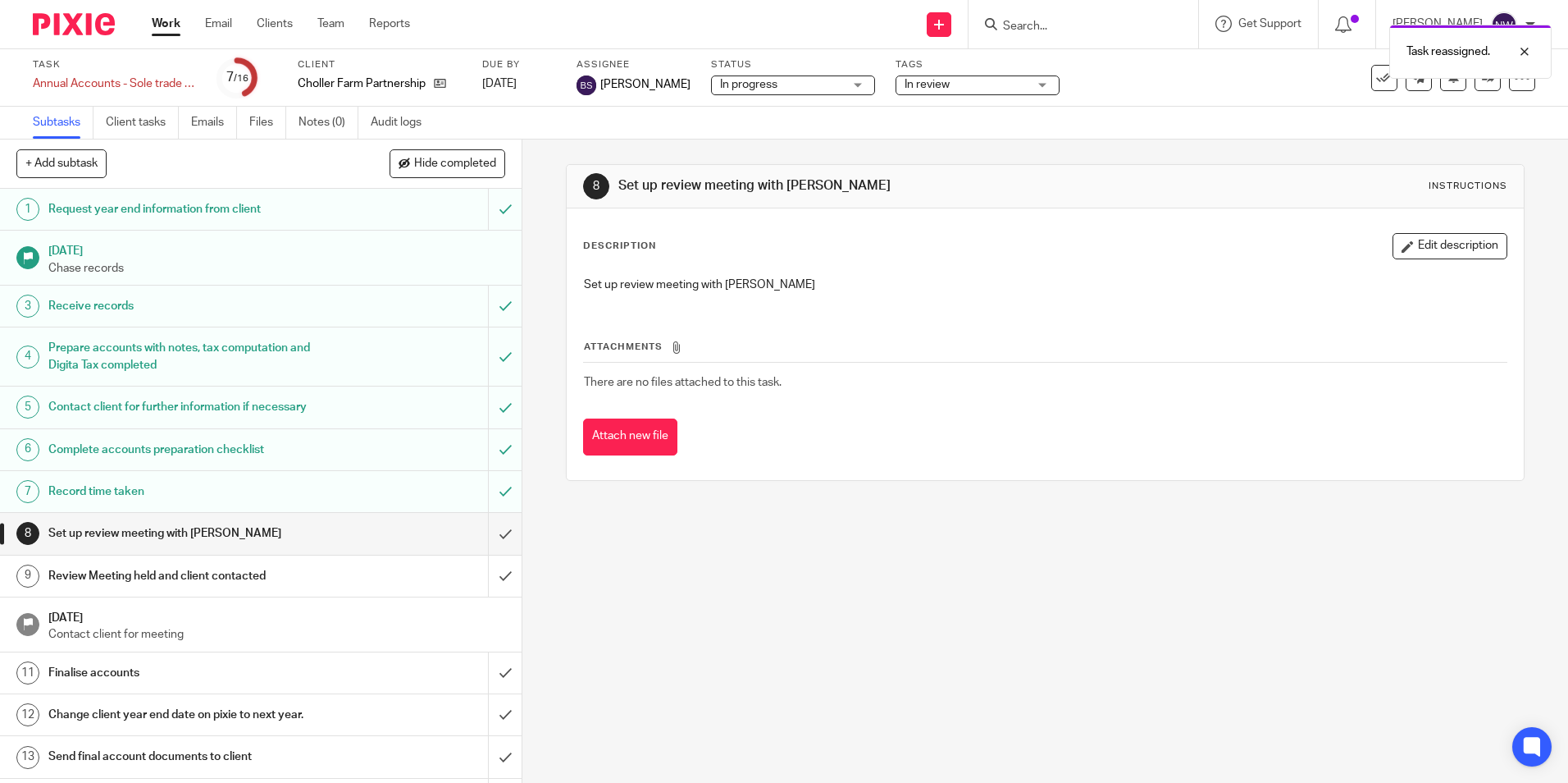
click at [163, 24] on link "Work" at bounding box center [166, 23] width 29 height 16
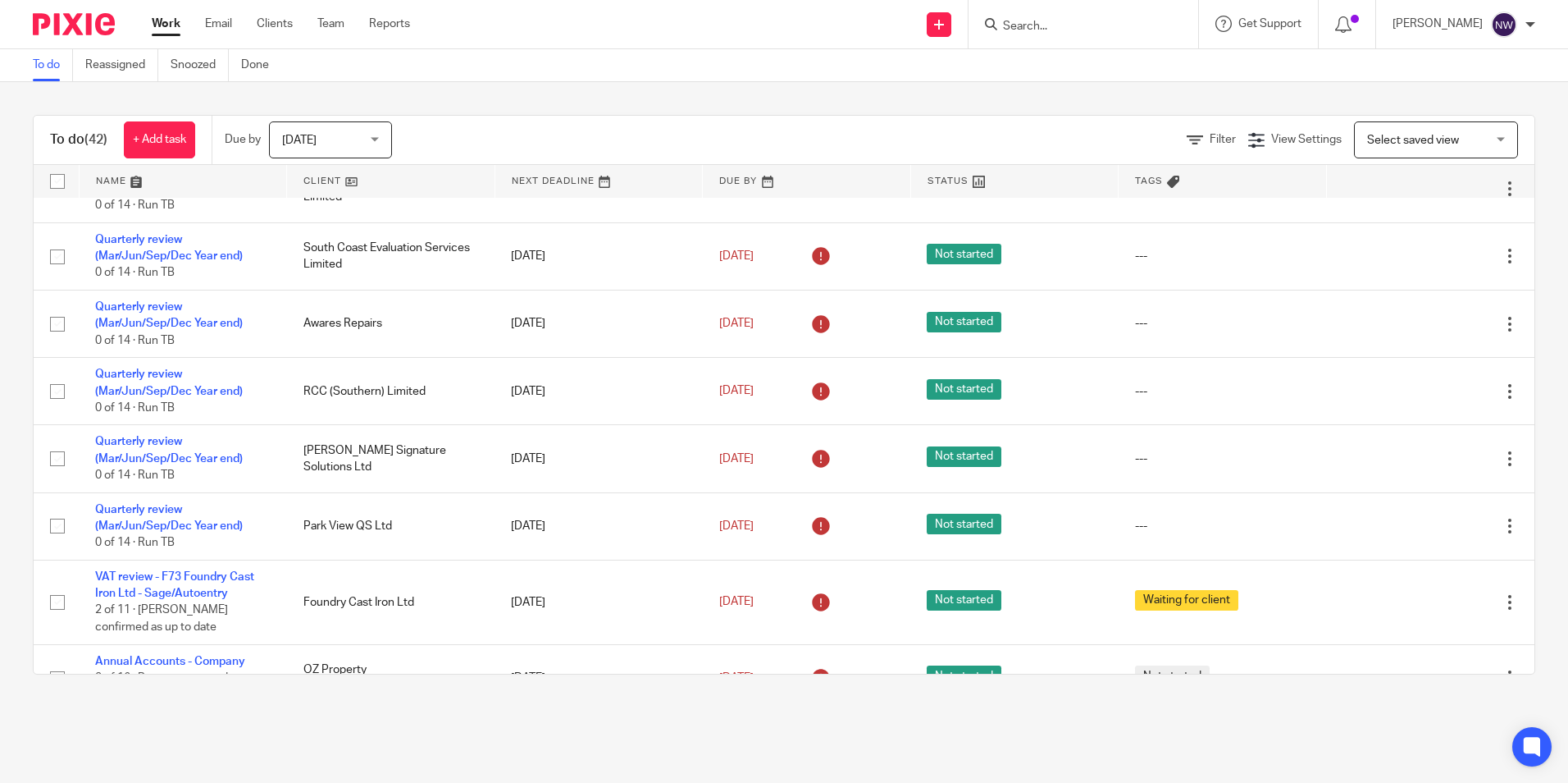
scroll to position [1231, 0]
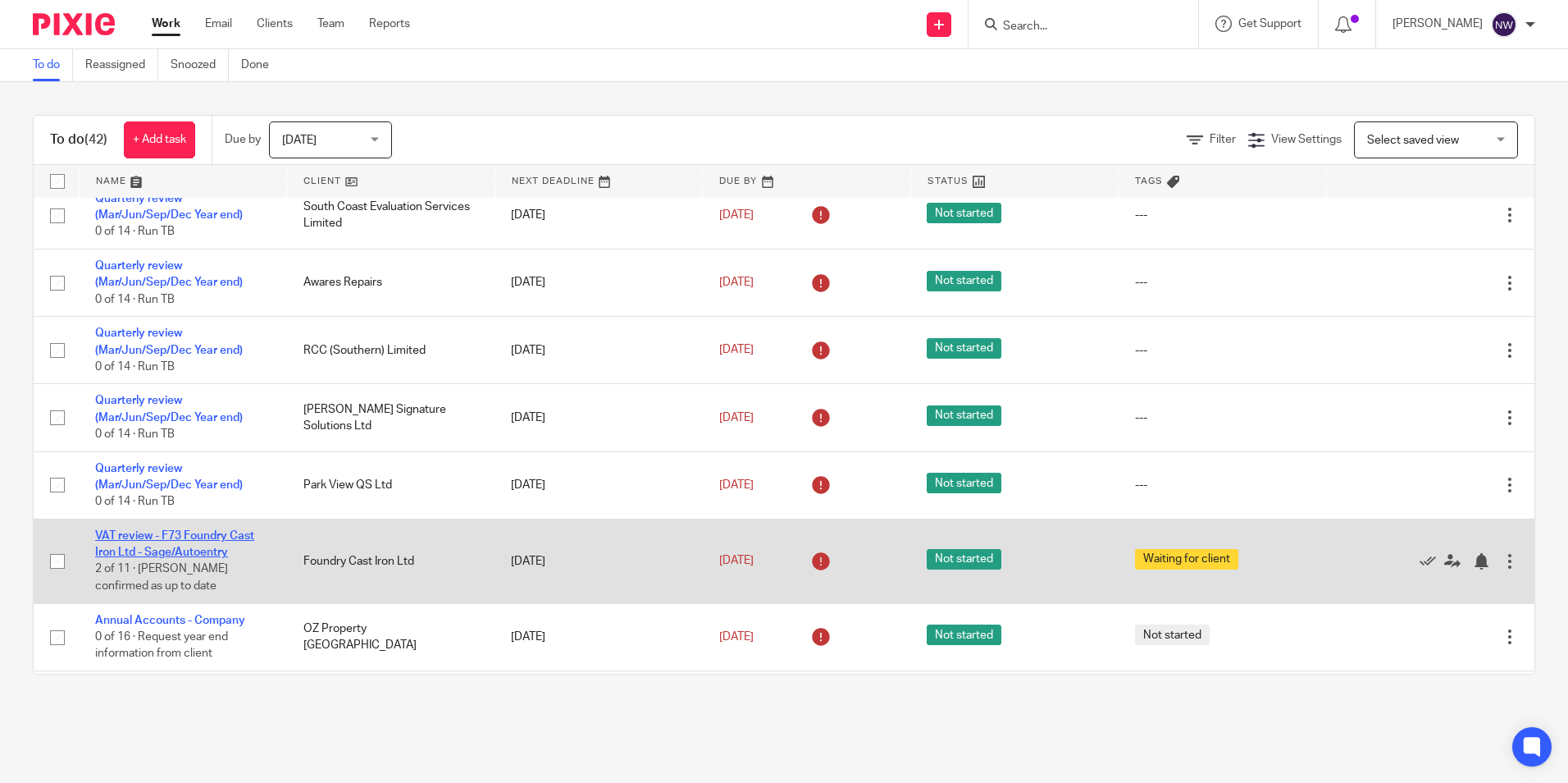
click at [155, 546] on link "VAT review - F73 Foundry Cast Iron Ltd - Sage/Autoentry" at bounding box center [174, 543] width 160 height 28
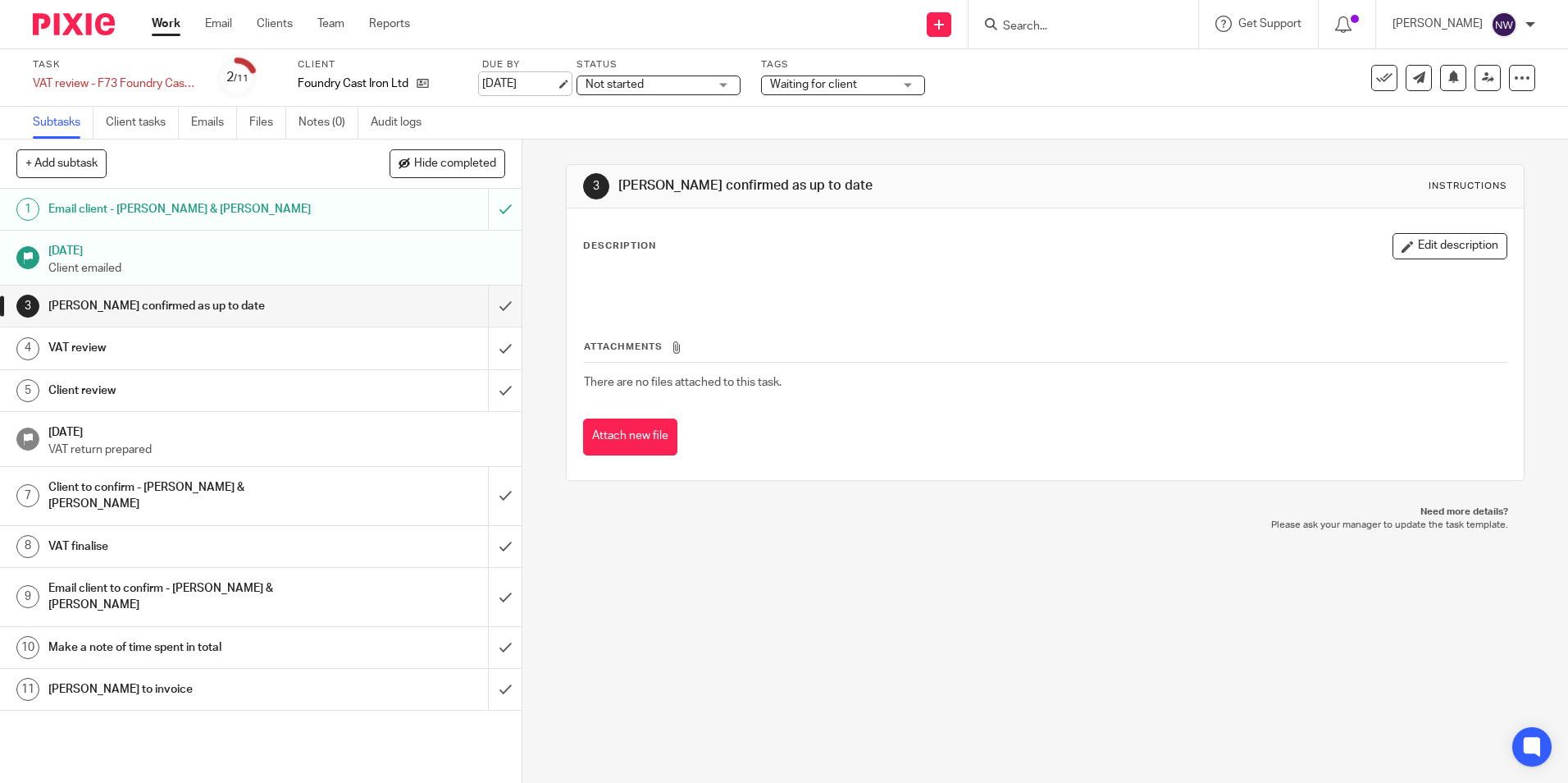
click at [536, 75] on link "[DATE]" at bounding box center [519, 84] width 73 height 17
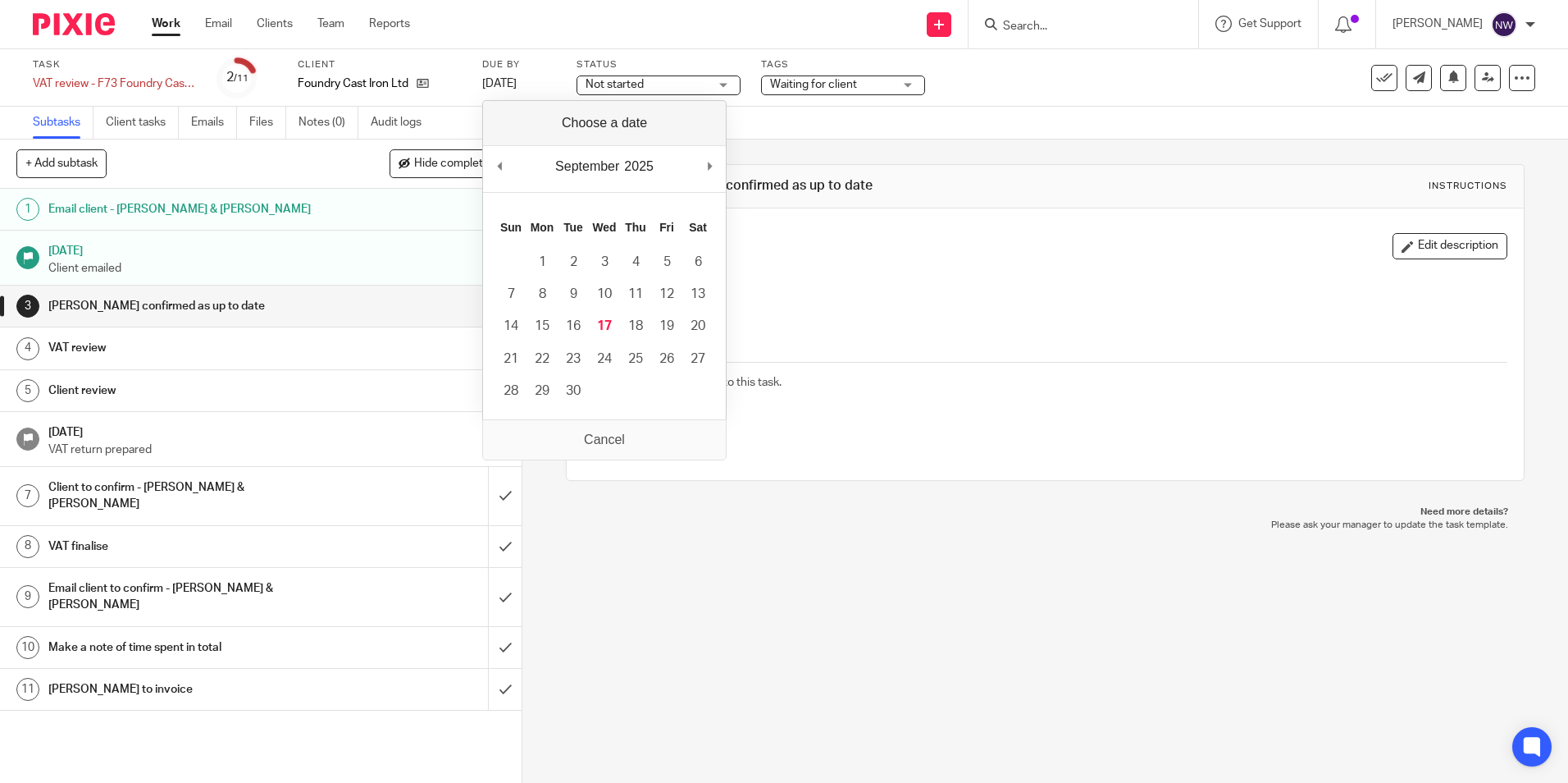
click at [1021, 152] on div "3 Sage confirmed as up to date Instructions Description Edit description Attach…" at bounding box center [1045, 322] width 958 height 365
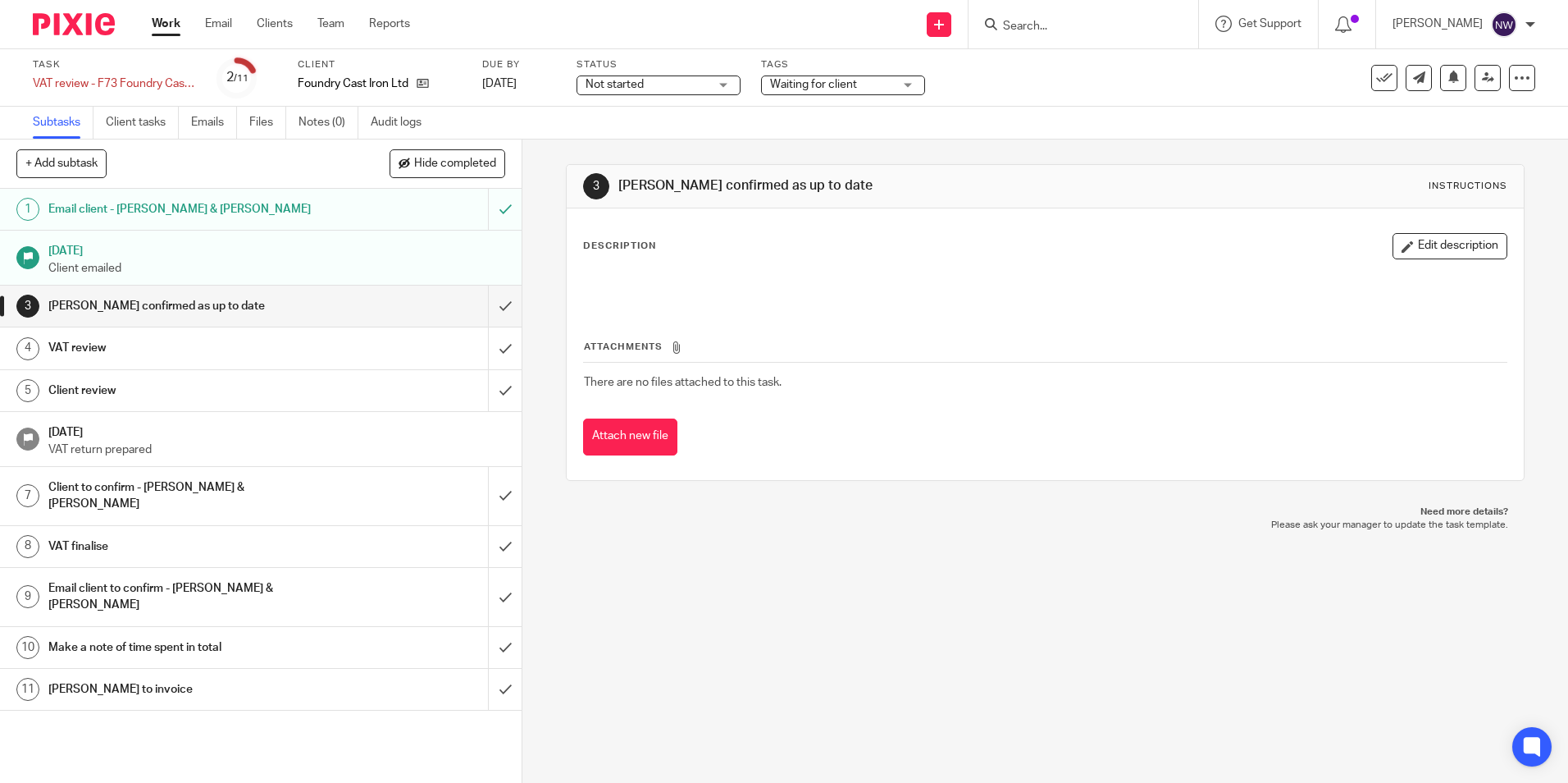
click at [163, 21] on link "Work" at bounding box center [166, 23] width 29 height 16
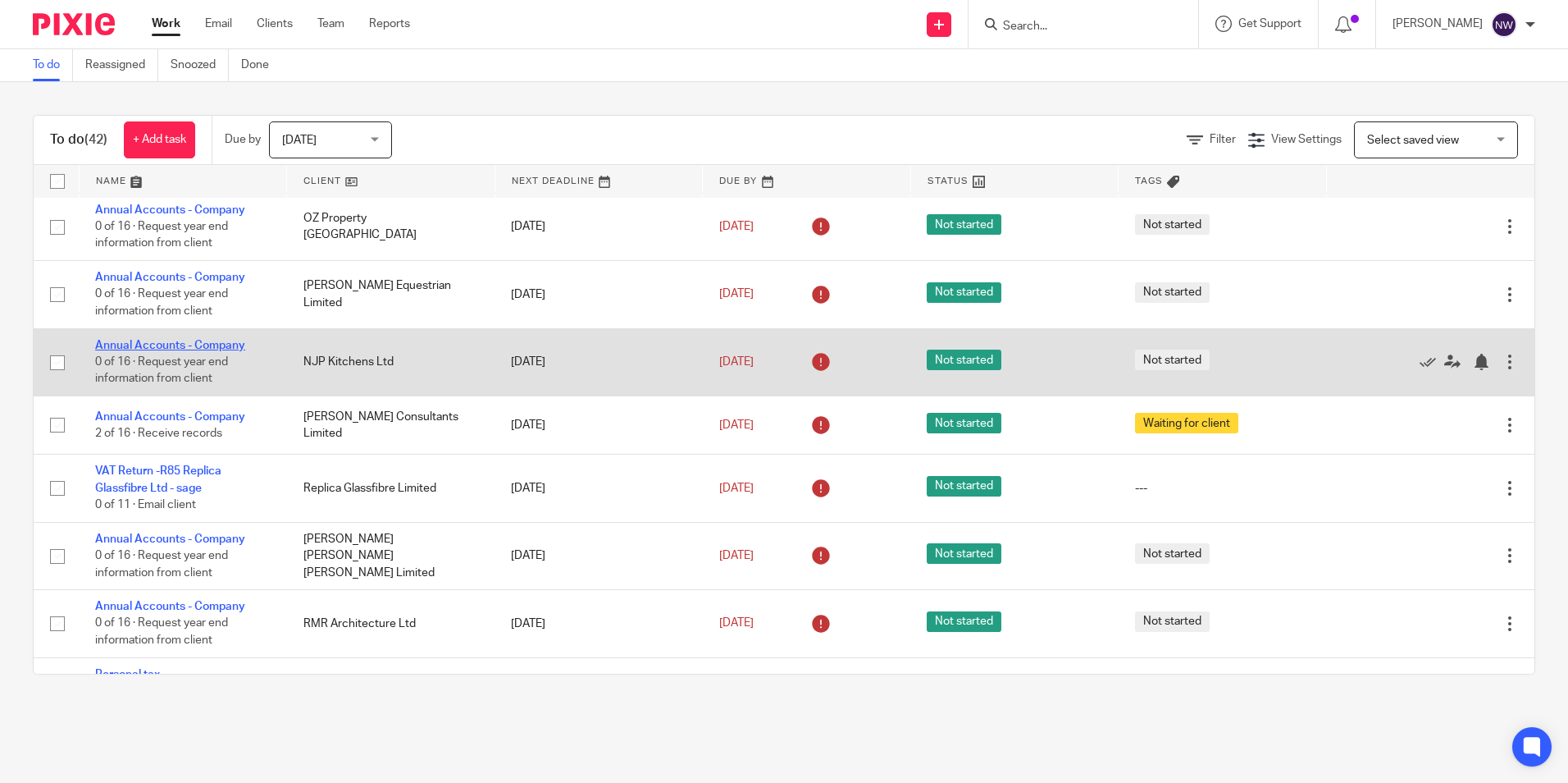
scroll to position [1723, 0]
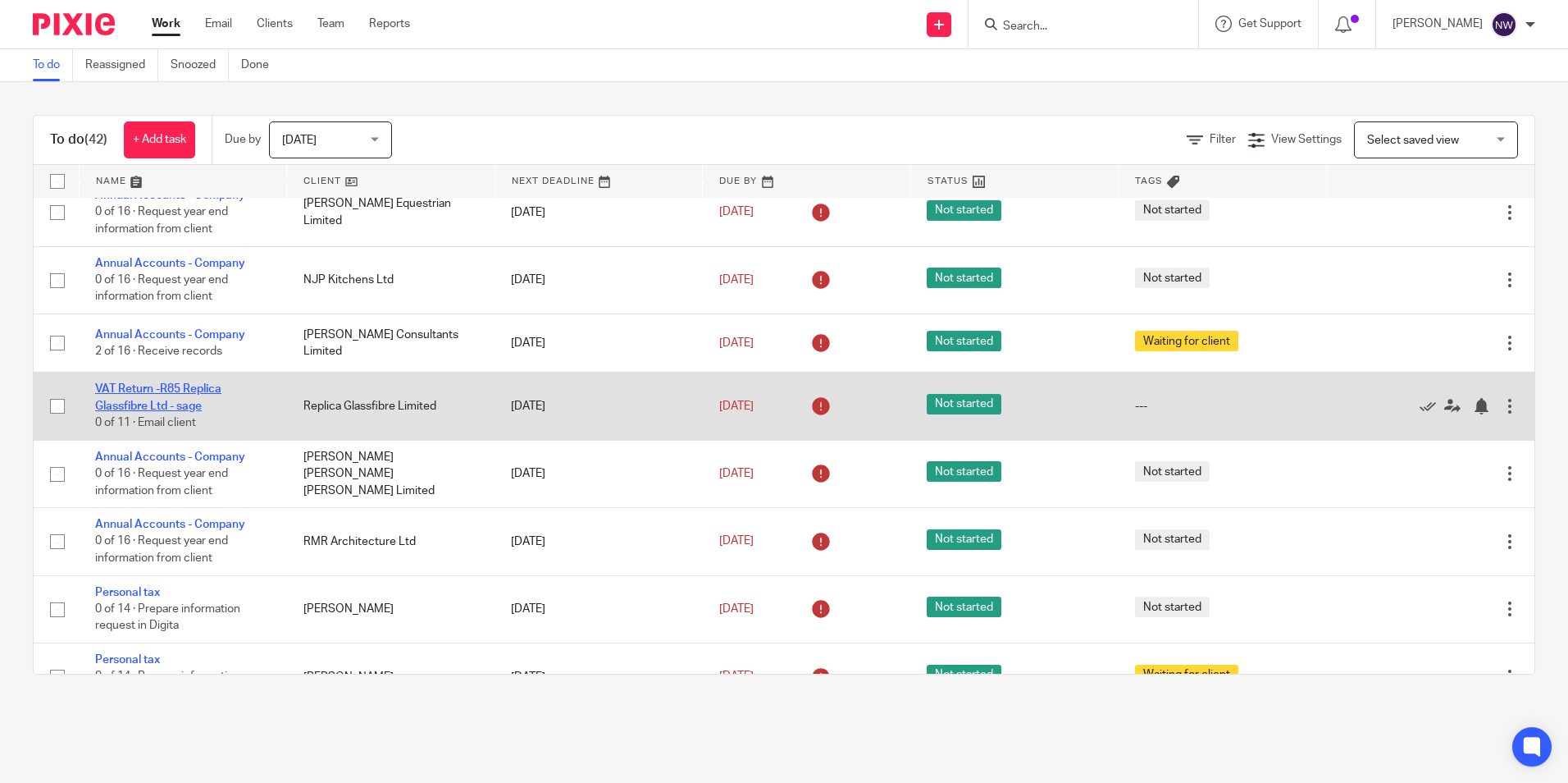
click at [121, 408] on link "VAT Return -R85 Replica Glassfibre Ltd - sage" at bounding box center [158, 396] width 127 height 28
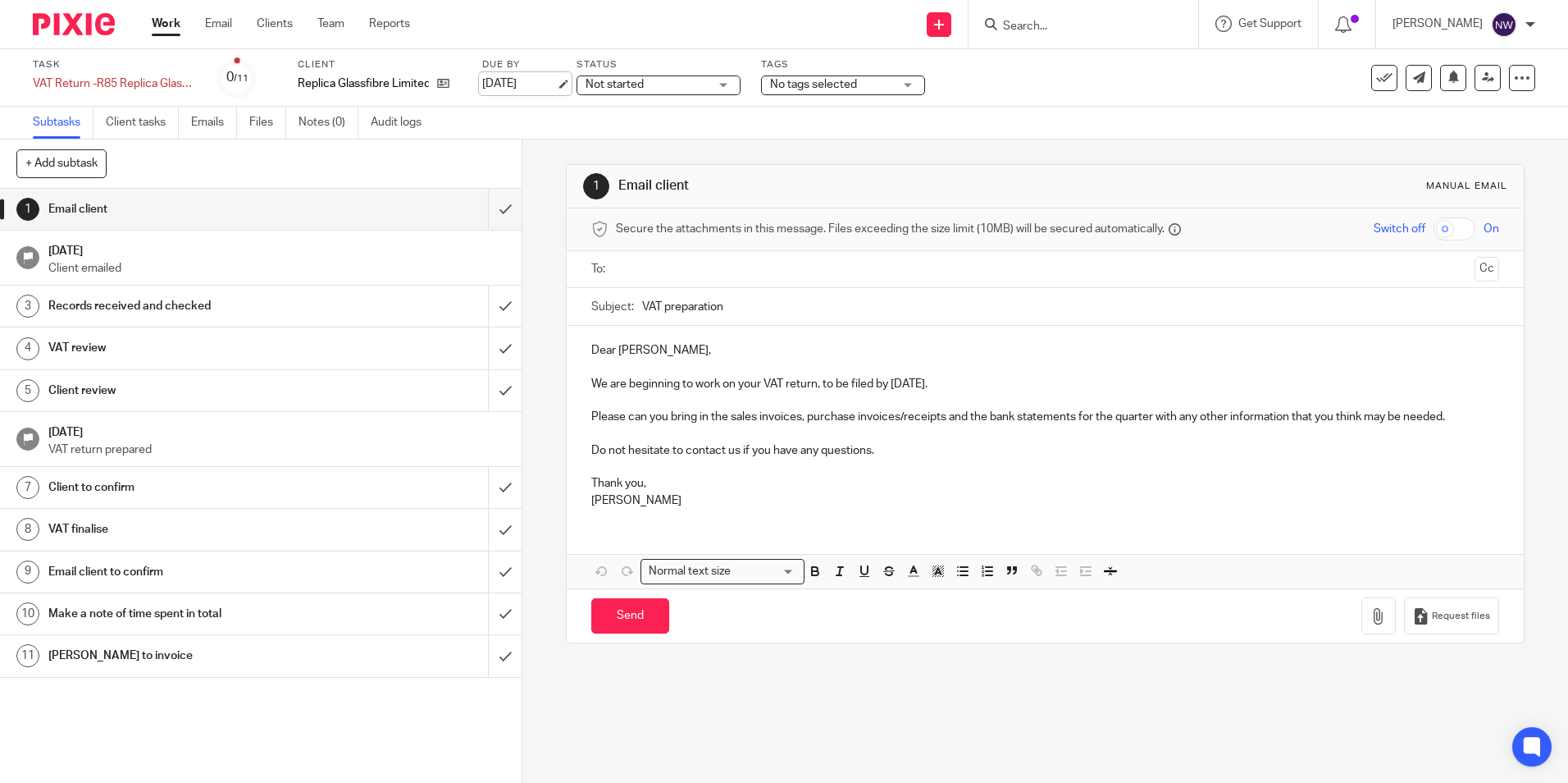
click at [521, 77] on link "26 Sep 2025" at bounding box center [519, 84] width 73 height 17
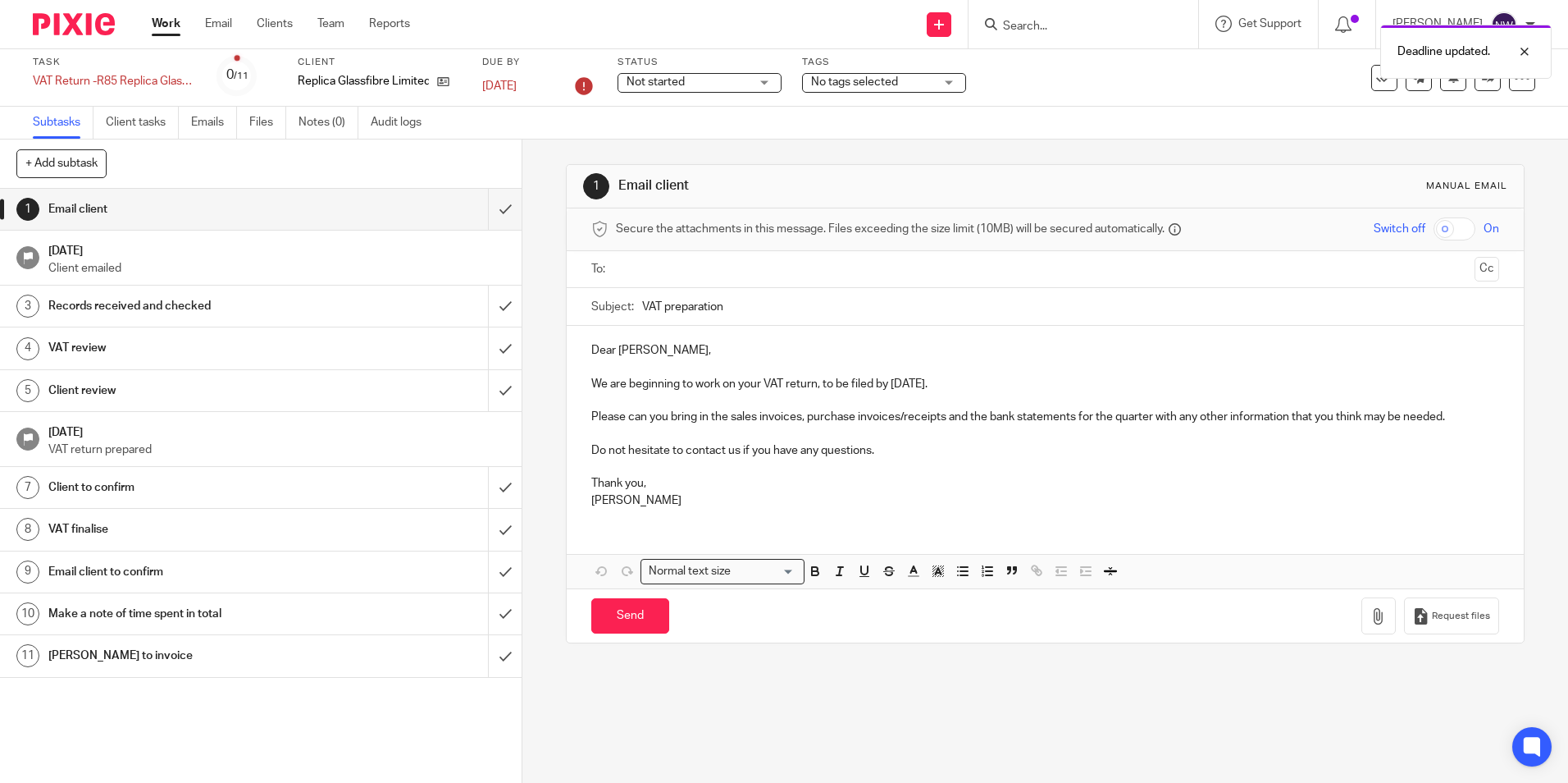
click at [1061, 98] on div "Task VAT Return -R85 Replica Glassfibre Ltd - sage Save VAT Return -R85 Replica…" at bounding box center [659, 77] width 1253 height 44
click at [169, 24] on link "Work" at bounding box center [166, 23] width 29 height 16
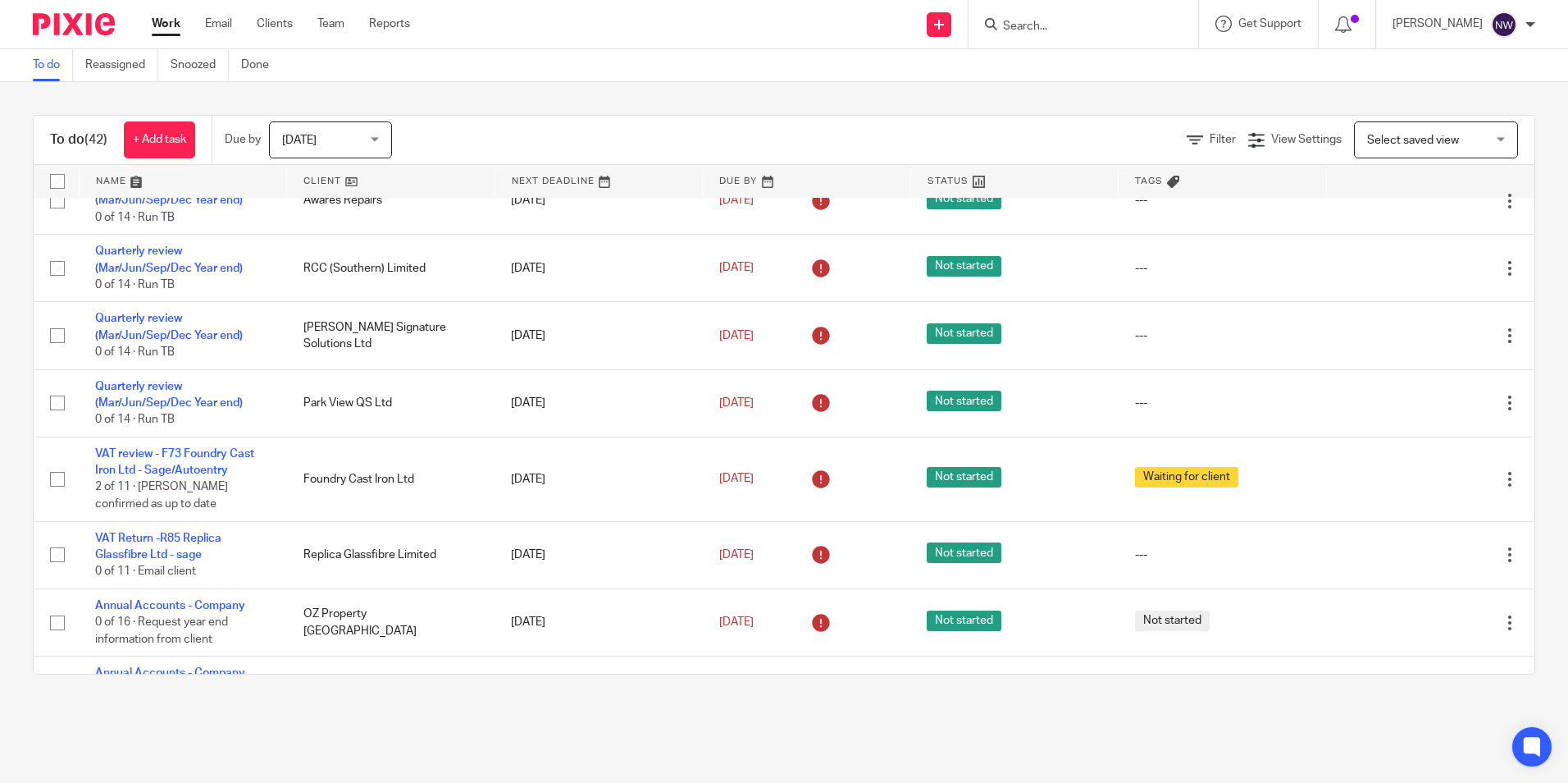
scroll to position [1395, 0]
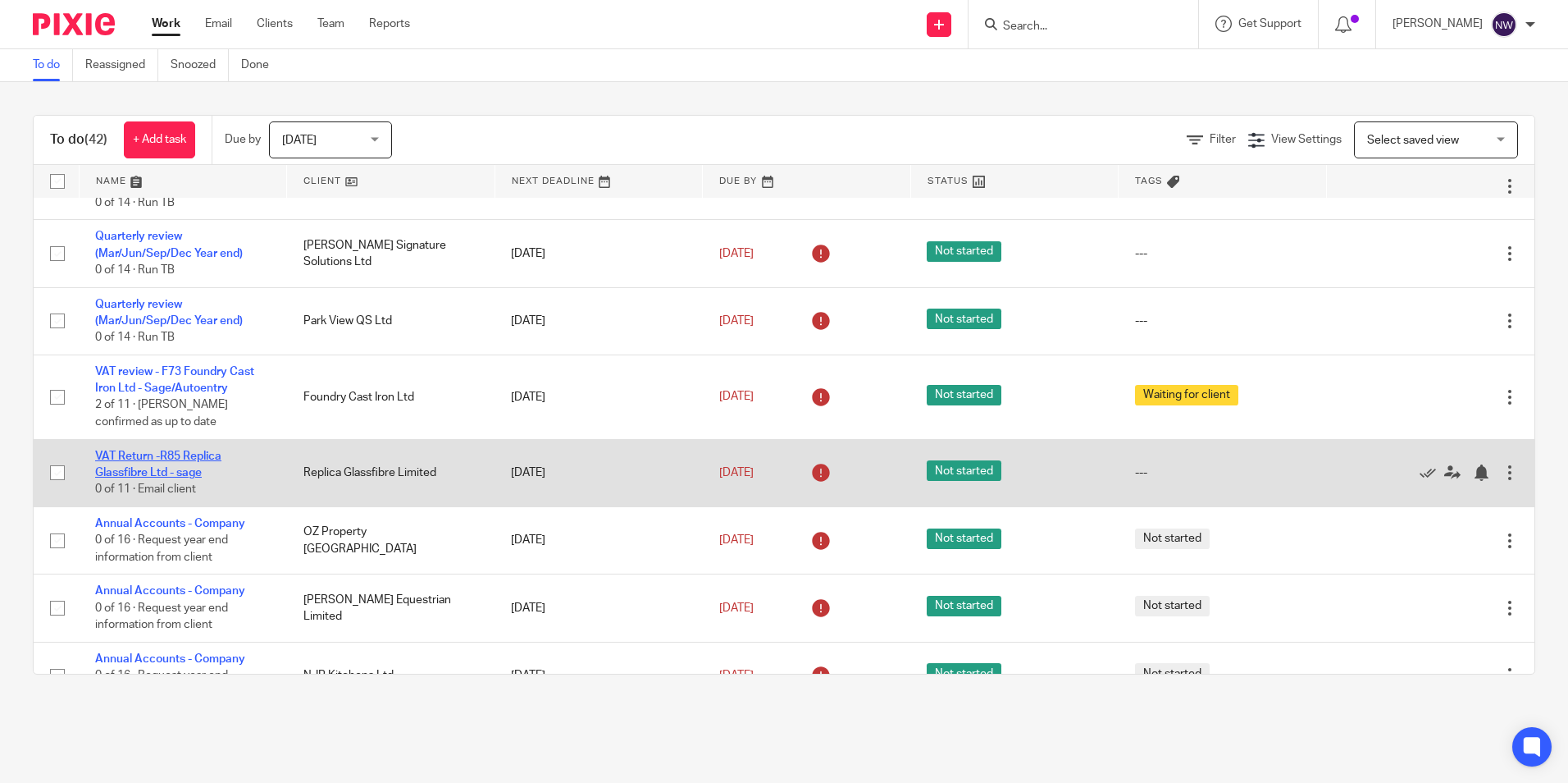
click at [182, 459] on link "VAT Return -R85 Replica Glassfibre Ltd - sage" at bounding box center [158, 464] width 127 height 28
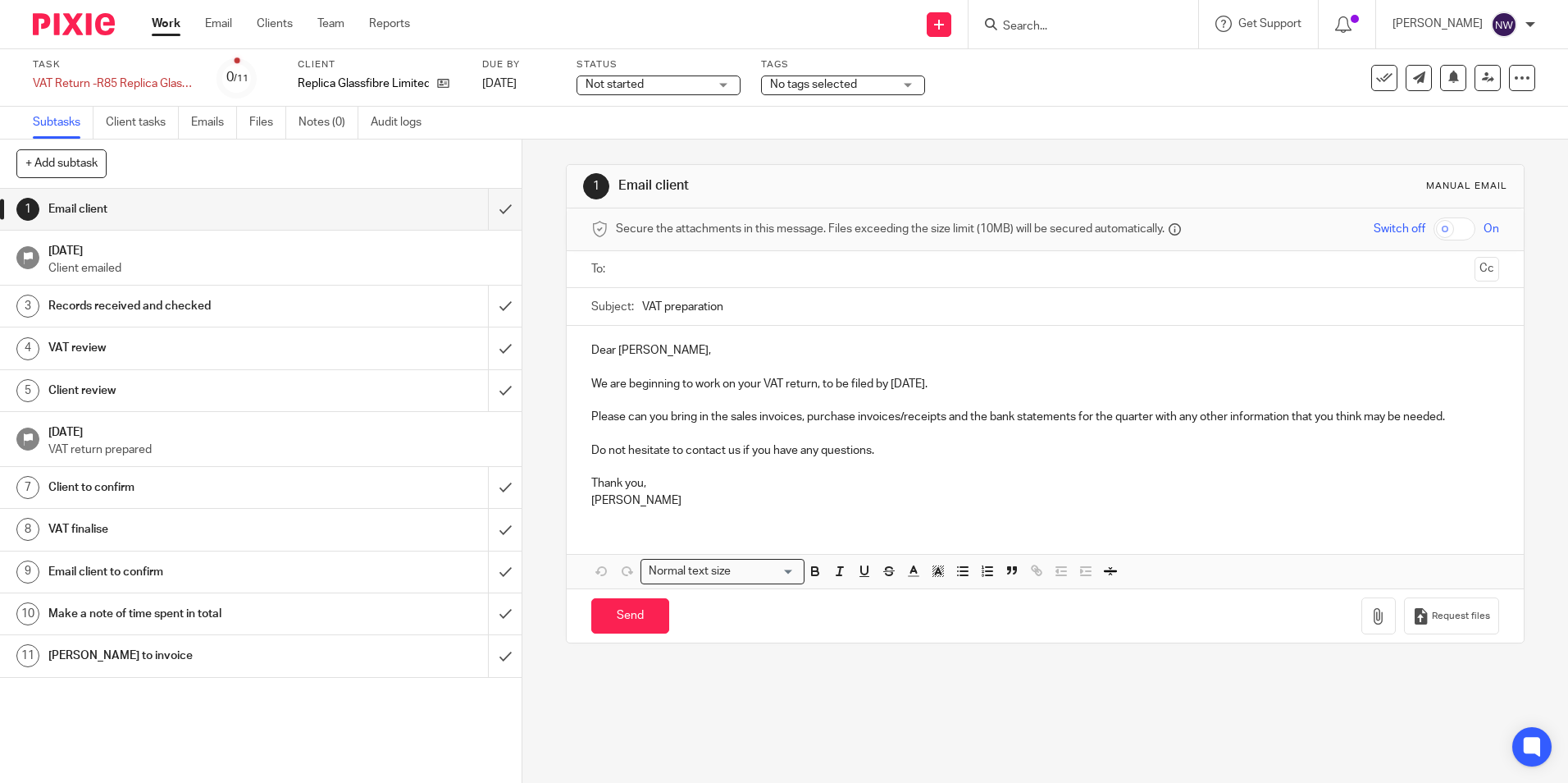
click at [782, 84] on span "No tags selected" at bounding box center [814, 84] width 87 height 12
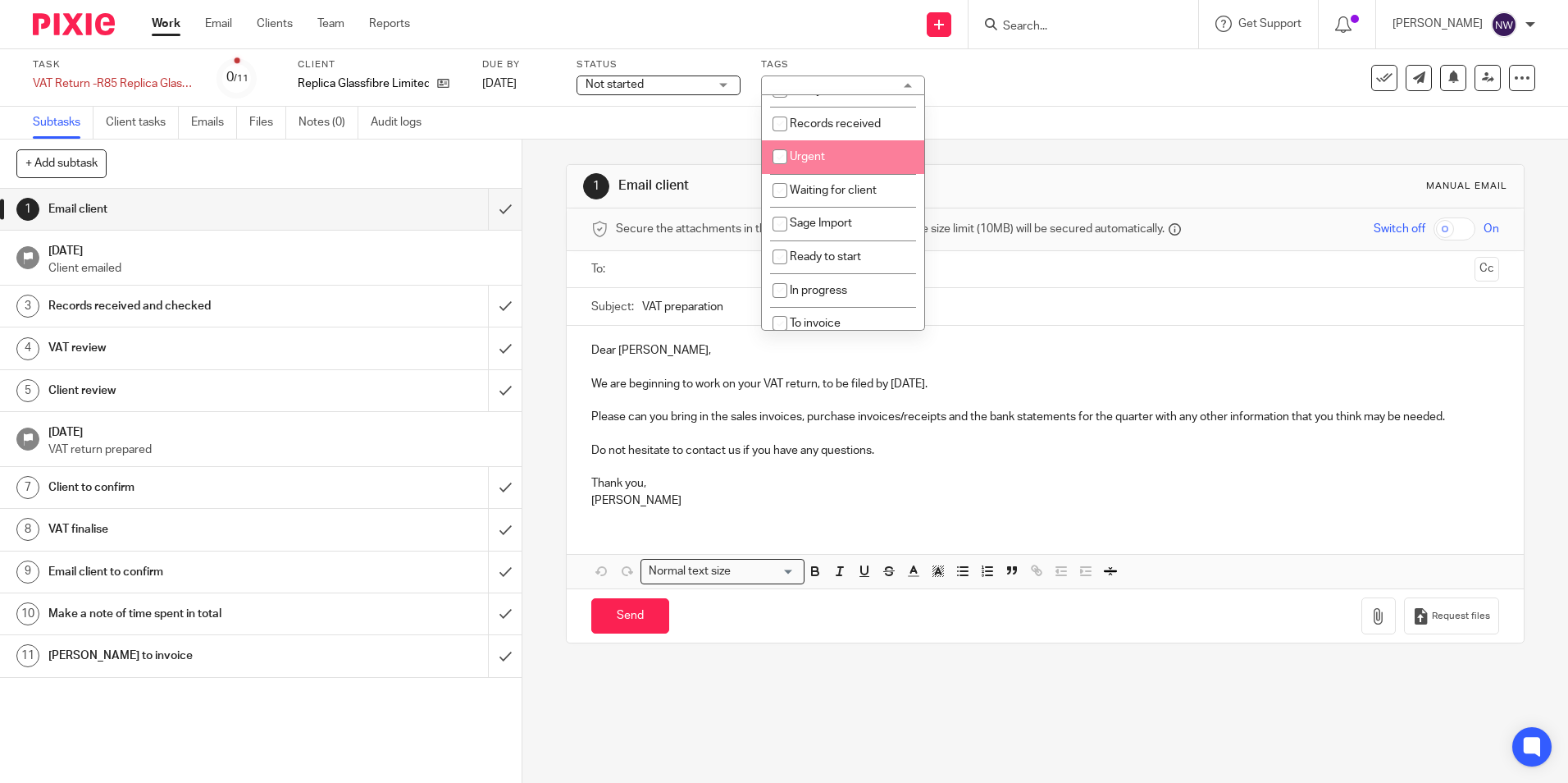
scroll to position [198, 0]
click at [815, 150] on span "Waiting for client" at bounding box center [833, 147] width 87 height 12
checkbox input "true"
click at [1029, 136] on div "Subtasks Client tasks Emails Files Notes (0) Audit logs" at bounding box center [784, 123] width 1568 height 33
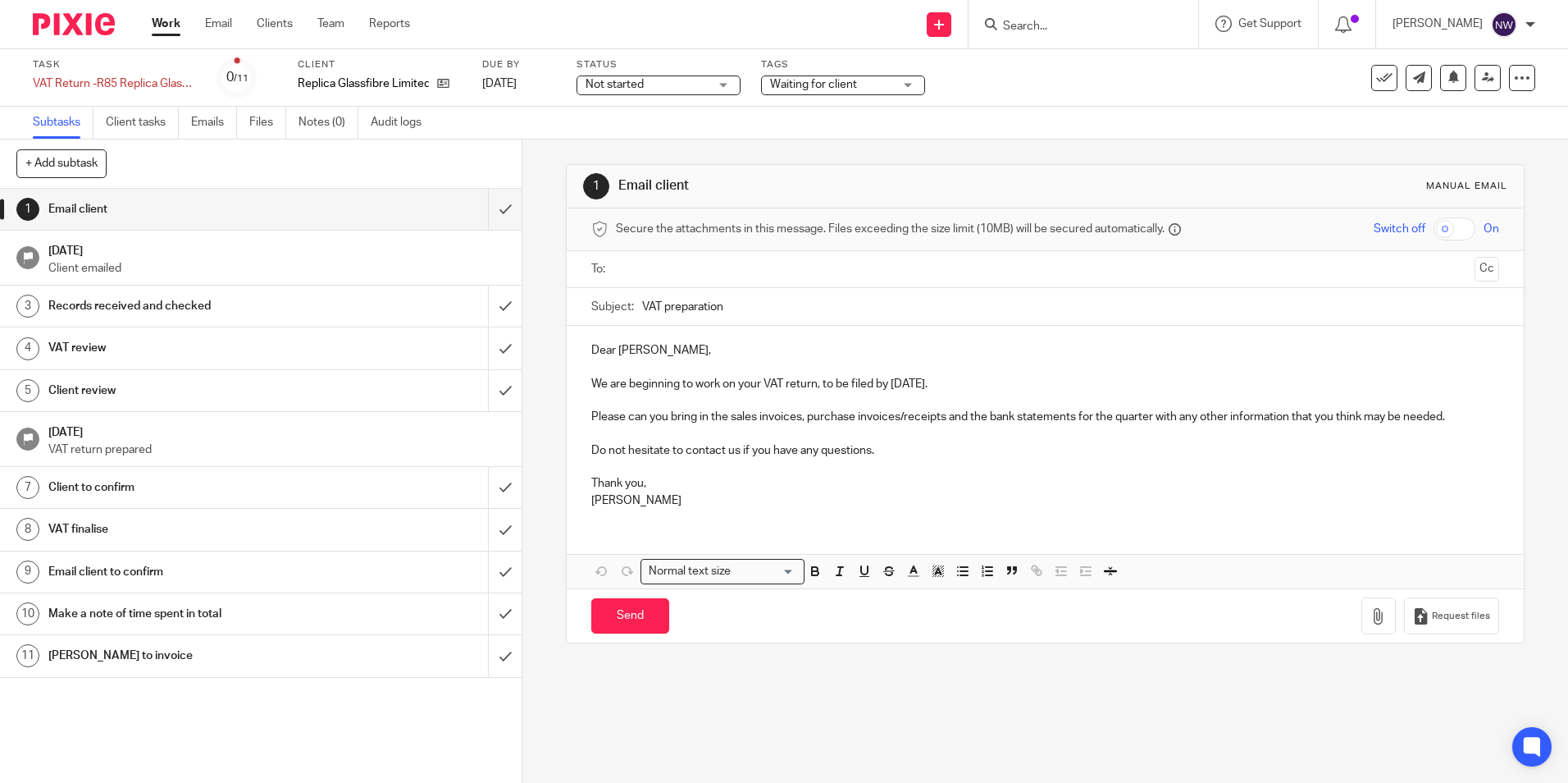
click at [168, 28] on link "Work" at bounding box center [166, 23] width 29 height 16
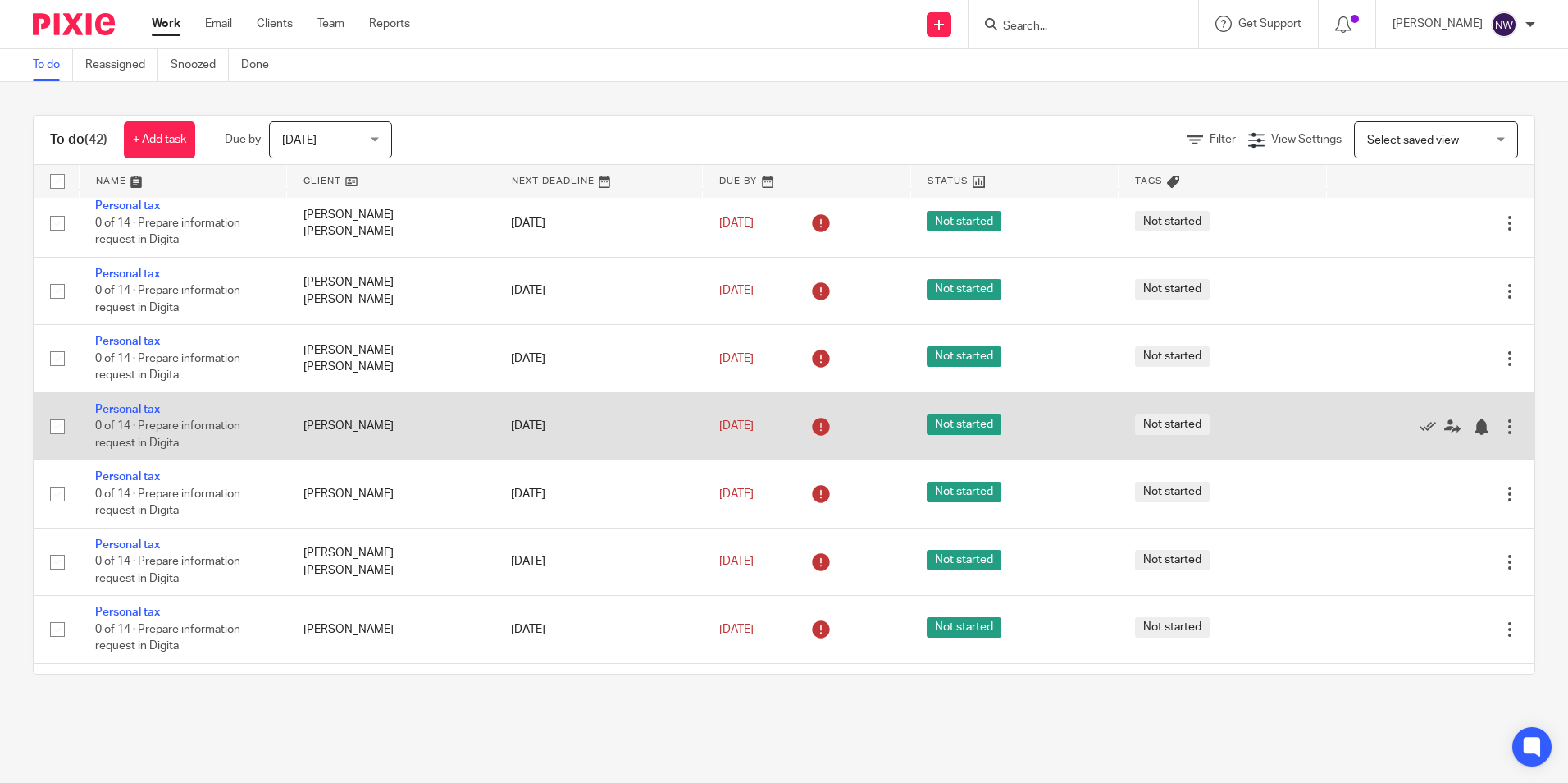
scroll to position [2435, 0]
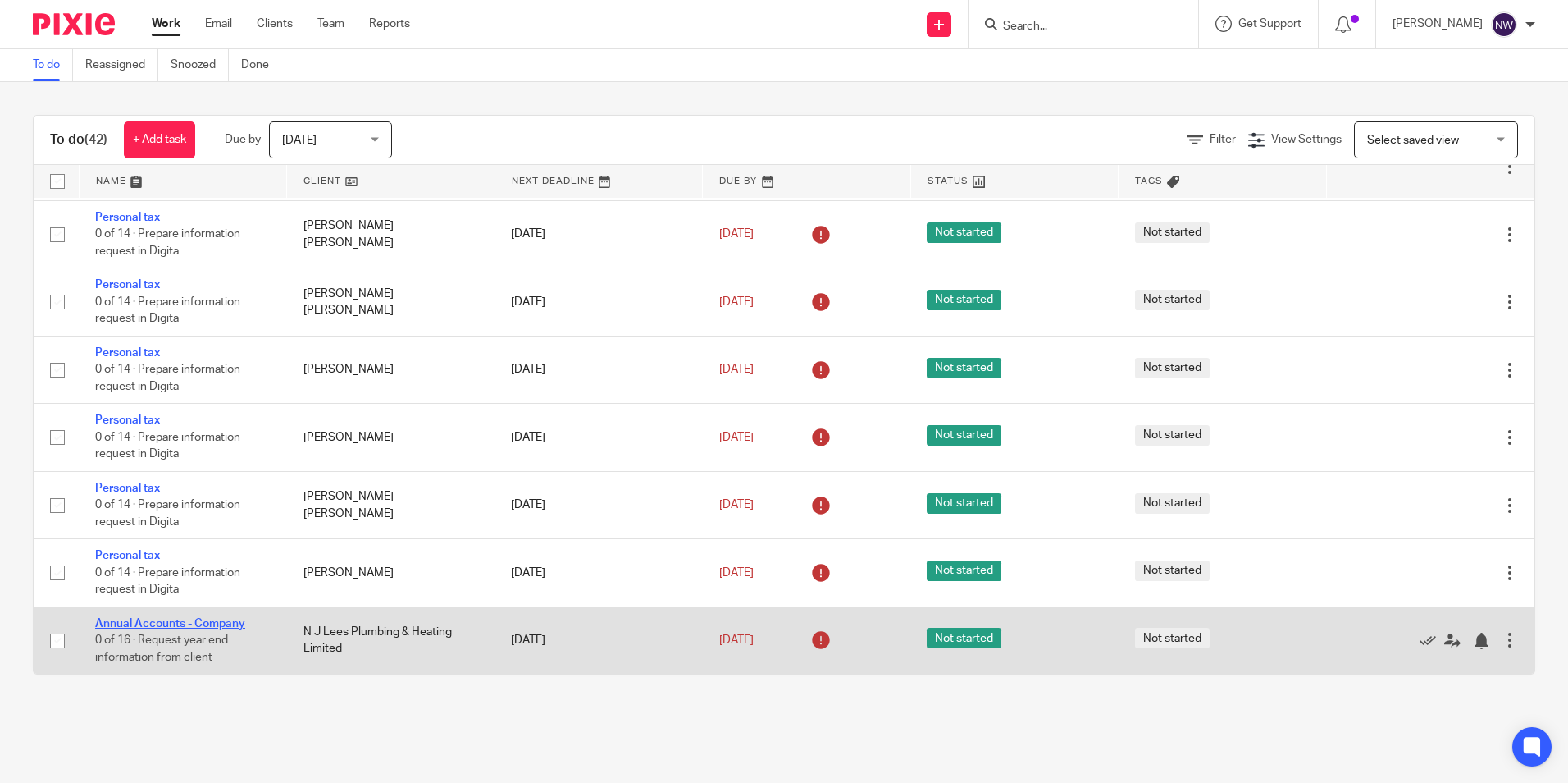
click at [148, 618] on link "Annual Accounts - Company" at bounding box center [169, 624] width 150 height 12
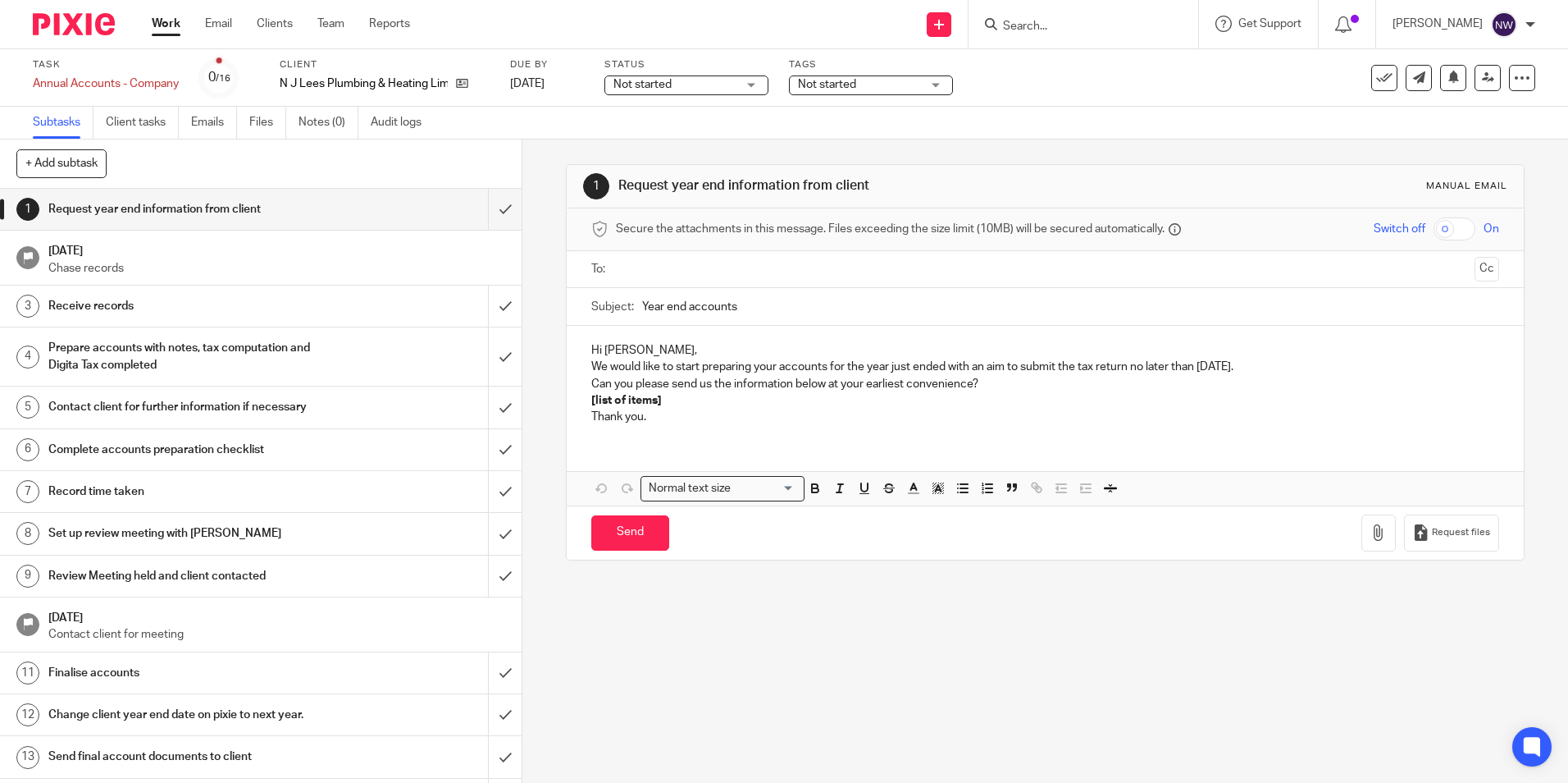
click at [660, 258] on ul at bounding box center [1046, 270] width 857 height 27
click at [661, 266] on input "text" at bounding box center [1044, 270] width 846 height 19
click at [650, 354] on p "Hi Neal," at bounding box center [1045, 353] width 908 height 16
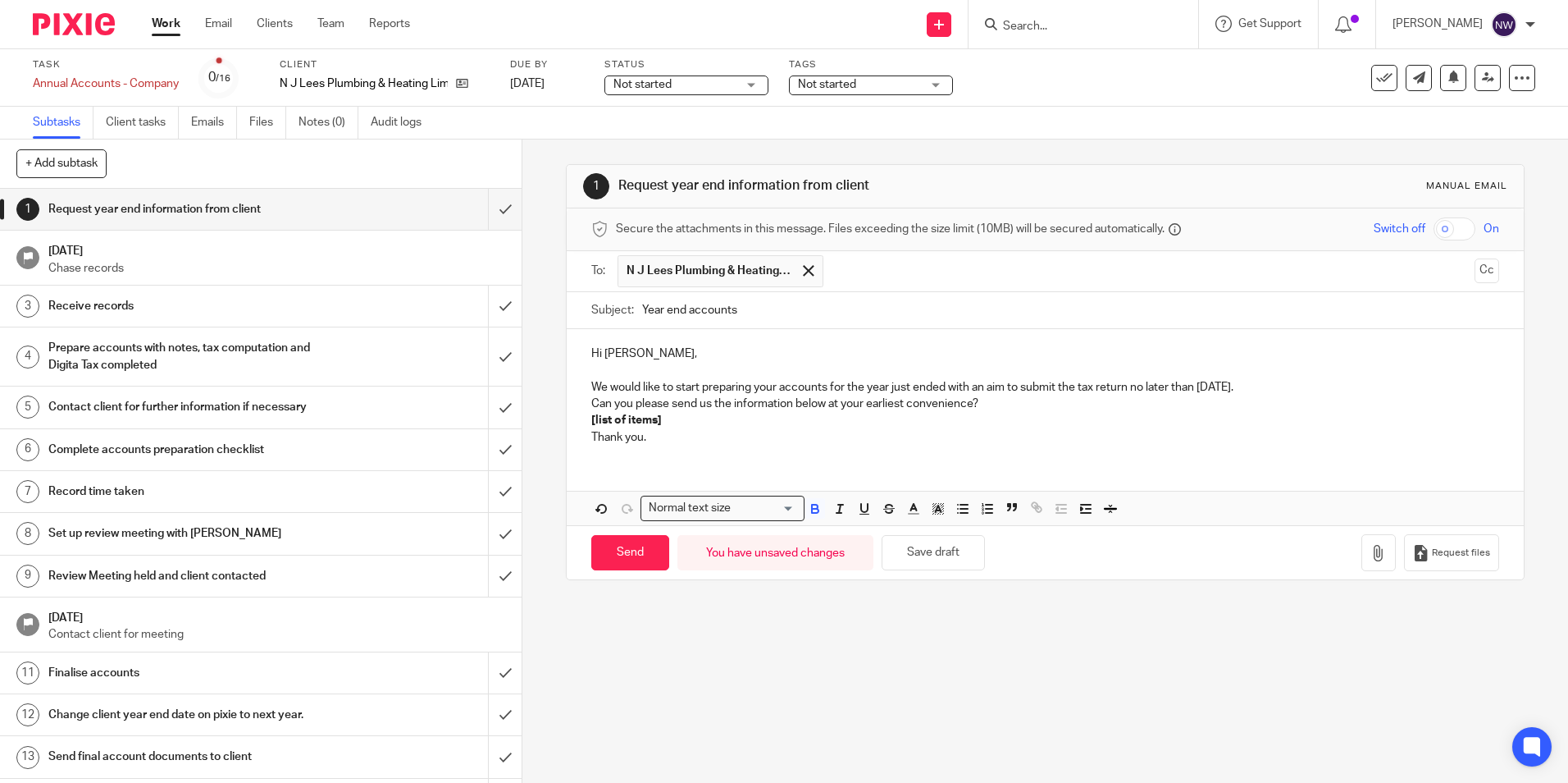
click at [686, 425] on p "[list of items]" at bounding box center [1045, 420] width 908 height 16
drag, startPoint x: 686, startPoint y: 425, endPoint x: 587, endPoint y: 426, distance: 99.0
click at [592, 426] on p "[list of items]" at bounding box center [1045, 420] width 908 height 16
click at [586, 401] on div "Hi Neal, We would like to start preparing your accounts for the year just ended…" at bounding box center [1044, 392] width 956 height 129
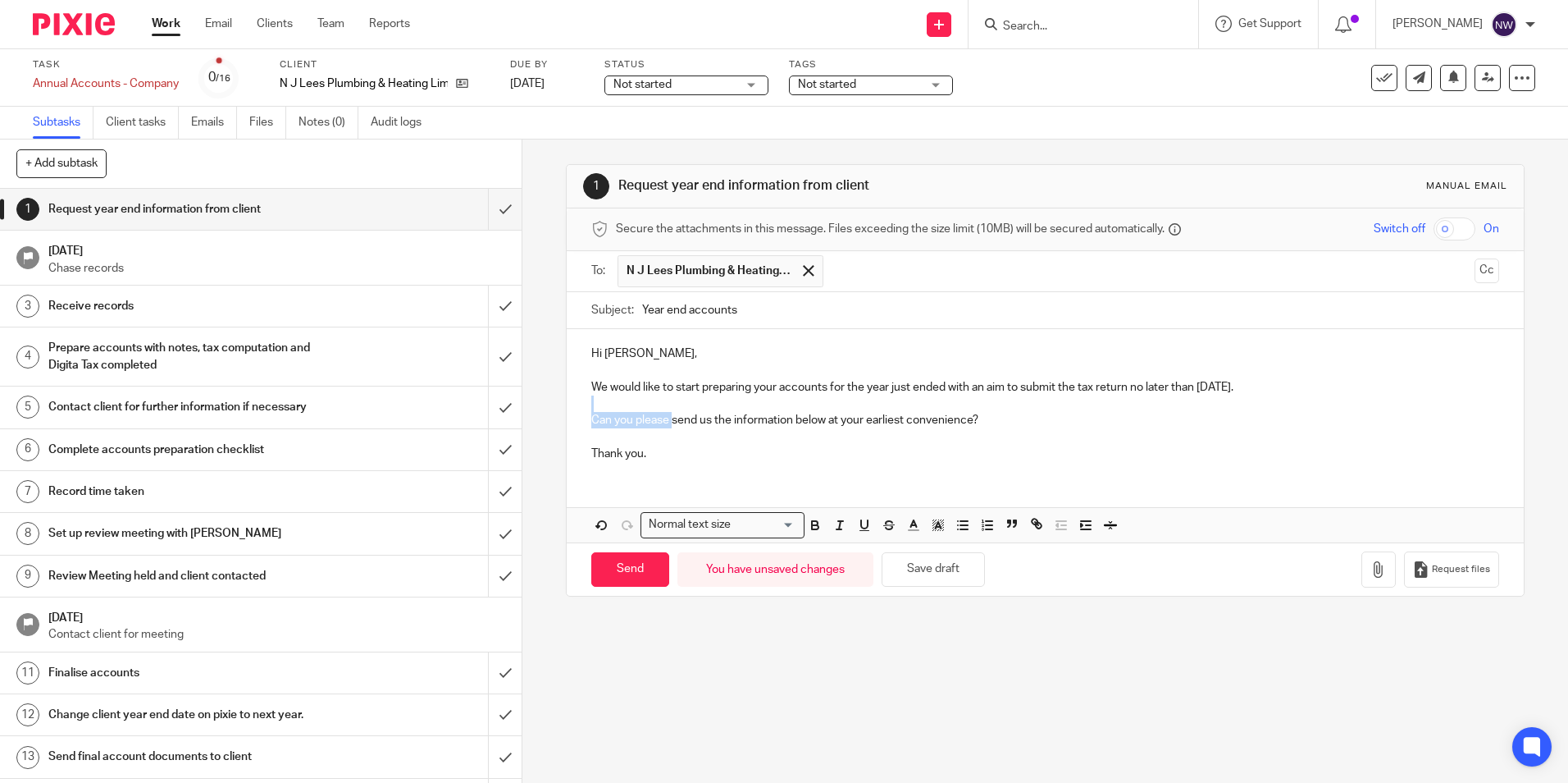
drag, startPoint x: 669, startPoint y: 423, endPoint x: 1366, endPoint y: 408, distance: 697.2
click at [1366, 408] on div "Hi Neal, We would like to start preparing your accounts for the year just ended…" at bounding box center [1044, 401] width 956 height 145
click at [1040, 413] on p "Can you please send us the information below at your earliest convenience?" at bounding box center [1045, 420] width 908 height 16
drag, startPoint x: 1010, startPoint y: 420, endPoint x: 668, endPoint y: 422, distance: 342.0
click at [668, 422] on p "Can you please send us the information below at your earliest convenience?" at bounding box center [1045, 420] width 908 height 16
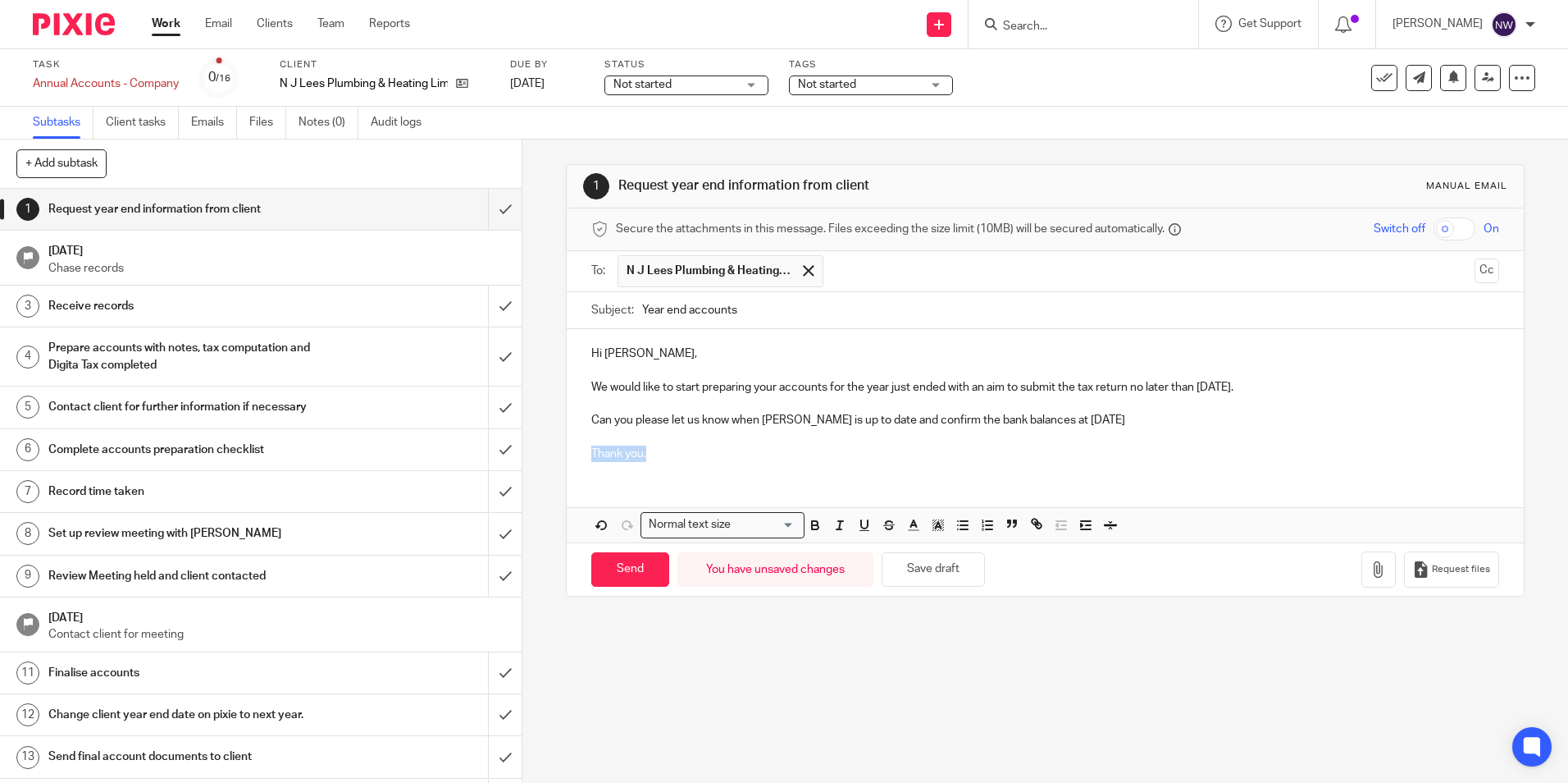
drag, startPoint x: 666, startPoint y: 454, endPoint x: 589, endPoint y: 453, distance: 77.0
click at [592, 453] on p "Thank you." at bounding box center [1045, 453] width 908 height 16
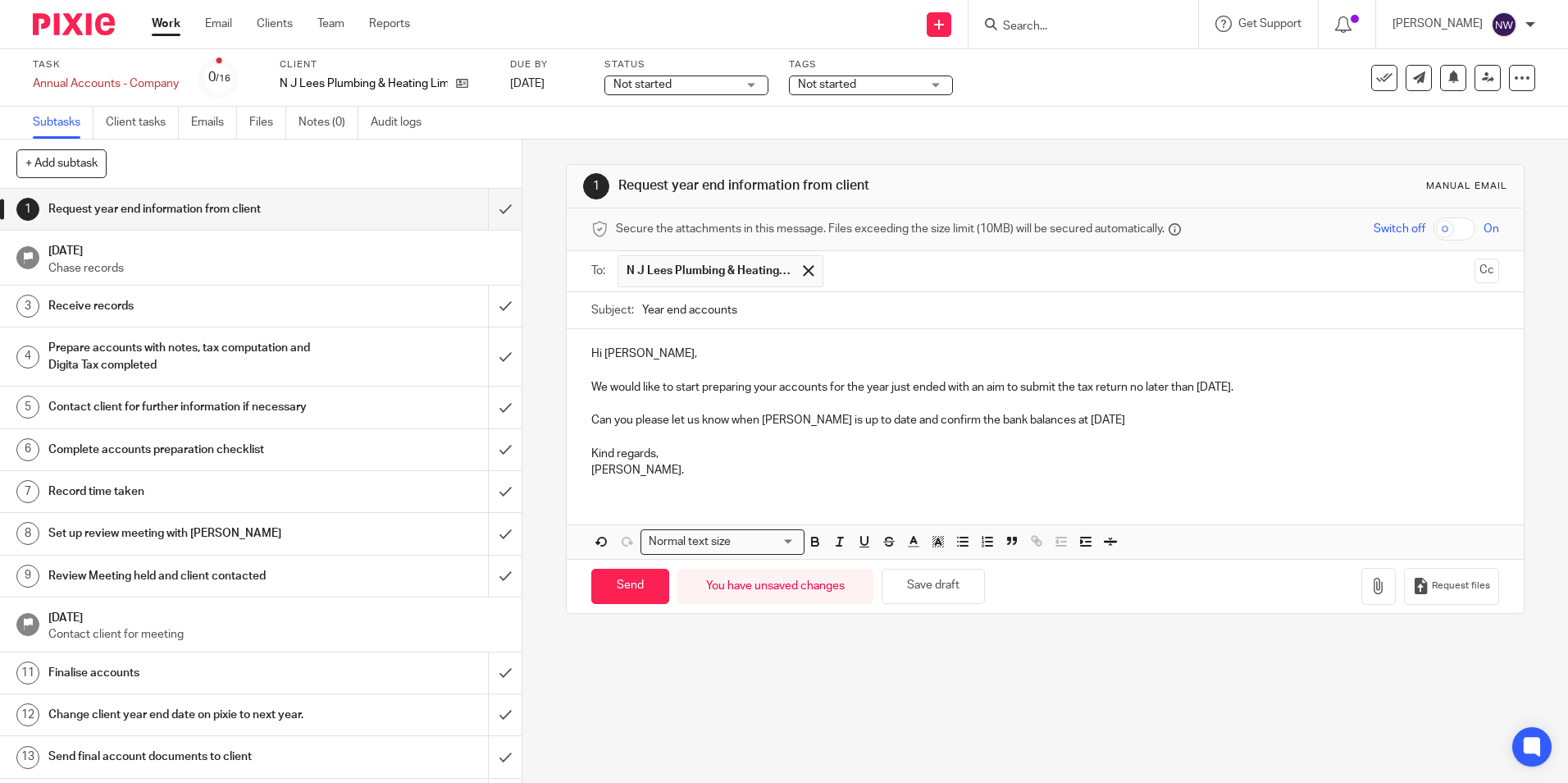
click at [1116, 425] on p "Can you please let us know when Sage is up to date and confirm the bank balance…" at bounding box center [1045, 420] width 908 height 16
drag, startPoint x: 653, startPoint y: 455, endPoint x: 589, endPoint y: 455, distance: 64.0
click at [592, 455] on p "Kind regards," at bounding box center [1045, 453] width 908 height 16
click at [624, 579] on input "Send" at bounding box center [630, 586] width 78 height 35
type input "Sent"
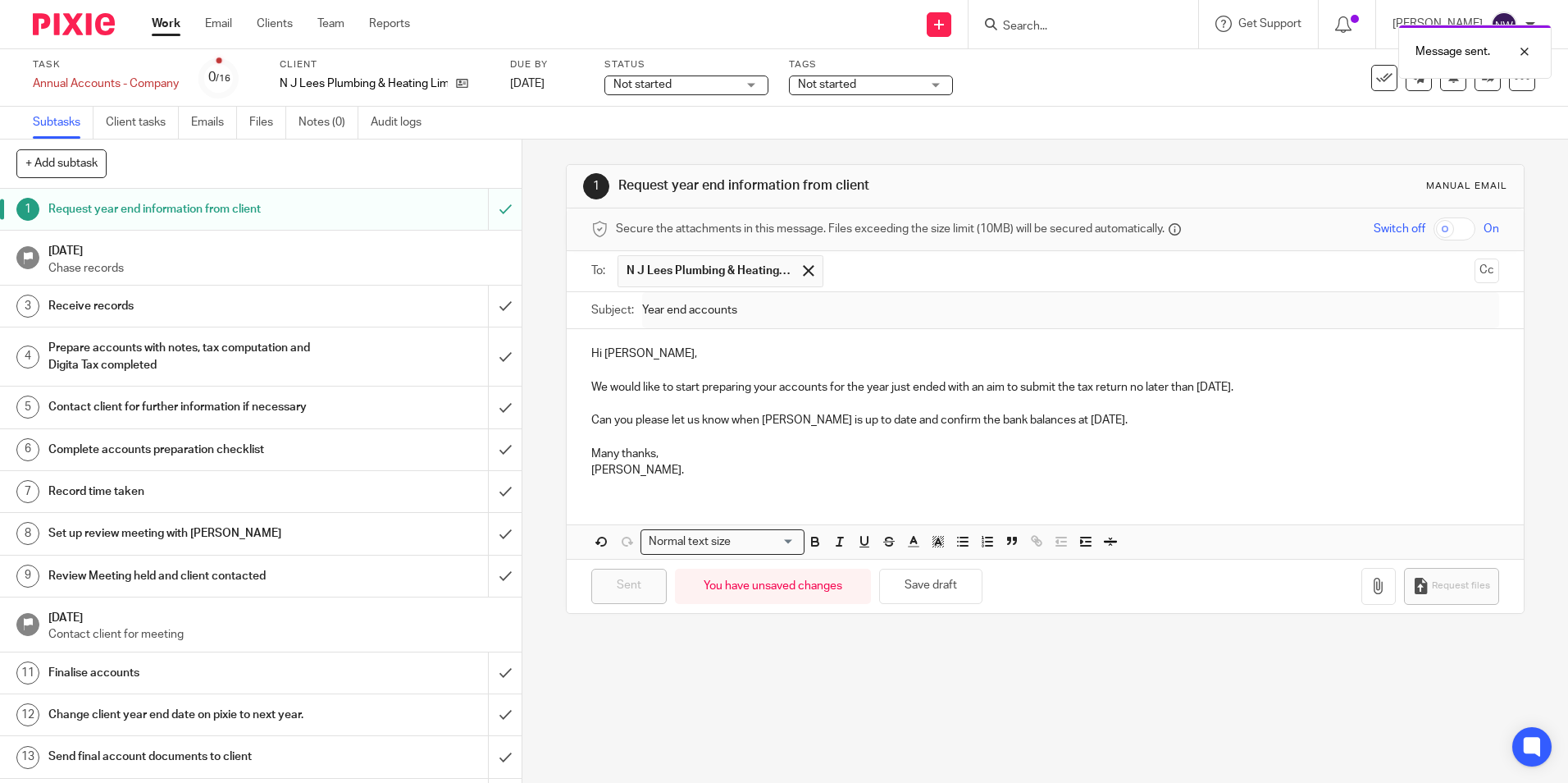
click at [874, 85] on span "Not started" at bounding box center [859, 85] width 123 height 17
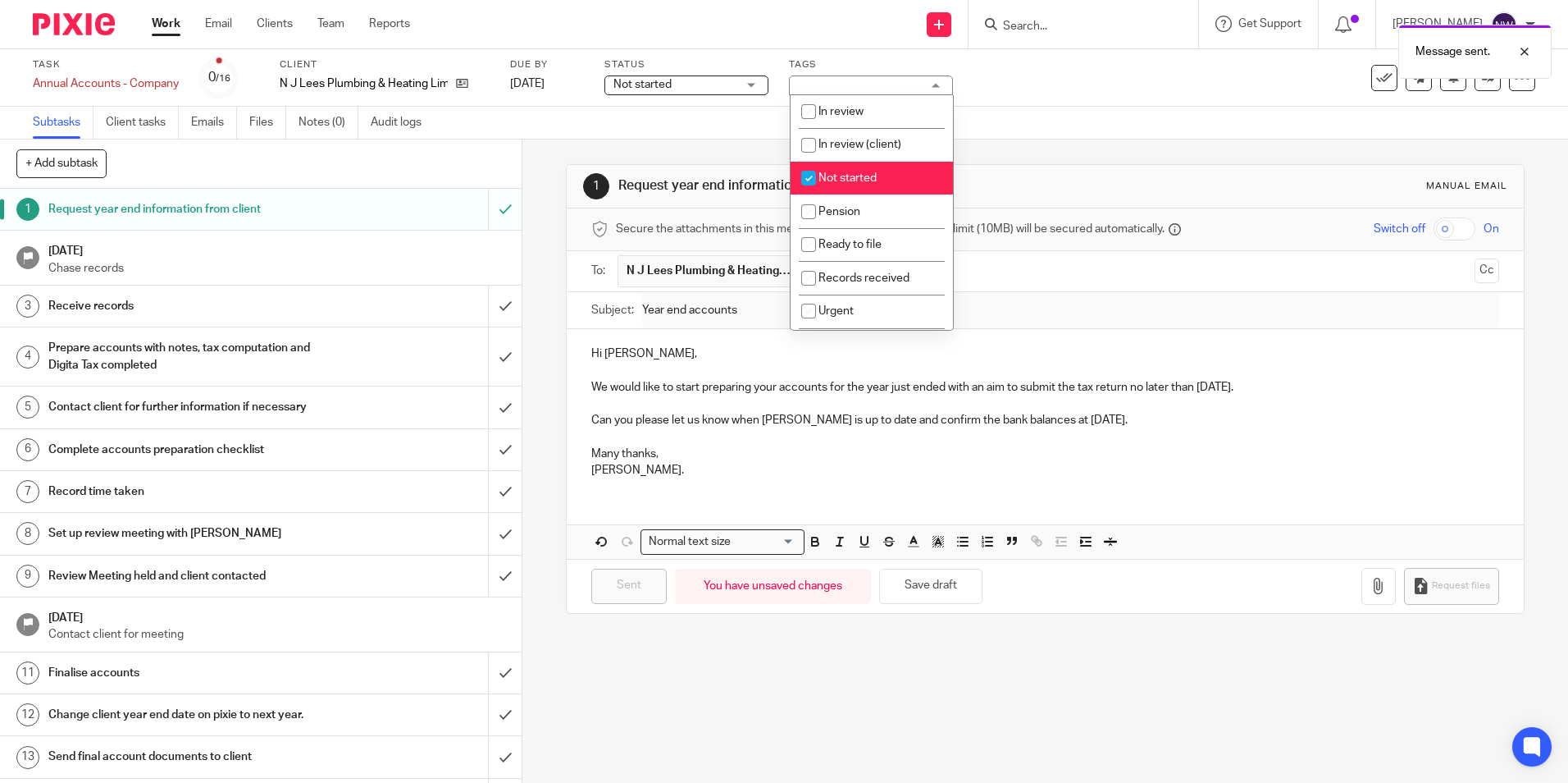
click at [845, 175] on span "Not started" at bounding box center [848, 178] width 58 height 12
checkbox input "false"
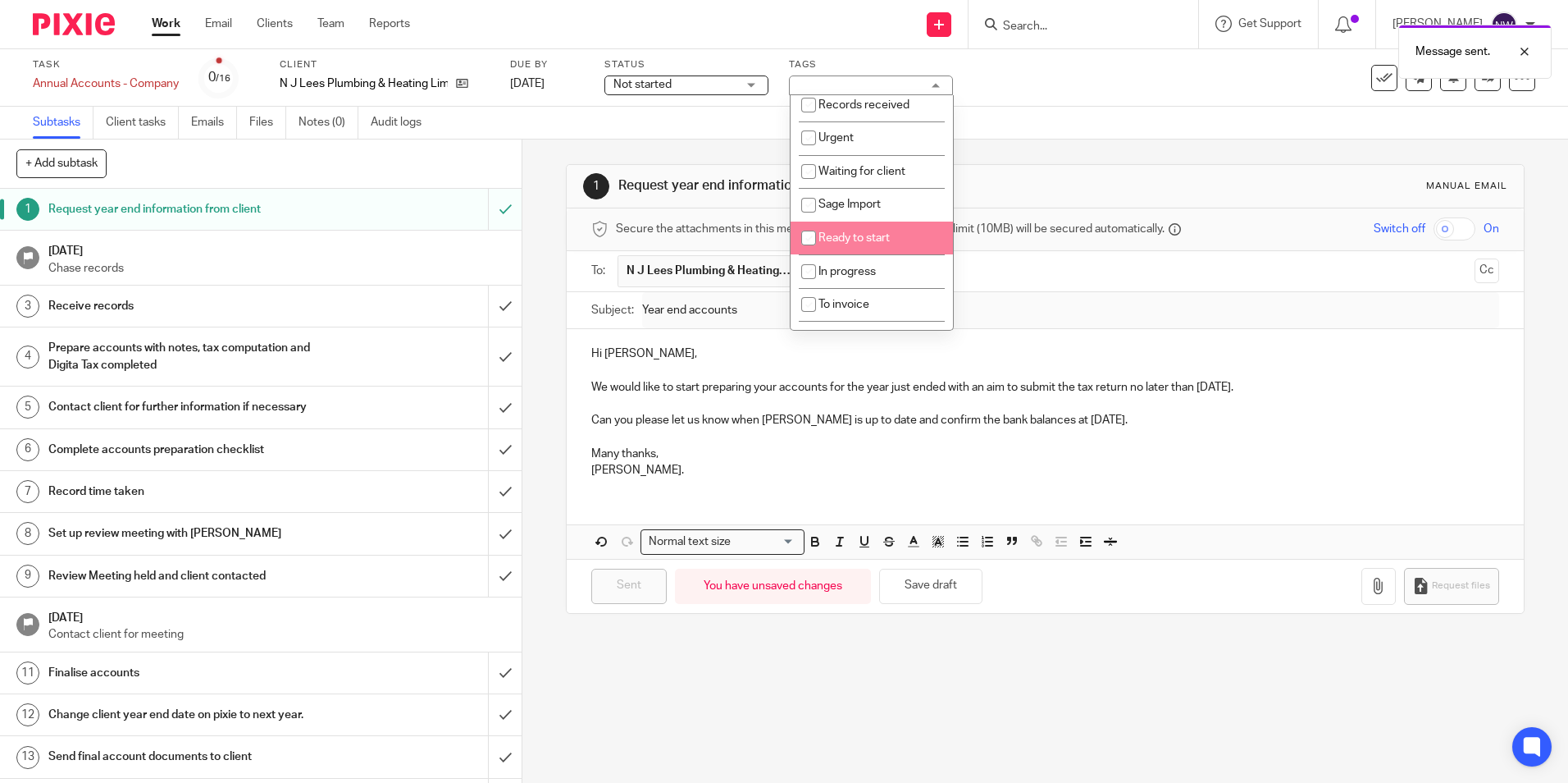
scroll to position [198, 0]
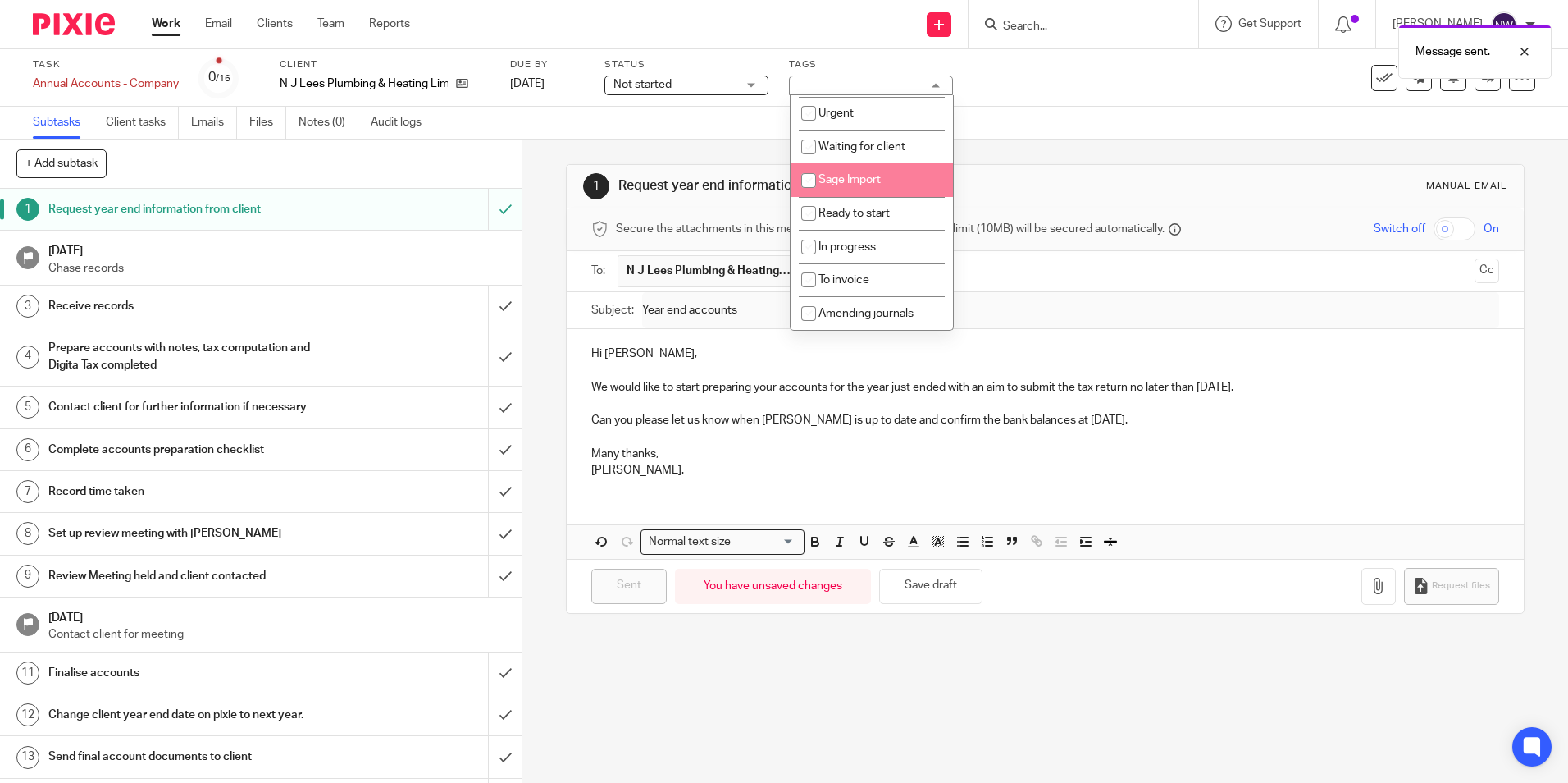
click at [860, 162] on li "Waiting for client" at bounding box center [872, 147] width 162 height 34
checkbox input "true"
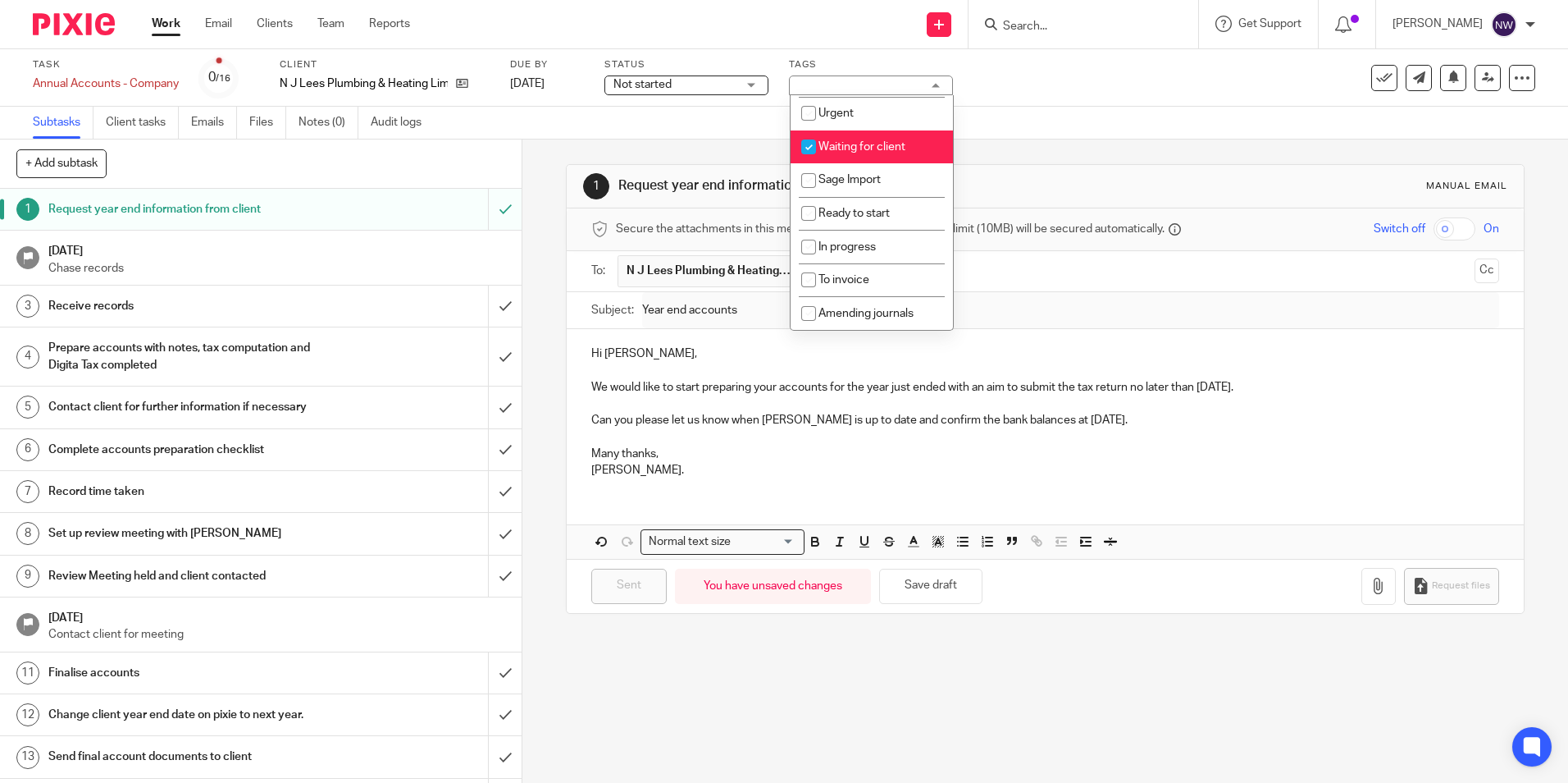
click at [1098, 149] on div "1 Request year end information from client Manual email Secure the attachments …" at bounding box center [1045, 389] width 958 height 499
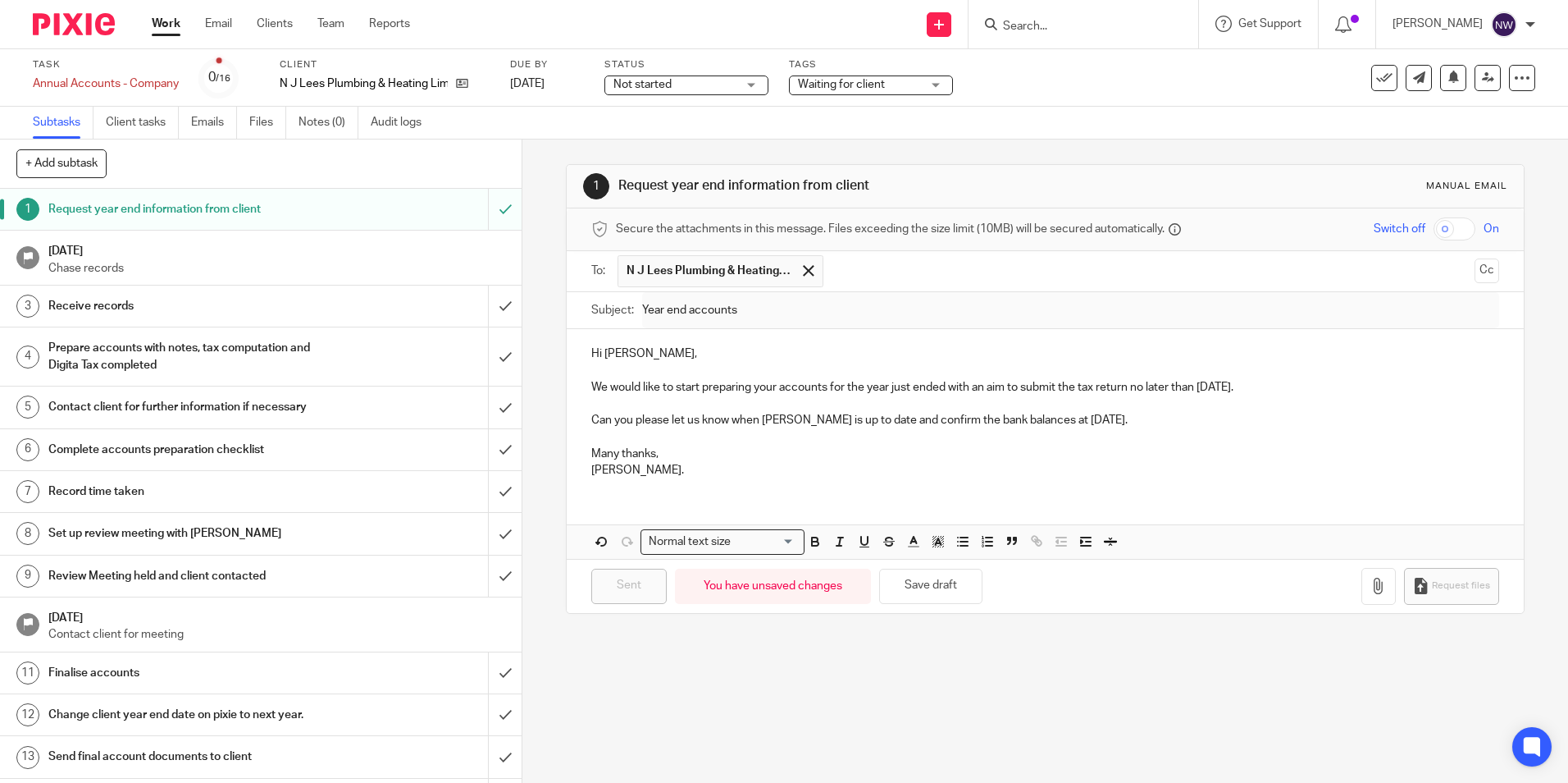
click at [213, 268] on p "Chase records" at bounding box center [276, 268] width 457 height 16
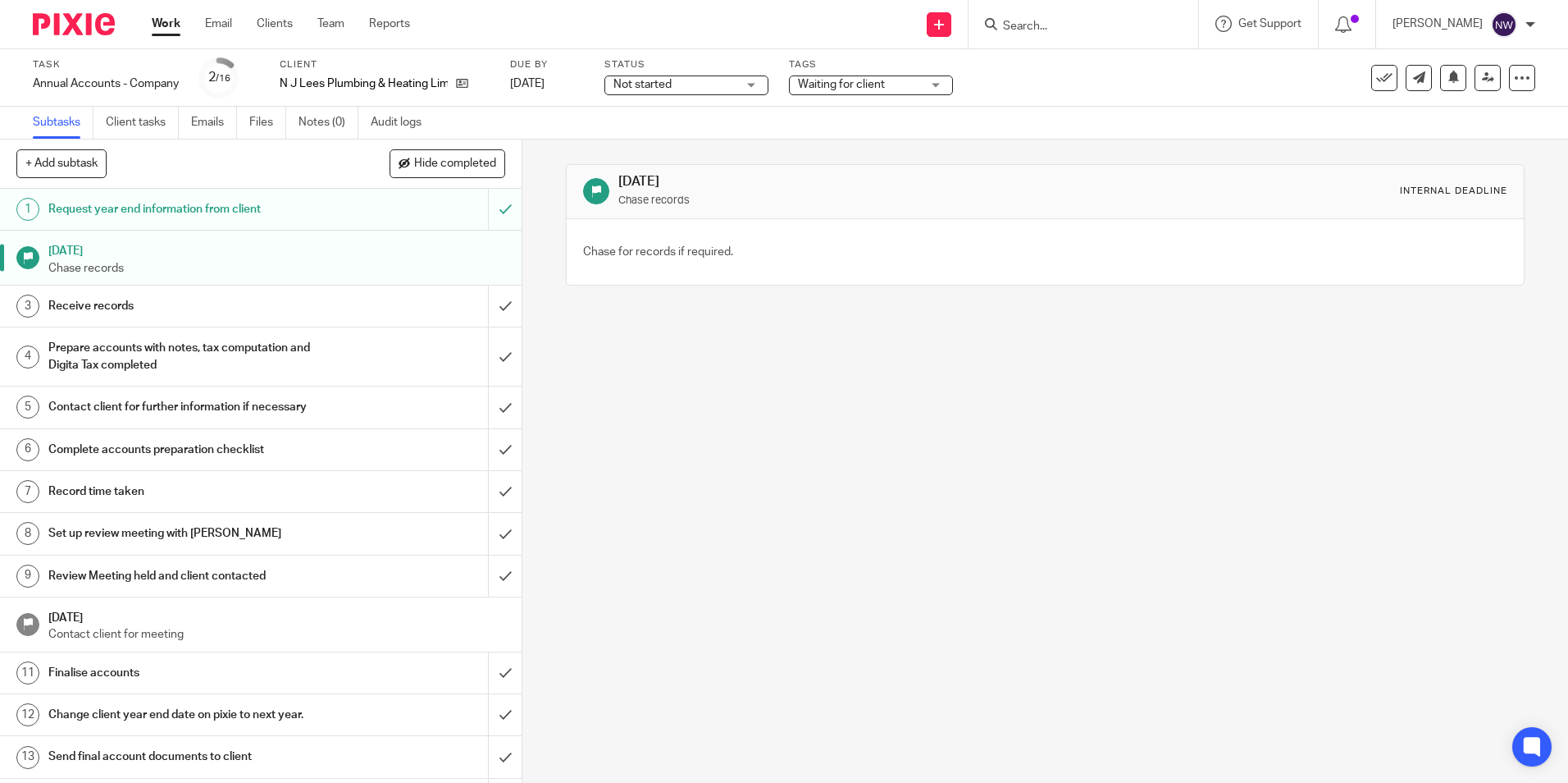
click at [162, 22] on link "Work" at bounding box center [166, 23] width 29 height 16
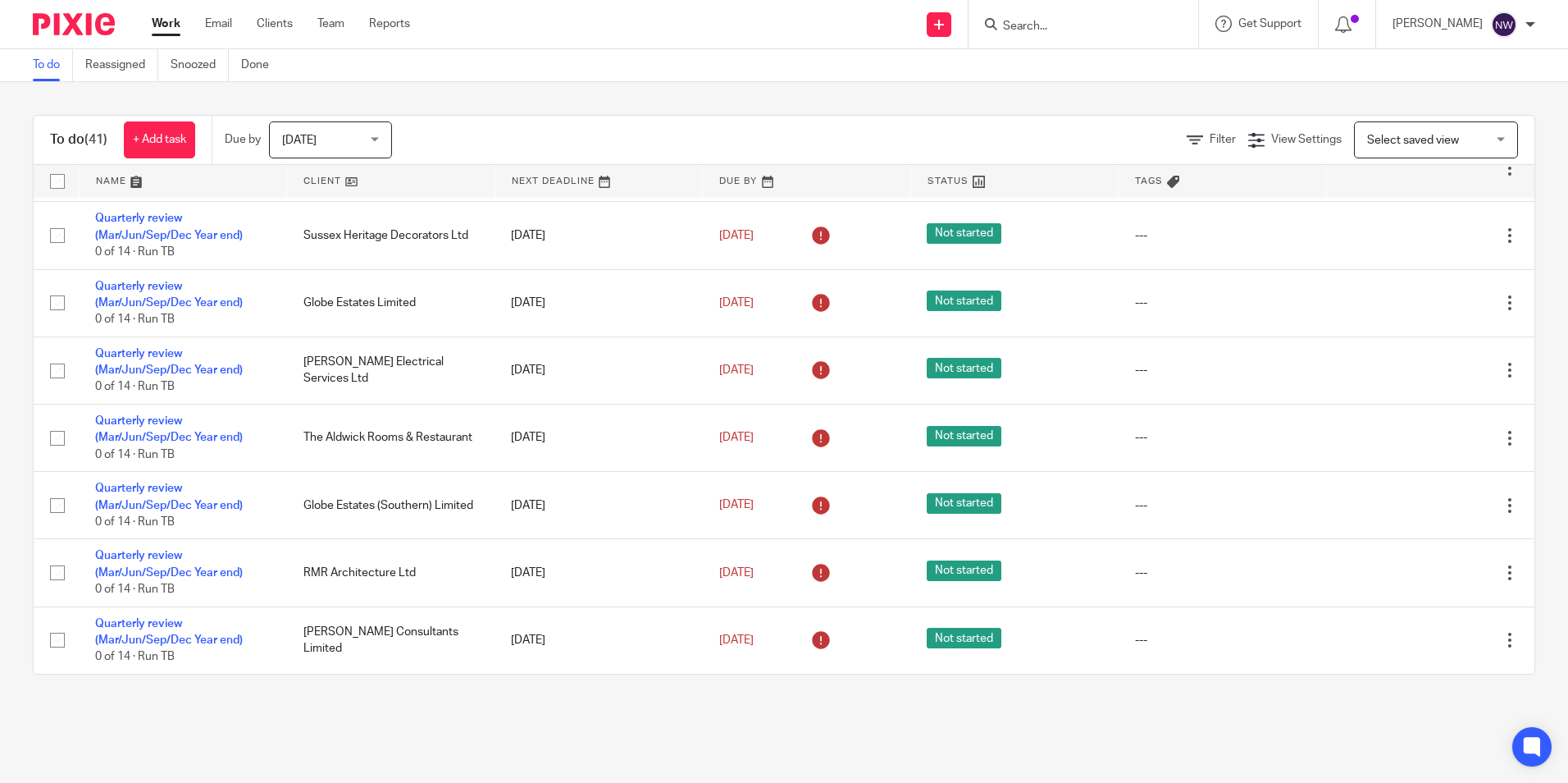
scroll to position [821, 0]
